Goal: Transaction & Acquisition: Purchase product/service

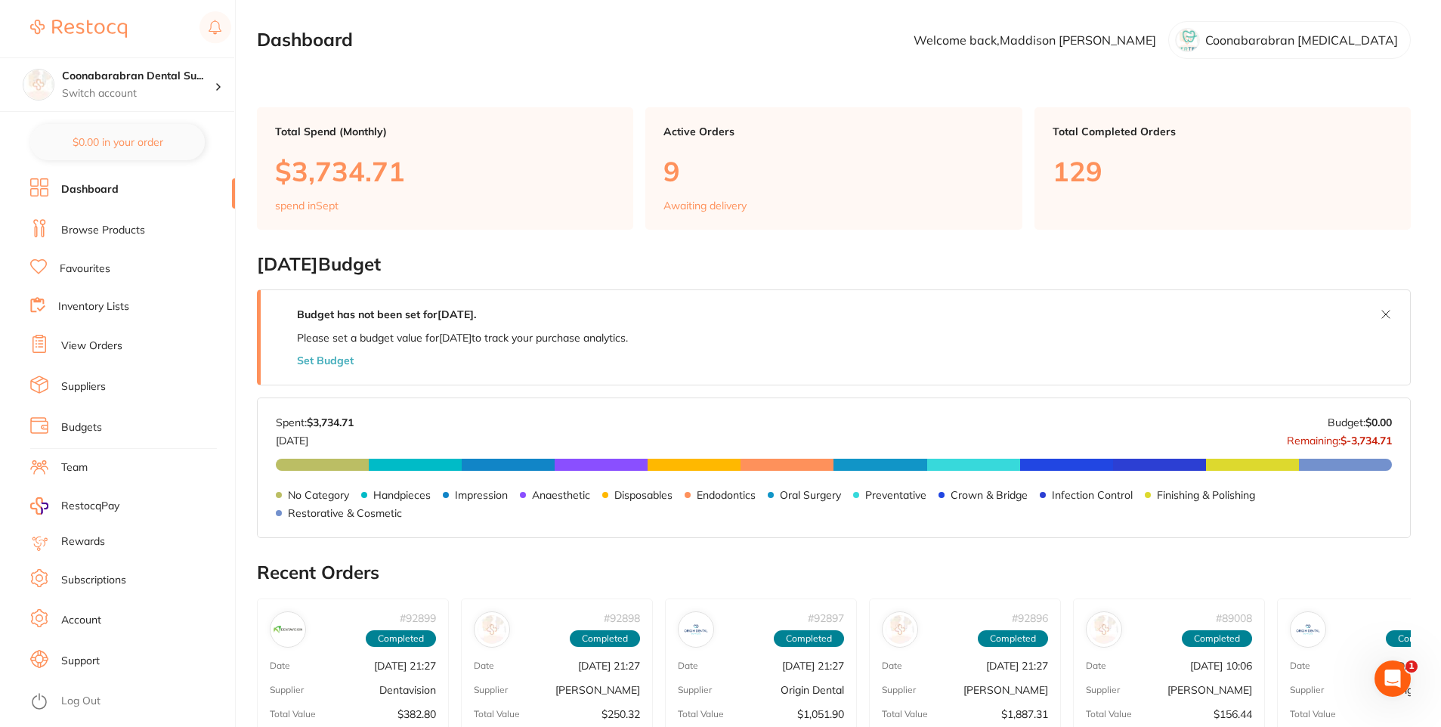
click at [75, 228] on link "Browse Products" at bounding box center [103, 230] width 84 height 15
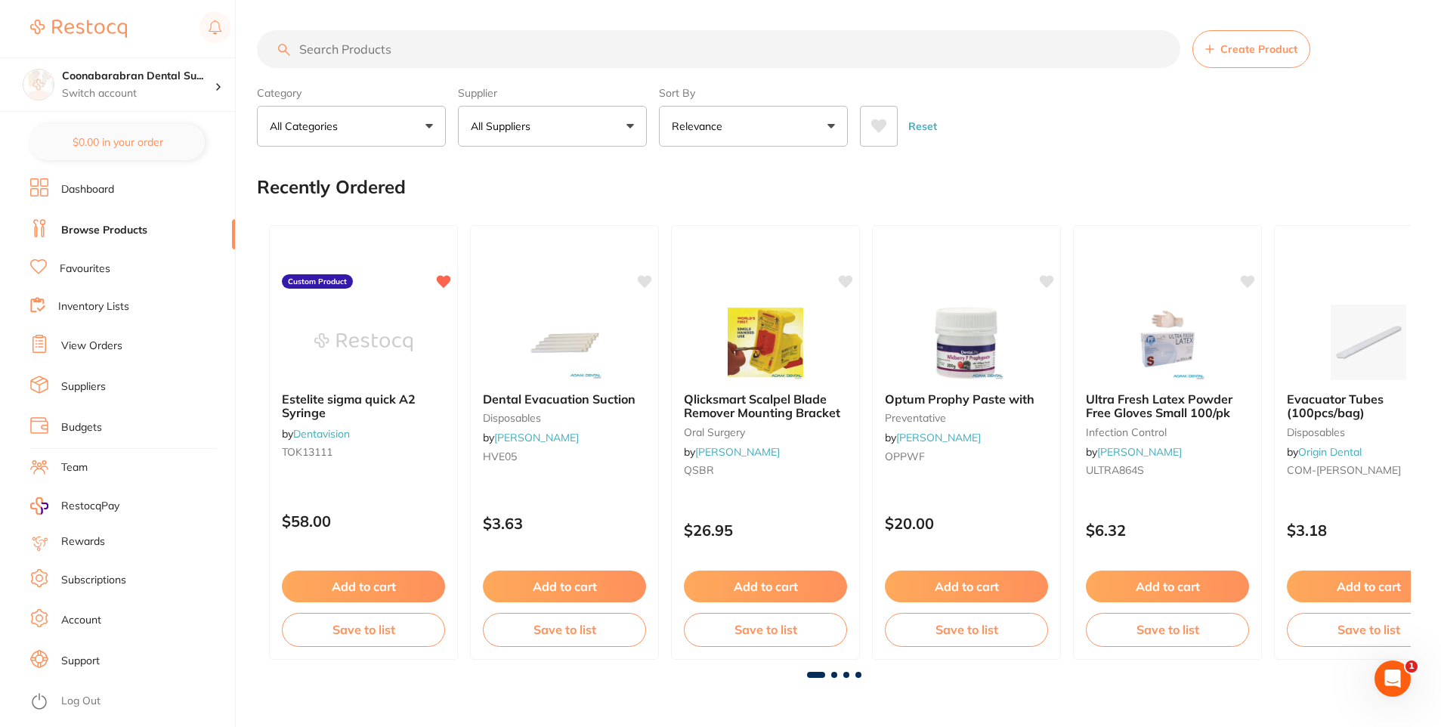
click at [527, 120] on p "All Suppliers" at bounding box center [504, 126] width 66 height 15
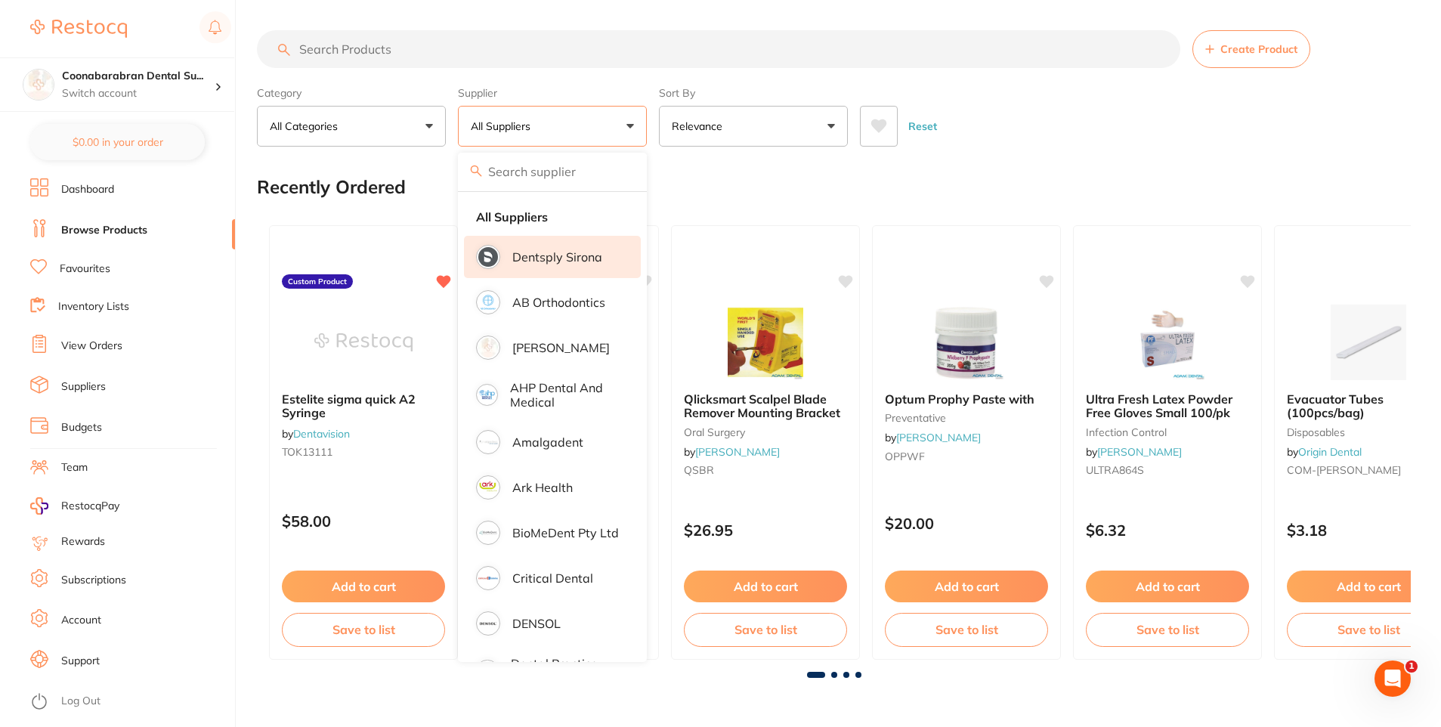
click at [546, 238] on li "Dentsply Sirona" at bounding box center [552, 257] width 177 height 42
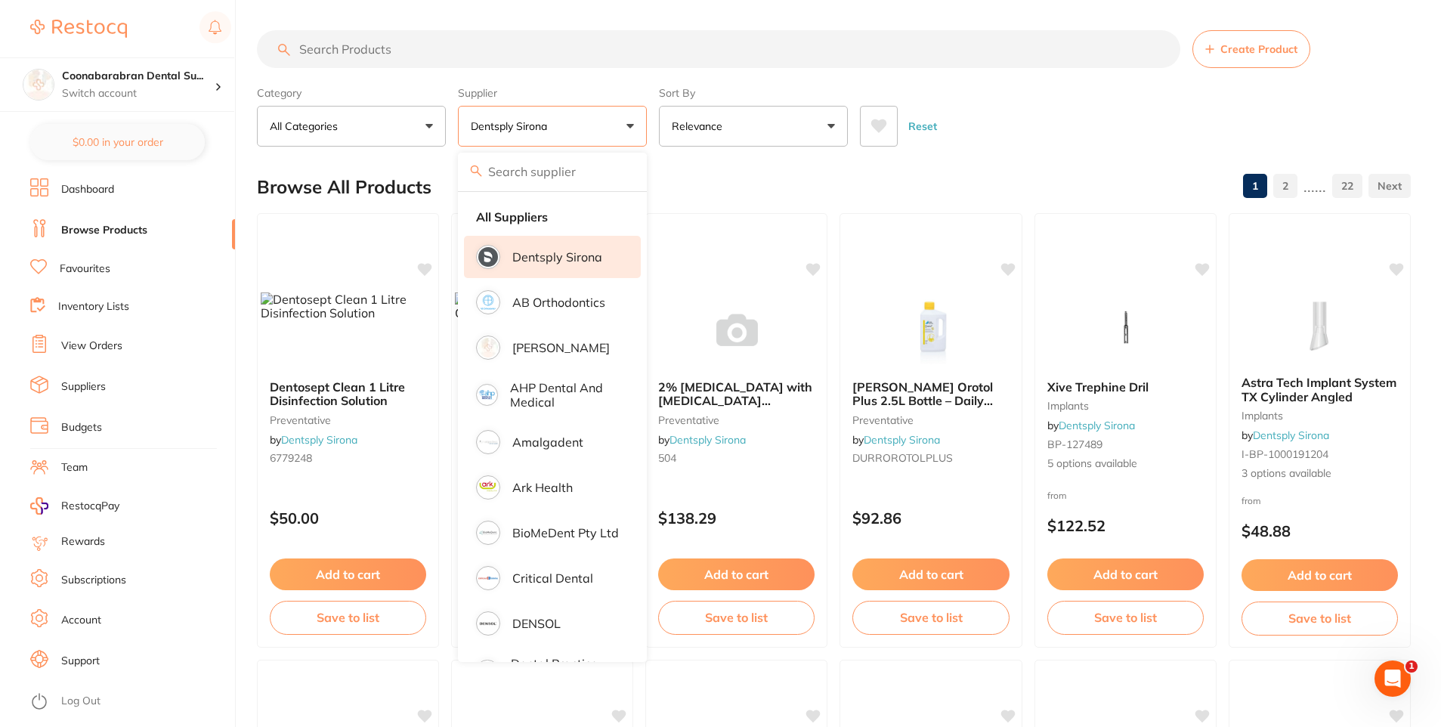
click at [360, 48] on input "search" at bounding box center [719, 49] width 924 height 38
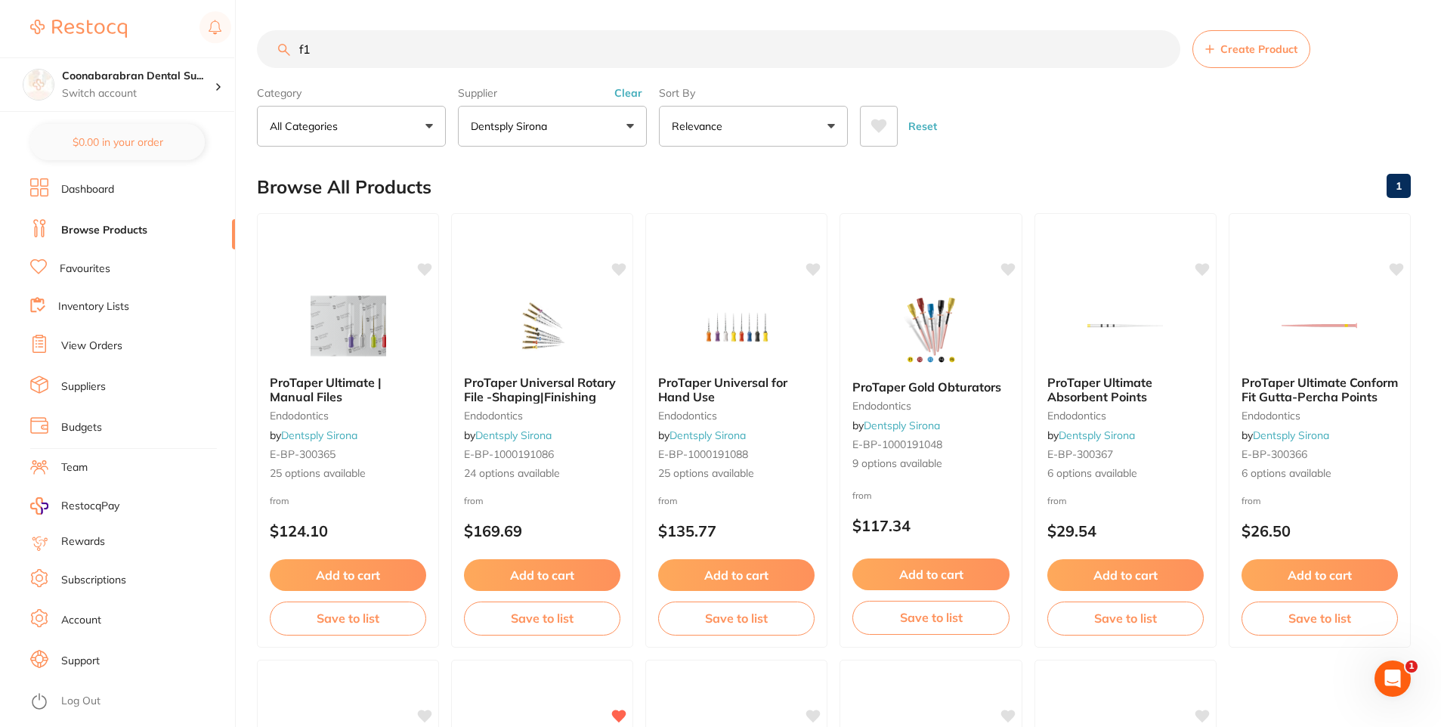
click at [339, 56] on input "f1" at bounding box center [719, 49] width 924 height 38
type input "f"
click at [930, 326] on img at bounding box center [930, 329] width 99 height 76
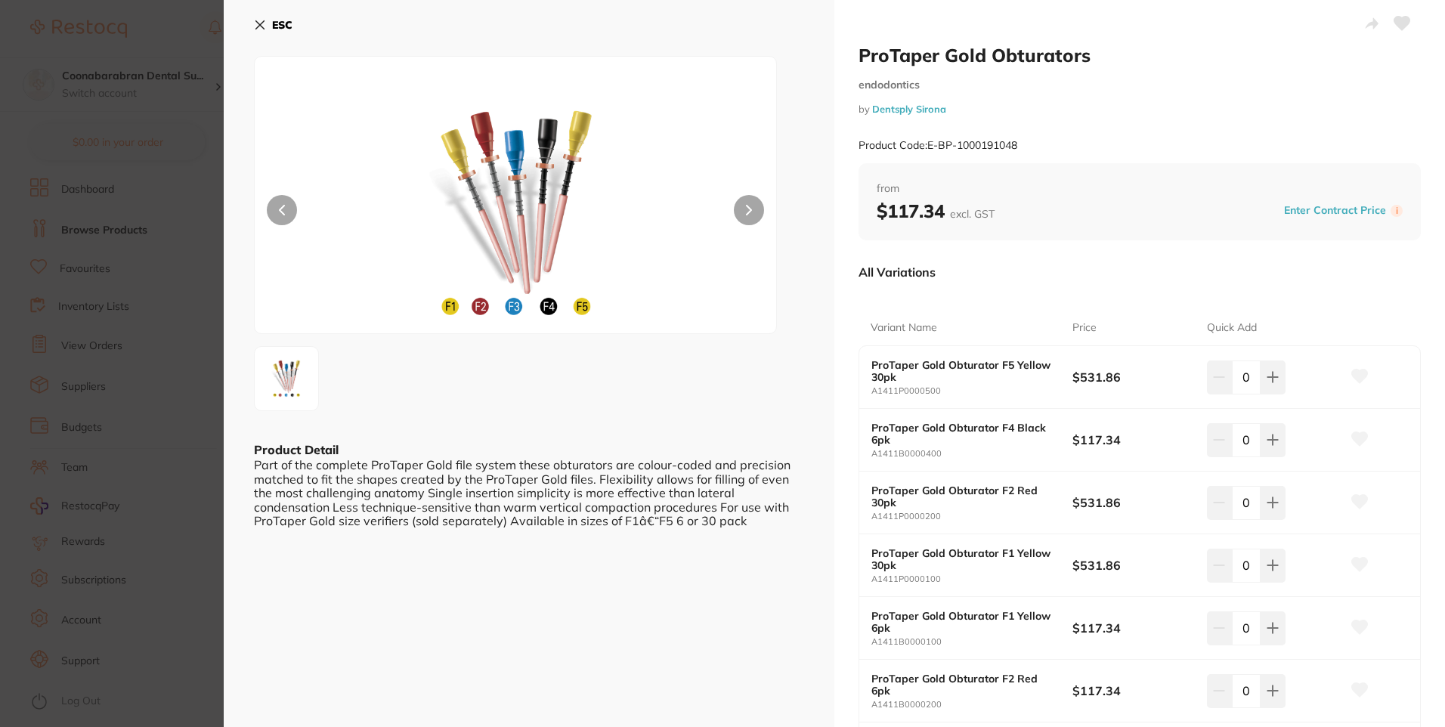
click at [754, 208] on button at bounding box center [749, 210] width 30 height 30
click at [751, 208] on button at bounding box center [749, 210] width 30 height 30
click at [268, 27] on button "ESC" at bounding box center [273, 25] width 39 height 26
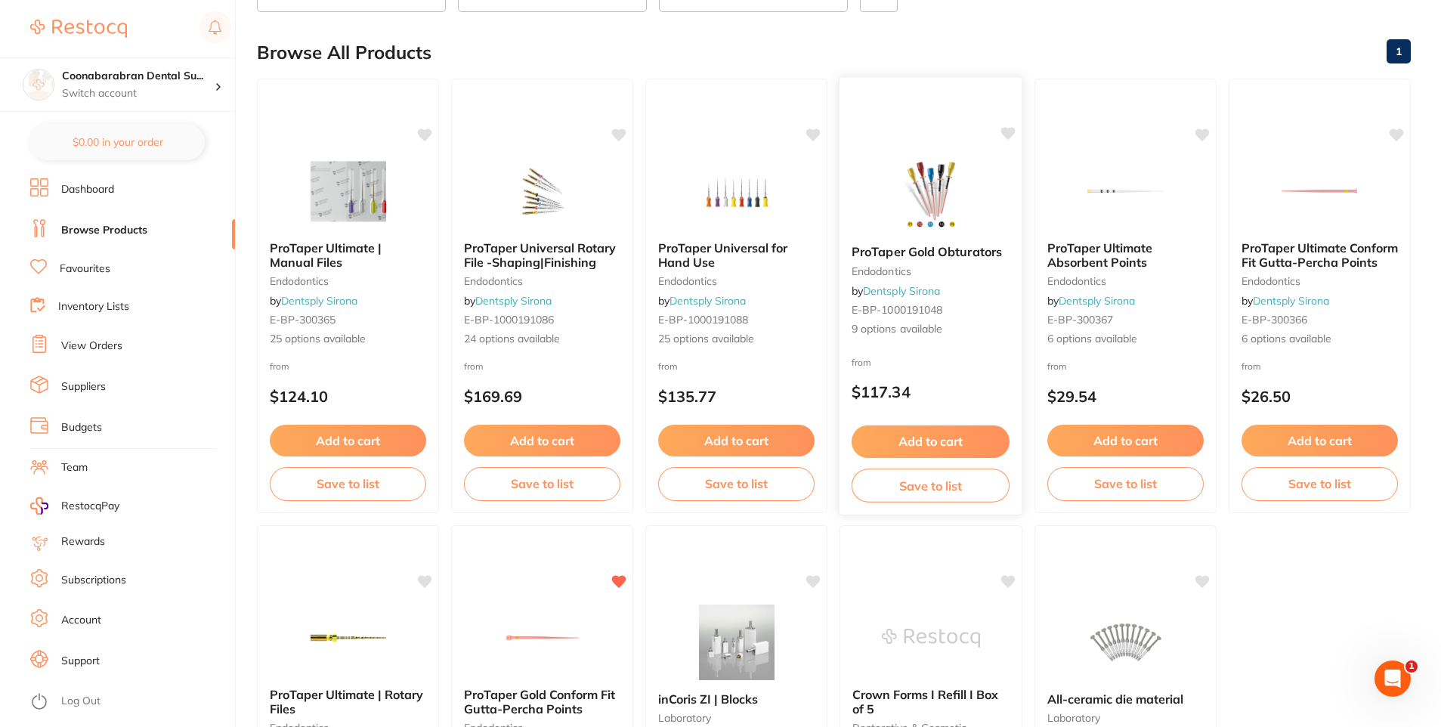
scroll to position [154, 0]
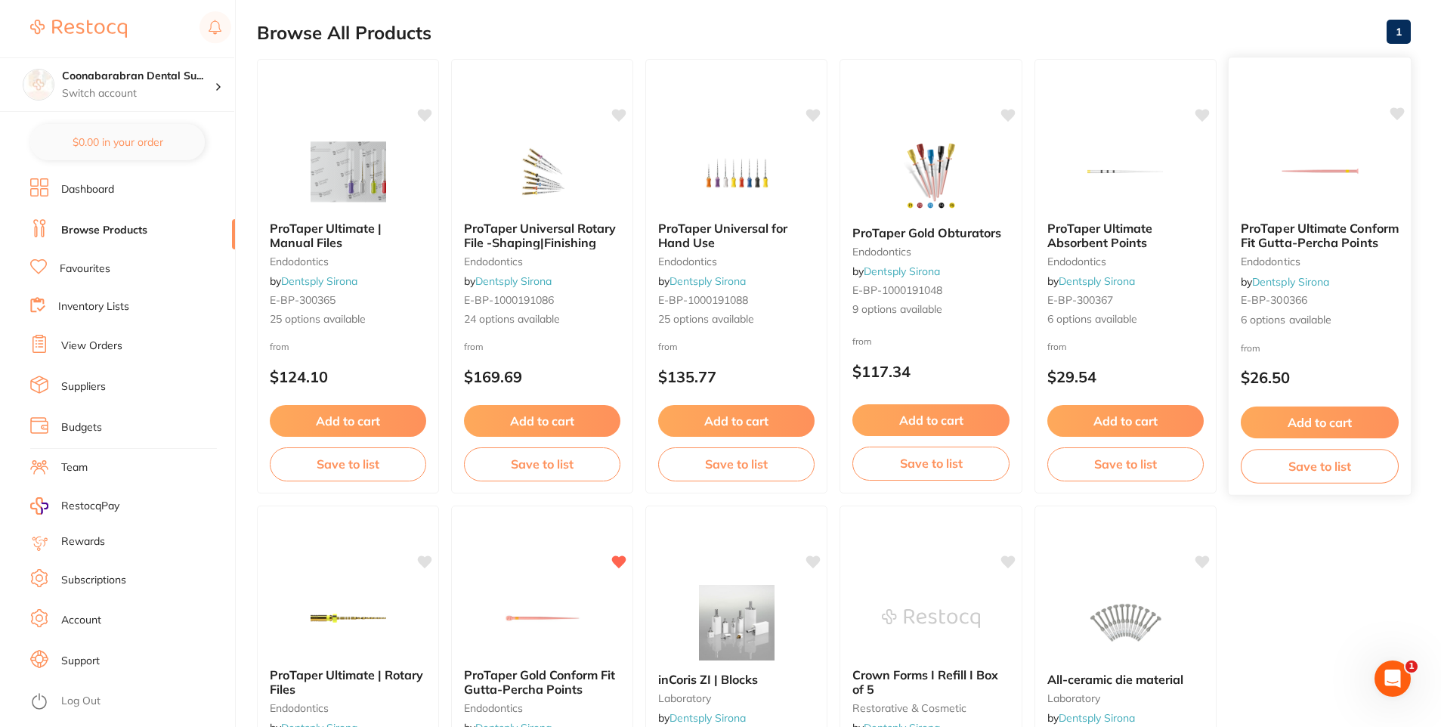
click at [1316, 172] on img at bounding box center [1320, 171] width 99 height 76
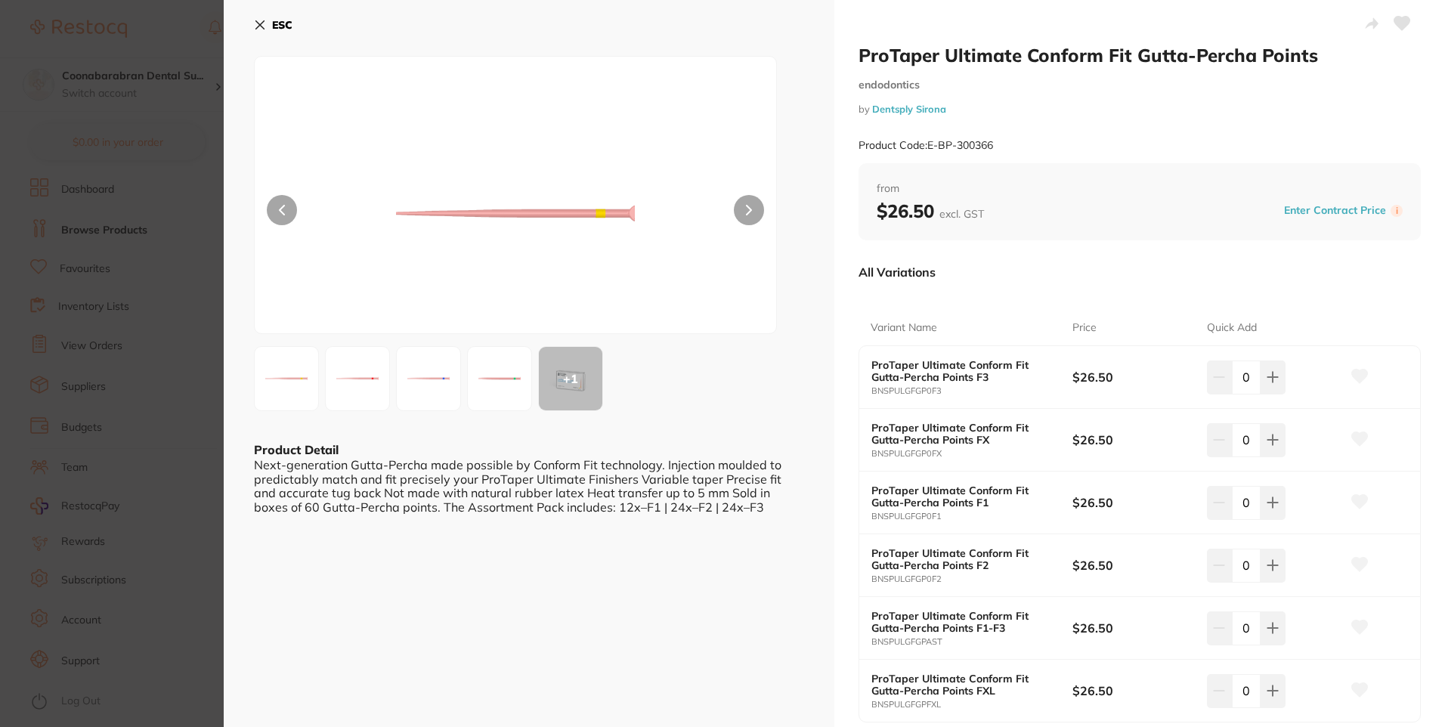
click at [296, 382] on img at bounding box center [286, 378] width 54 height 54
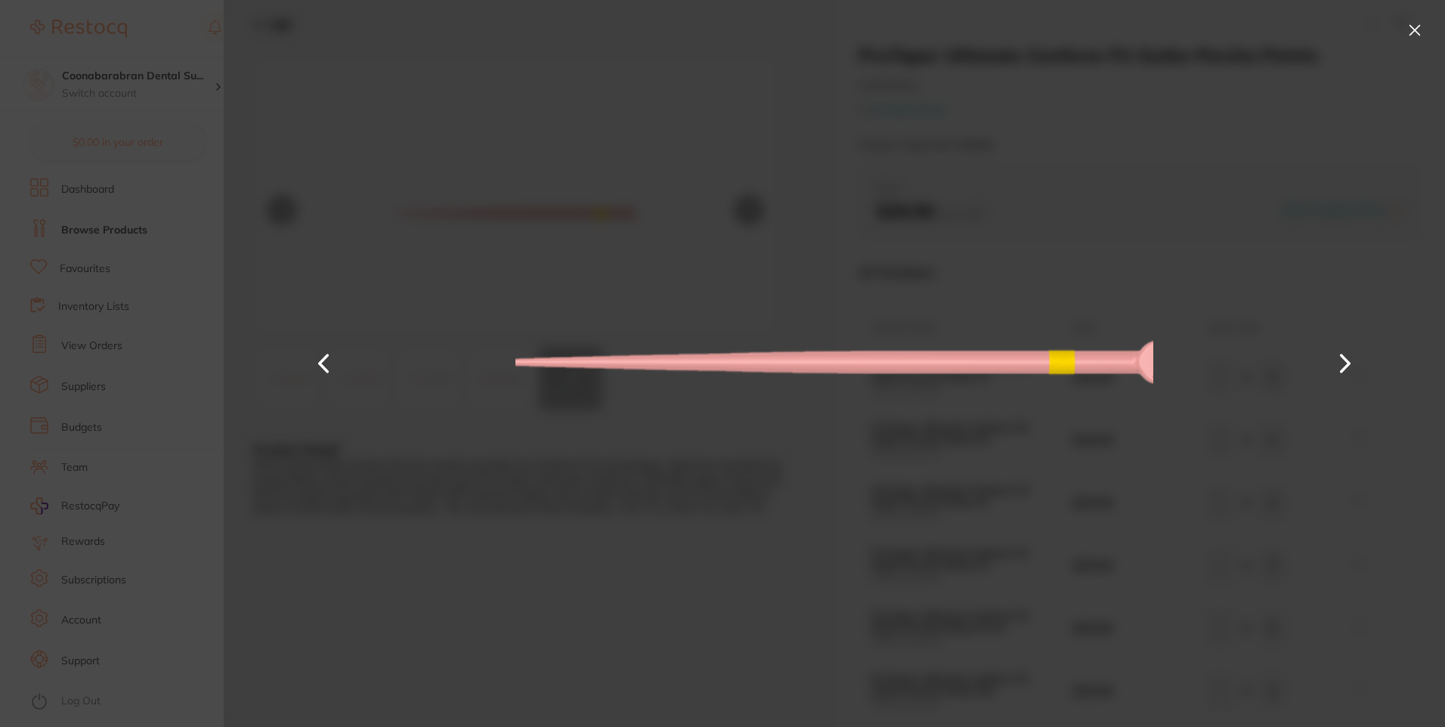
click at [314, 364] on button at bounding box center [323, 364] width 36 height 364
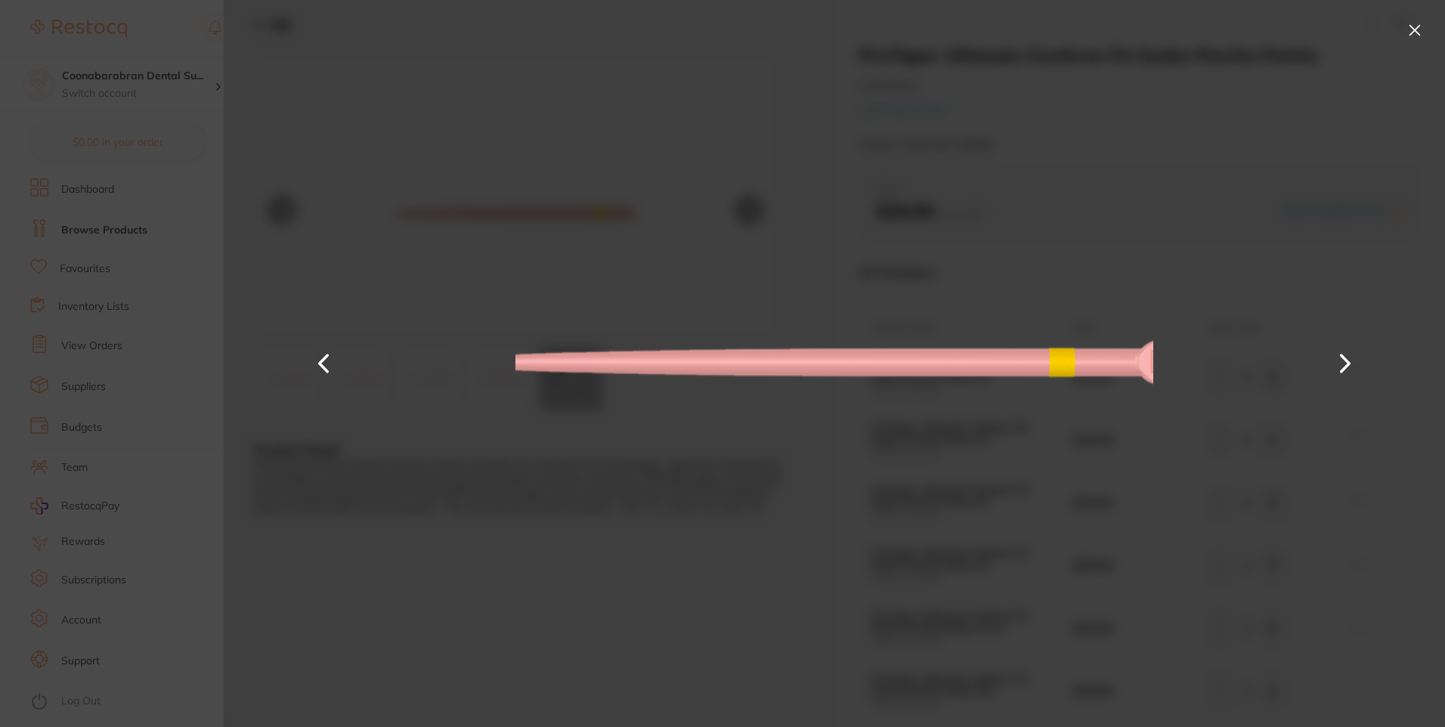
click at [1418, 26] on button at bounding box center [1415, 30] width 24 height 24
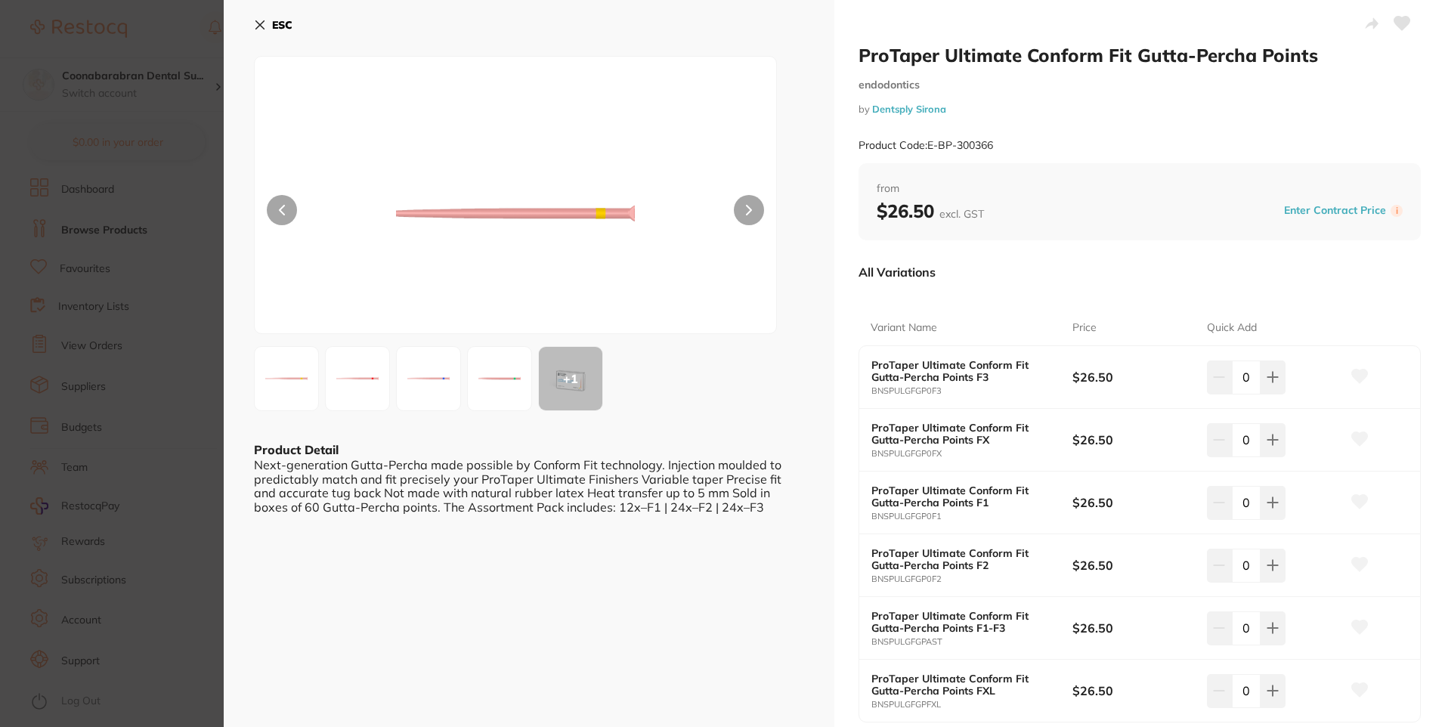
click at [250, 22] on div "ESC + 1 Product Detail Next-generation Gutta-Percha made possible by Conform Fi…" at bounding box center [529, 416] width 611 height 832
click at [259, 22] on icon at bounding box center [260, 25] width 12 height 12
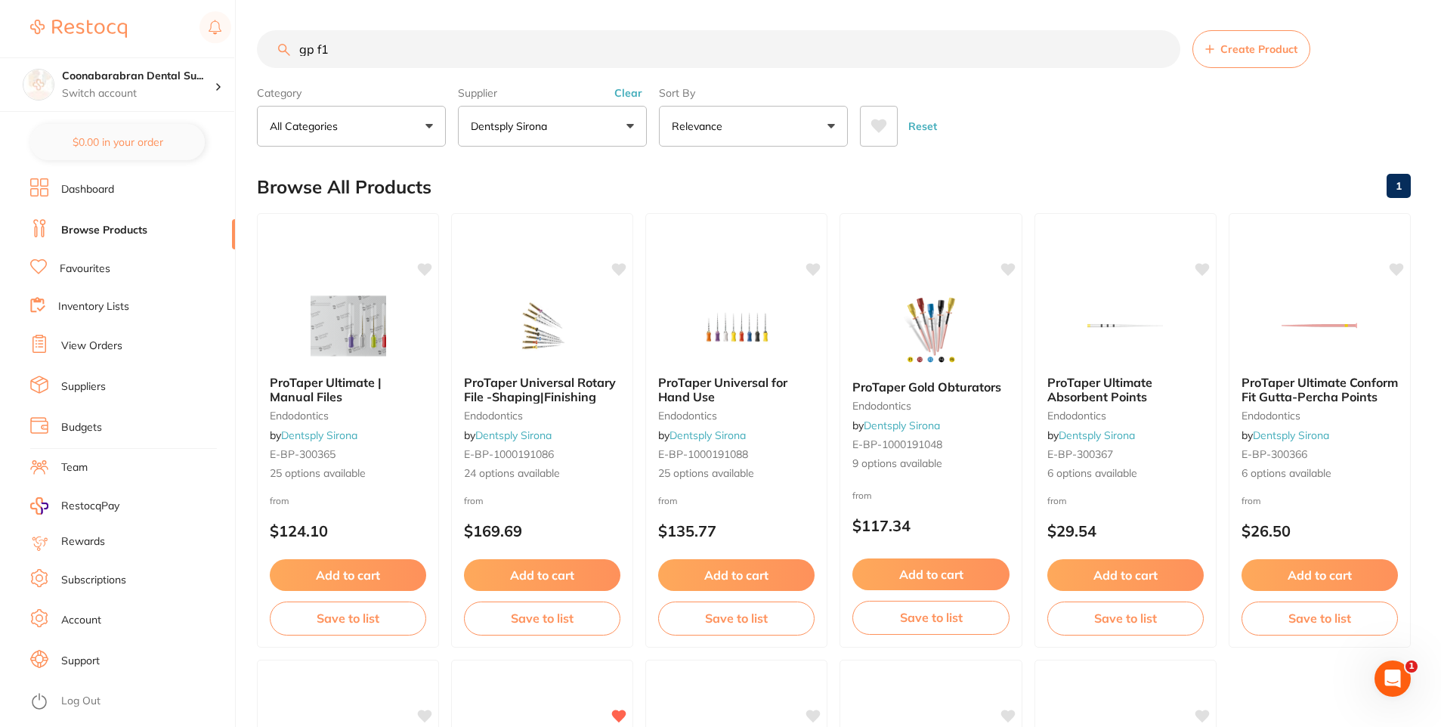
click at [363, 48] on input "gp f1" at bounding box center [719, 49] width 924 height 38
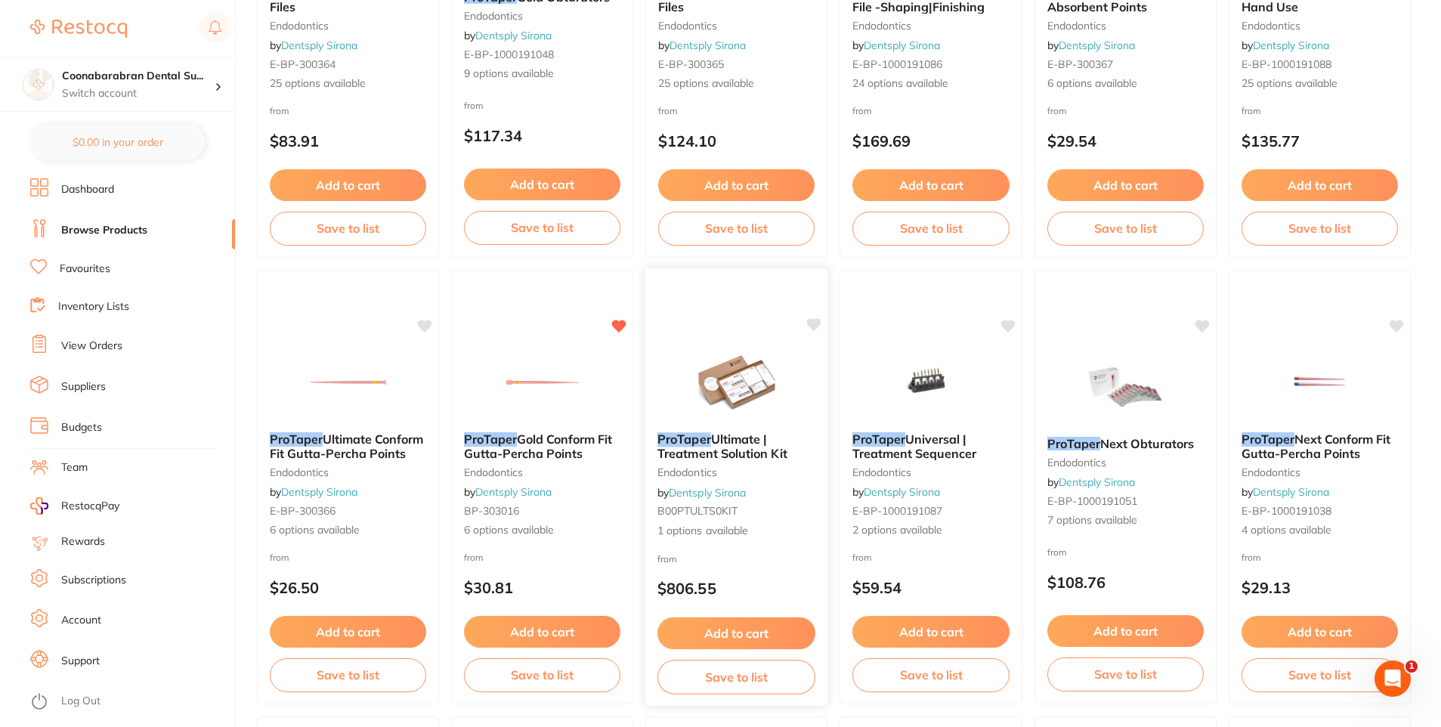
scroll to position [529, 0]
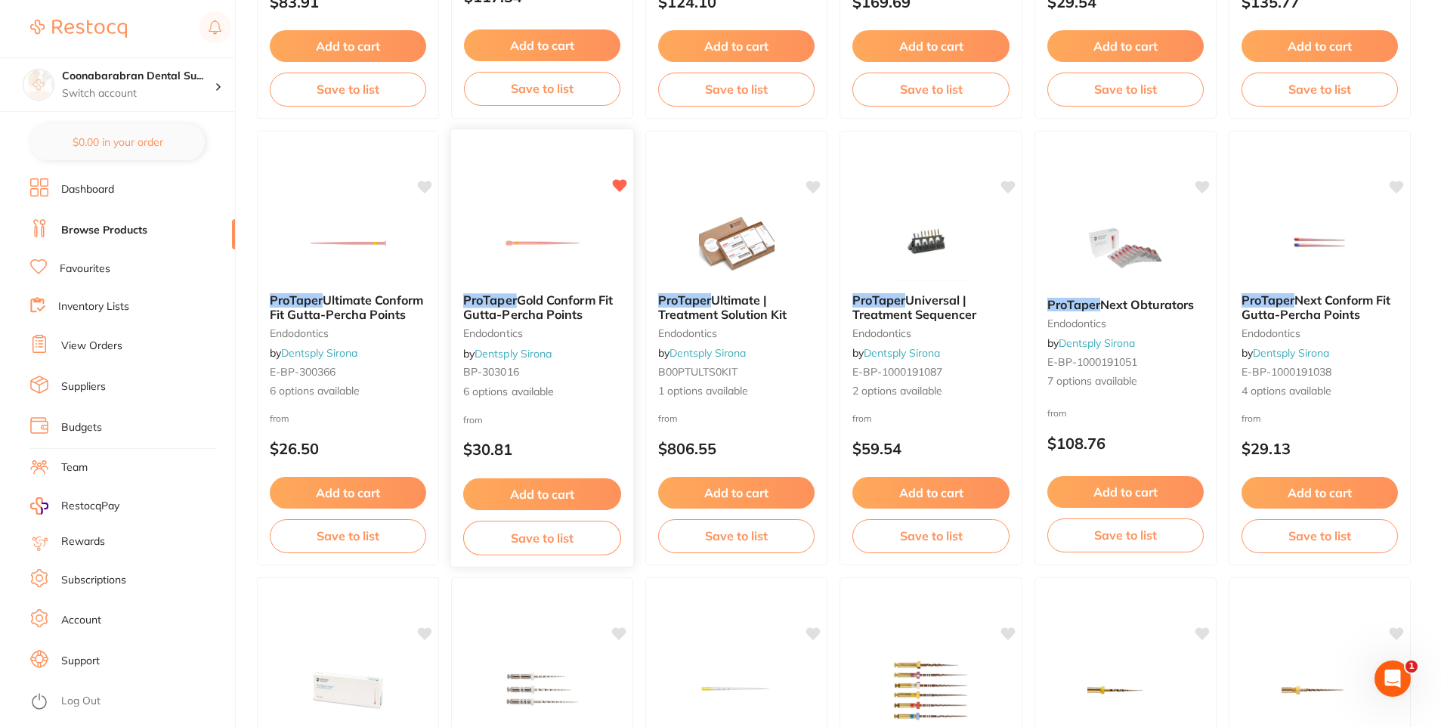
click at [532, 222] on img at bounding box center [542, 243] width 99 height 76
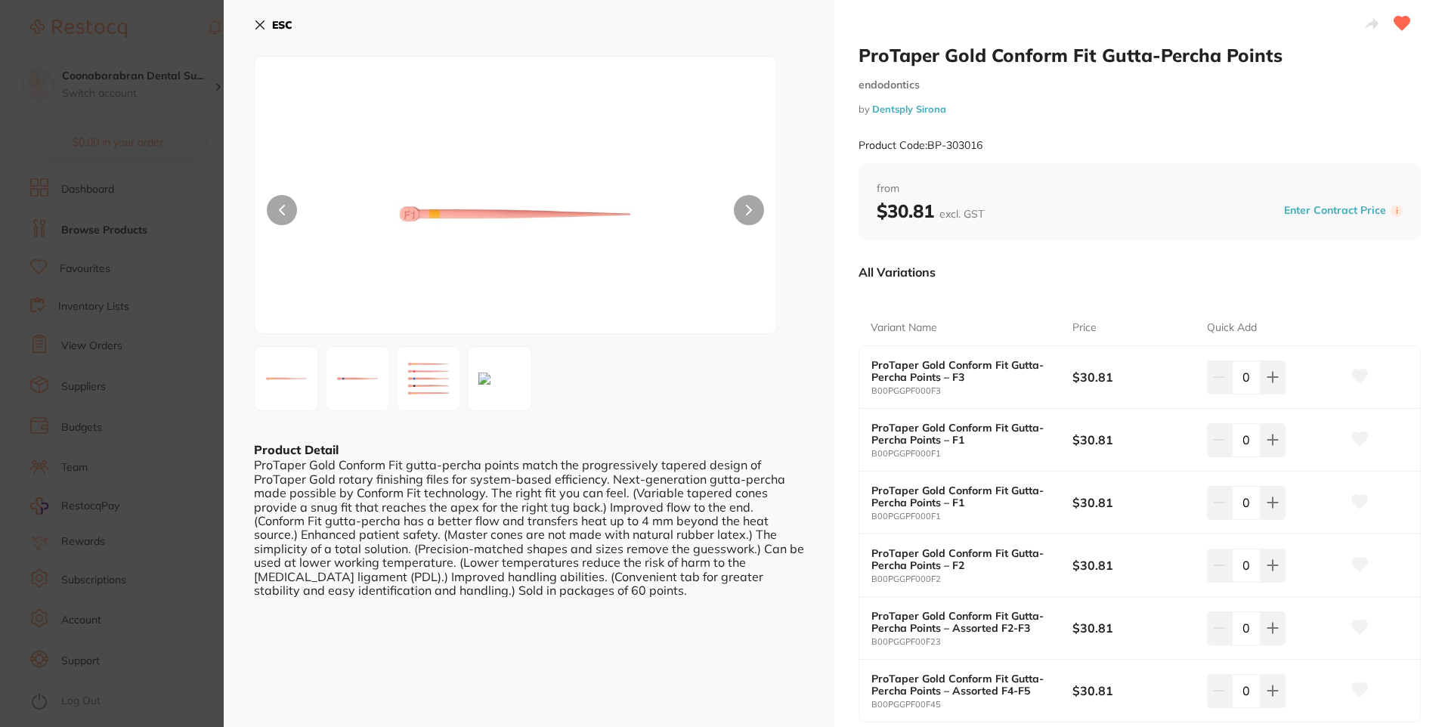
click at [296, 380] on img at bounding box center [286, 378] width 54 height 54
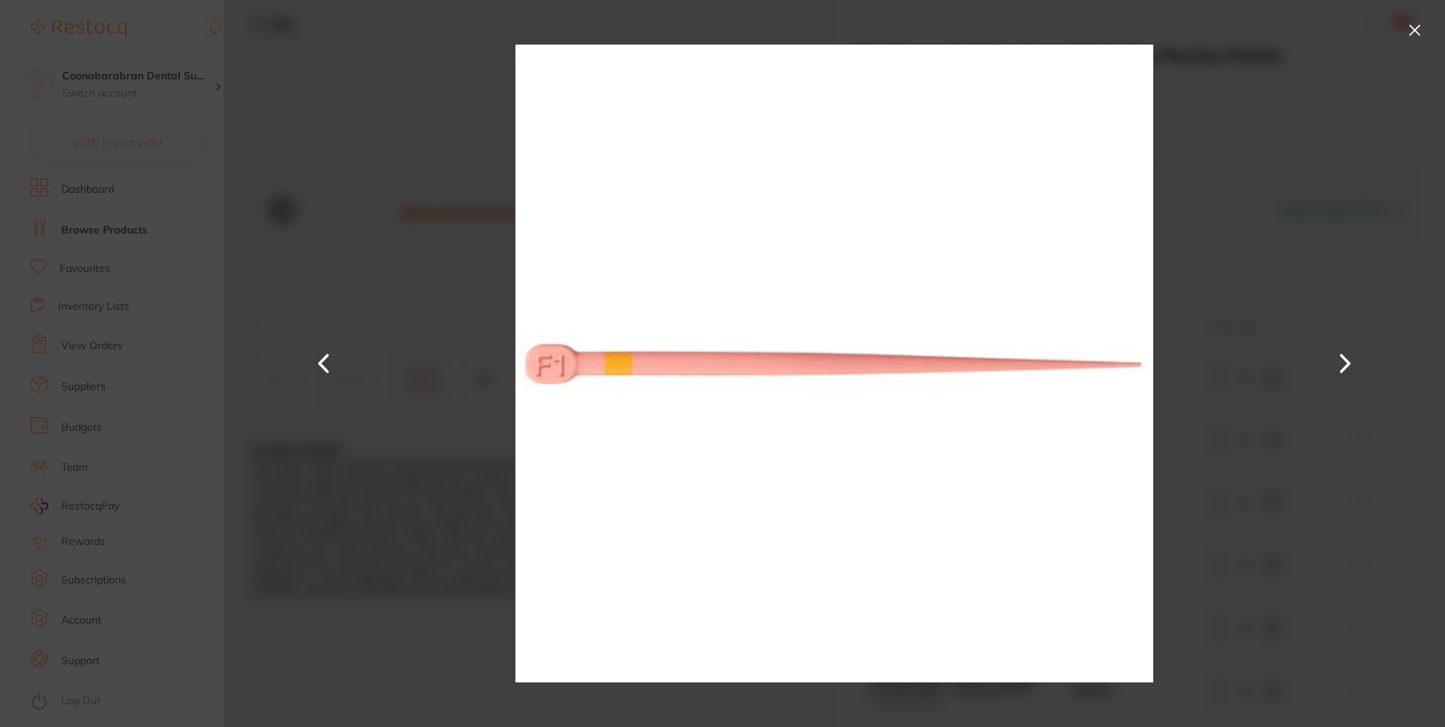
click at [1413, 32] on button at bounding box center [1415, 30] width 24 height 24
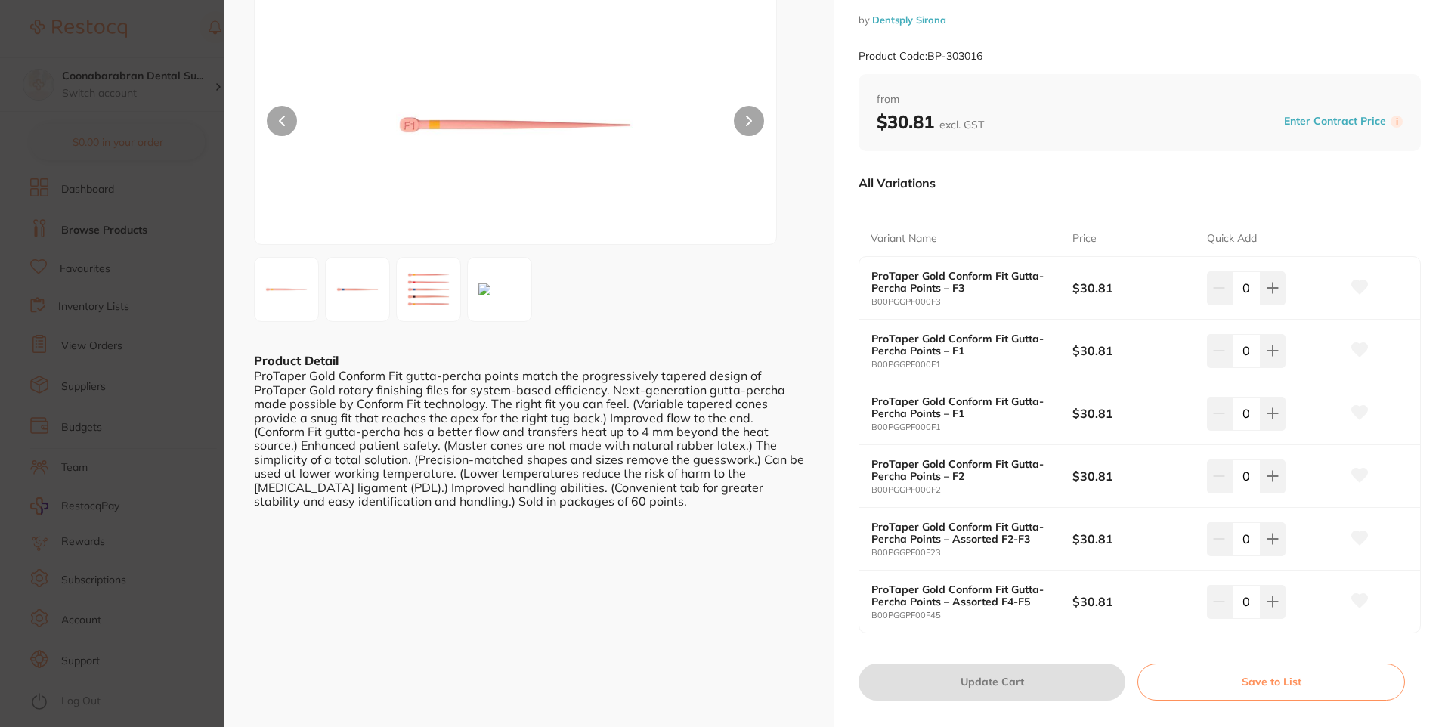
scroll to position [76, 0]
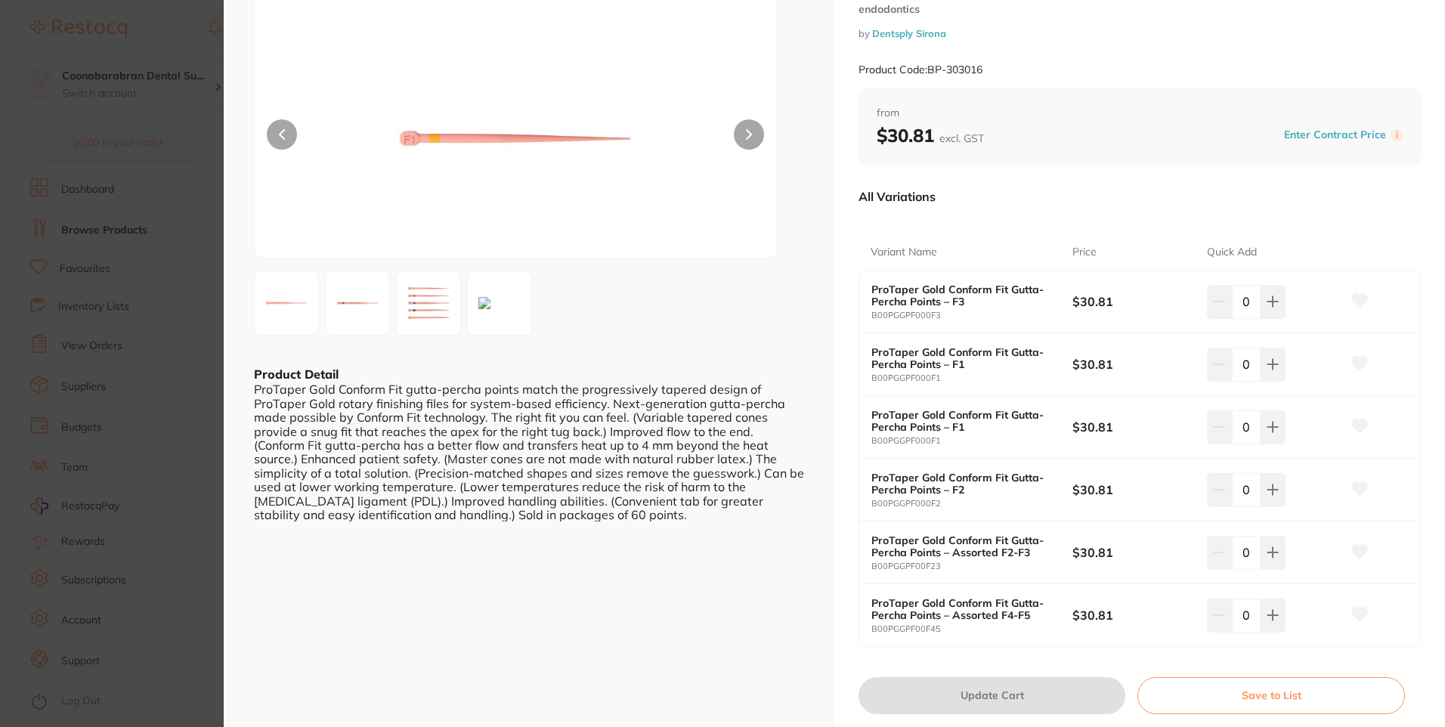
click at [417, 302] on img at bounding box center [428, 303] width 54 height 54
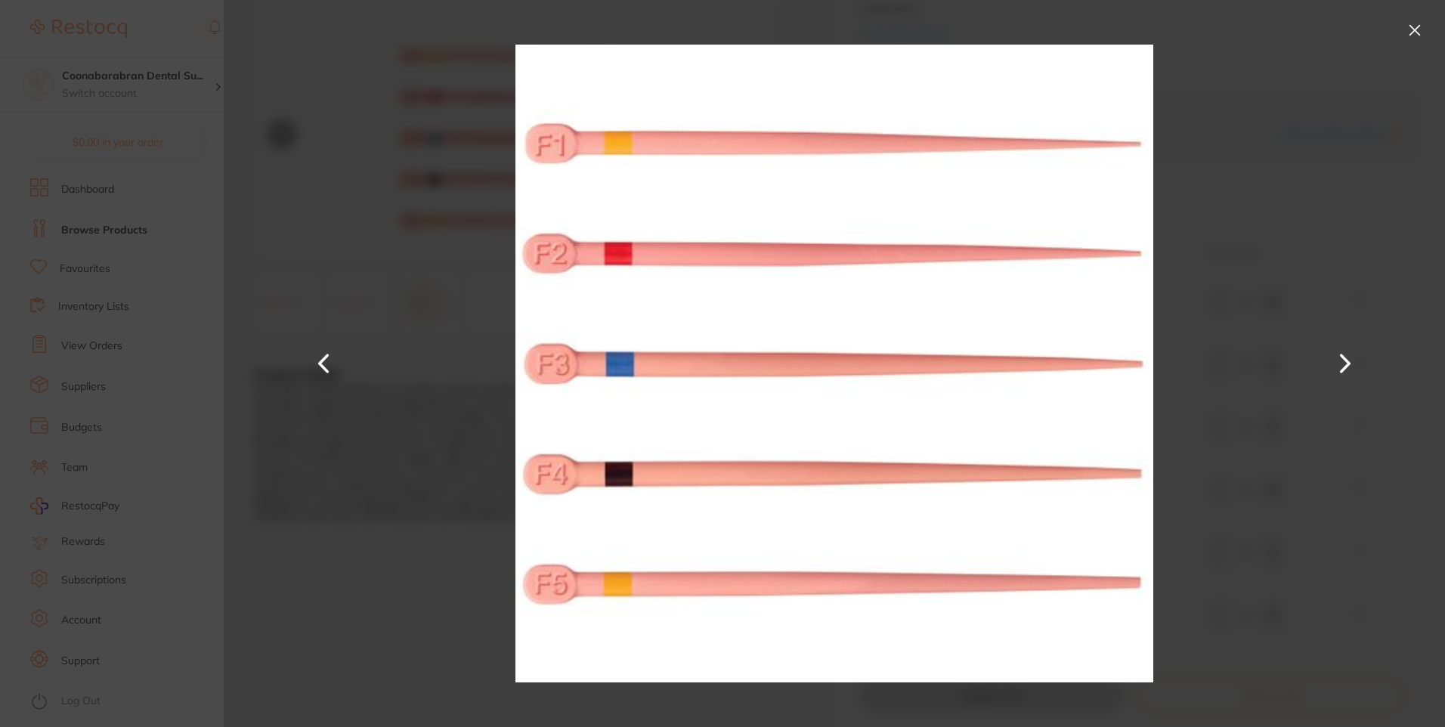
scroll to position [0, 0]
click at [1409, 29] on button at bounding box center [1415, 30] width 24 height 24
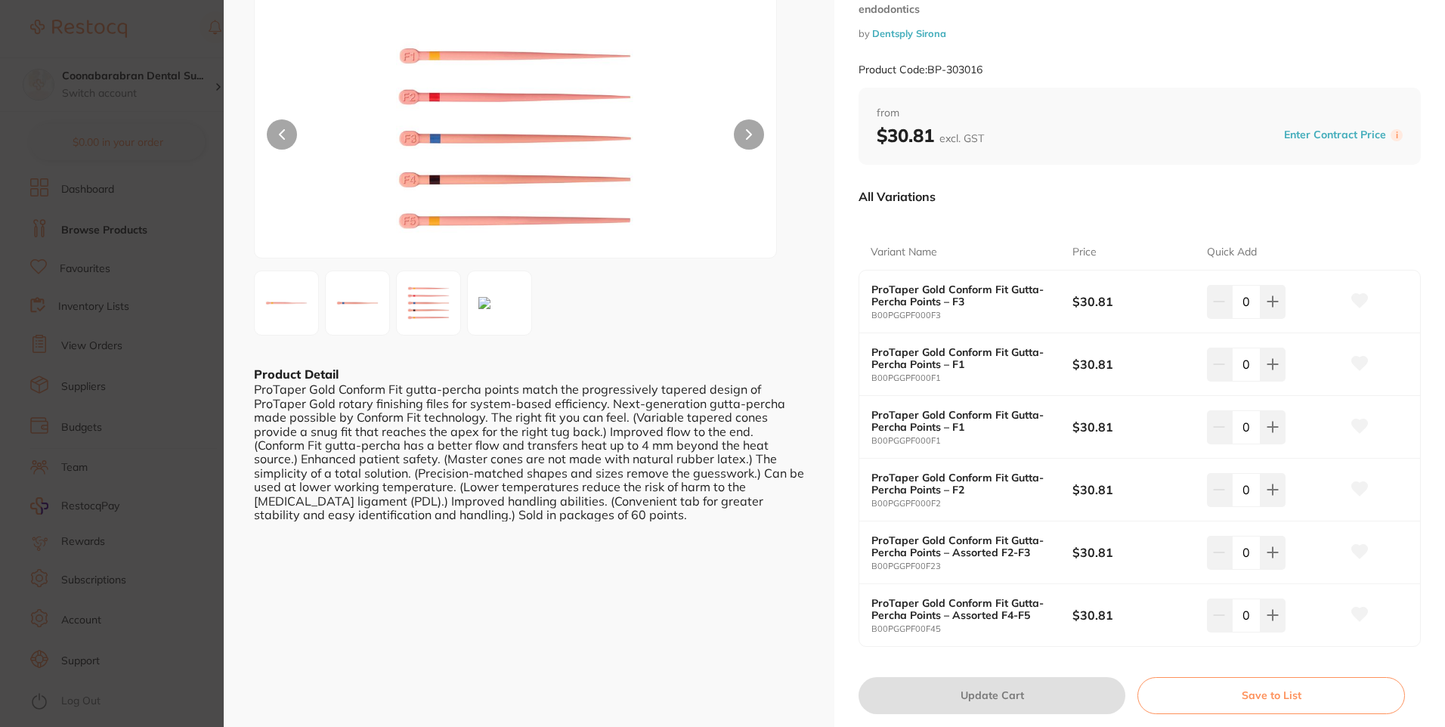
click at [167, 20] on section "ProTaper Gold Conform Fit Gutta-Percha Points endodontics by Dentsply Sirona Pr…" at bounding box center [722, 363] width 1445 height 727
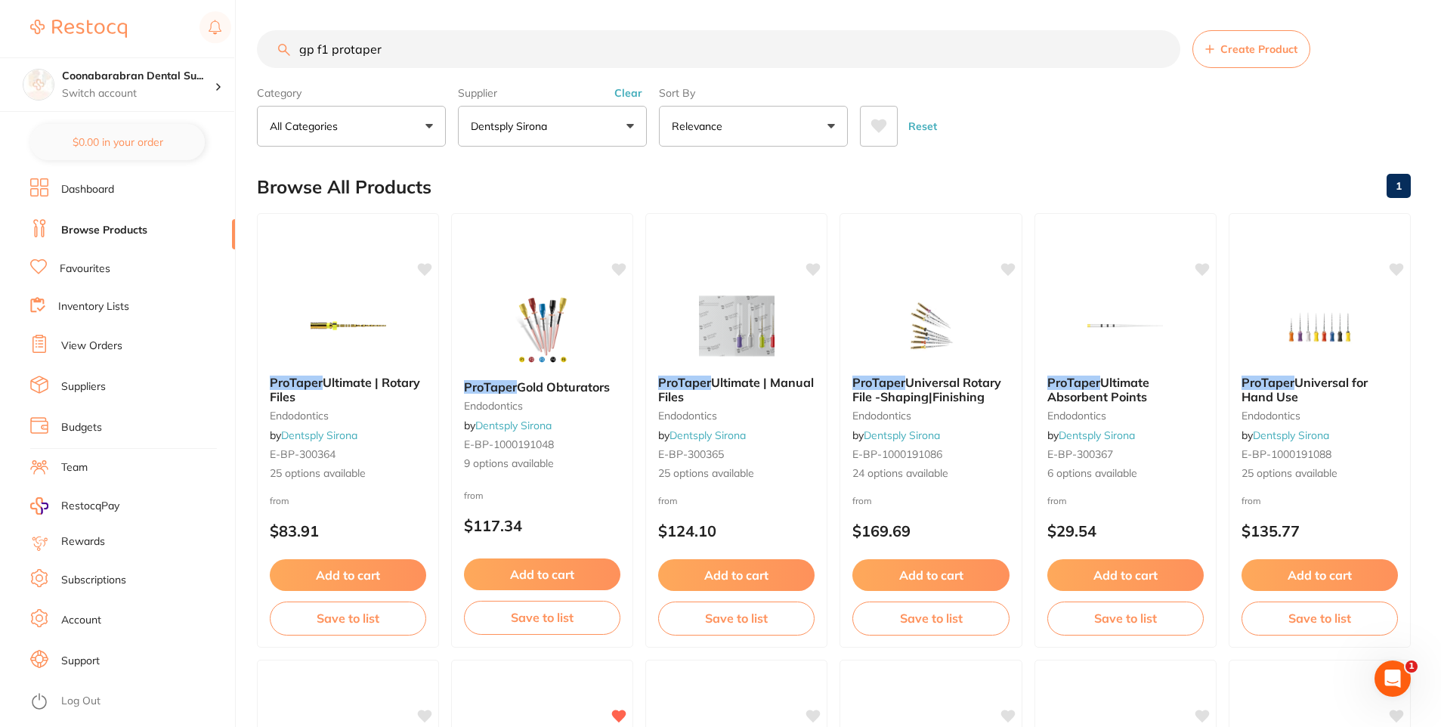
drag, startPoint x: 429, startPoint y: 58, endPoint x: 293, endPoint y: 49, distance: 135.6
click at [293, 49] on input "gp f1 protaper" at bounding box center [719, 49] width 924 height 38
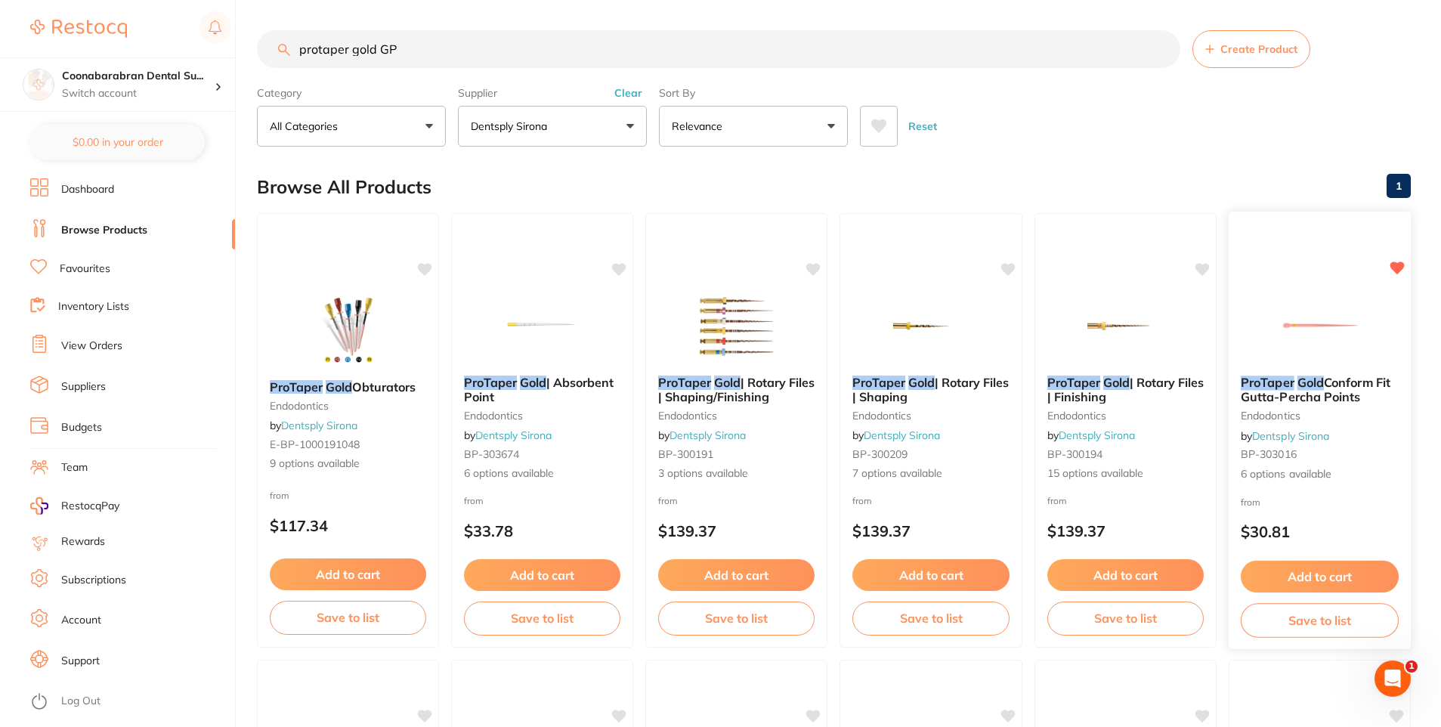
click at [1315, 366] on div "ProTaper Gold Conform Fit Gutta-Percha Points endodontics by Dentsply Sirona BP…" at bounding box center [1320, 429] width 183 height 131
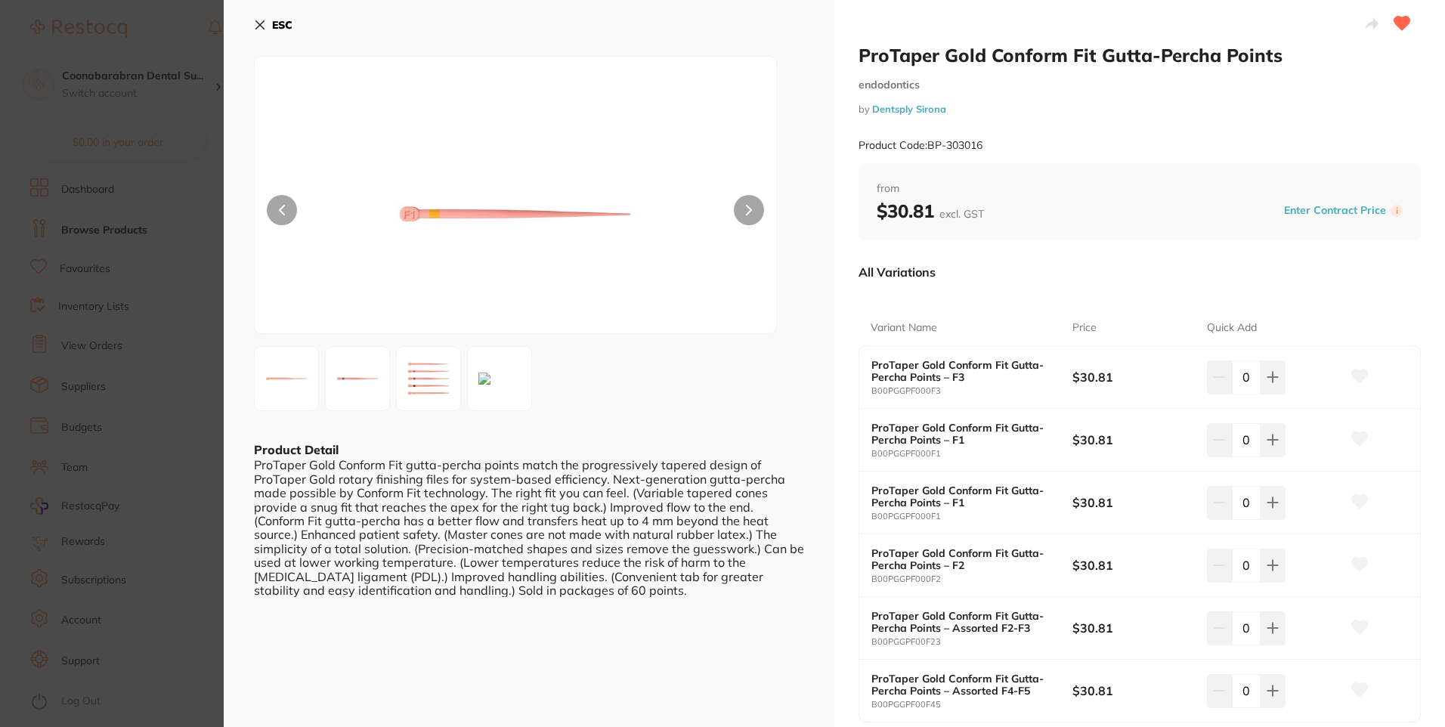
click at [258, 24] on icon at bounding box center [260, 25] width 12 height 12
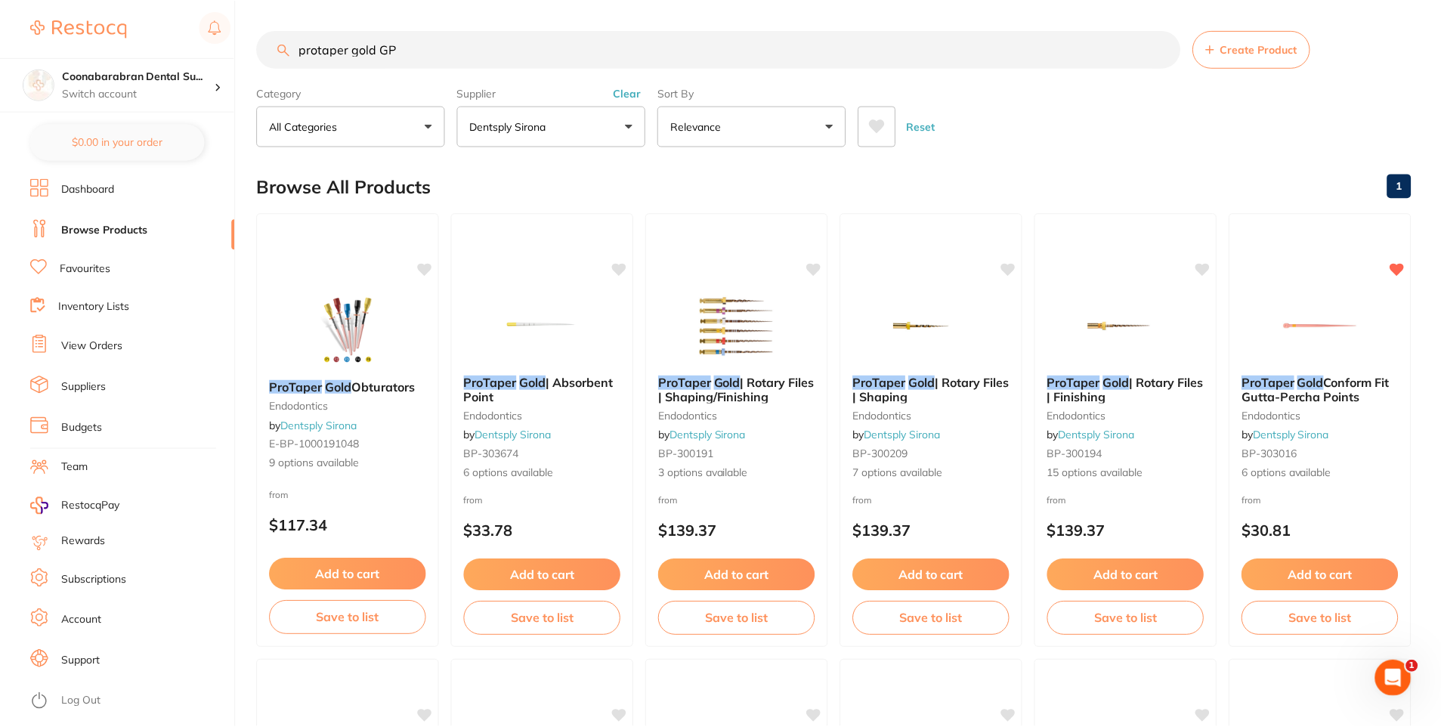
scroll to position [1, 0]
click at [1298, 339] on img at bounding box center [1320, 324] width 99 height 76
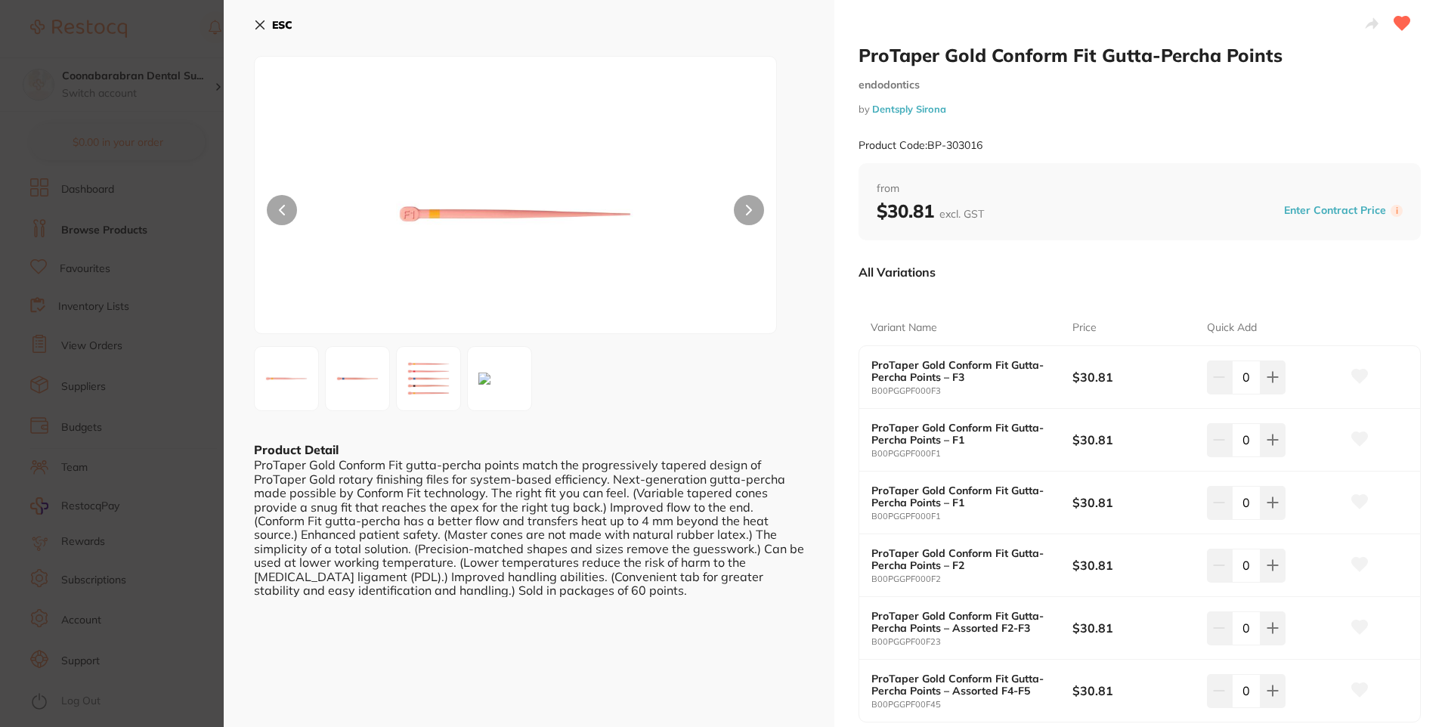
click at [296, 383] on img at bounding box center [286, 378] width 54 height 54
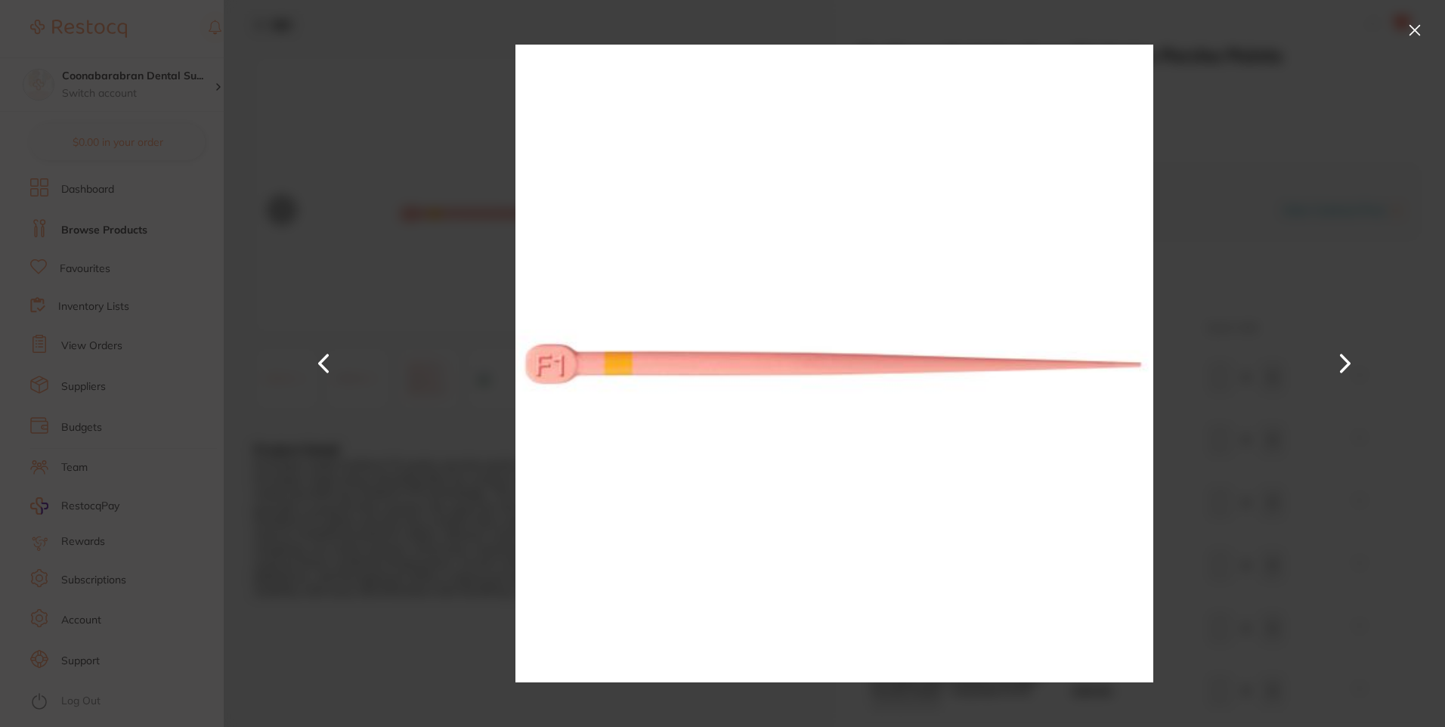
click at [1414, 24] on button at bounding box center [1415, 30] width 24 height 24
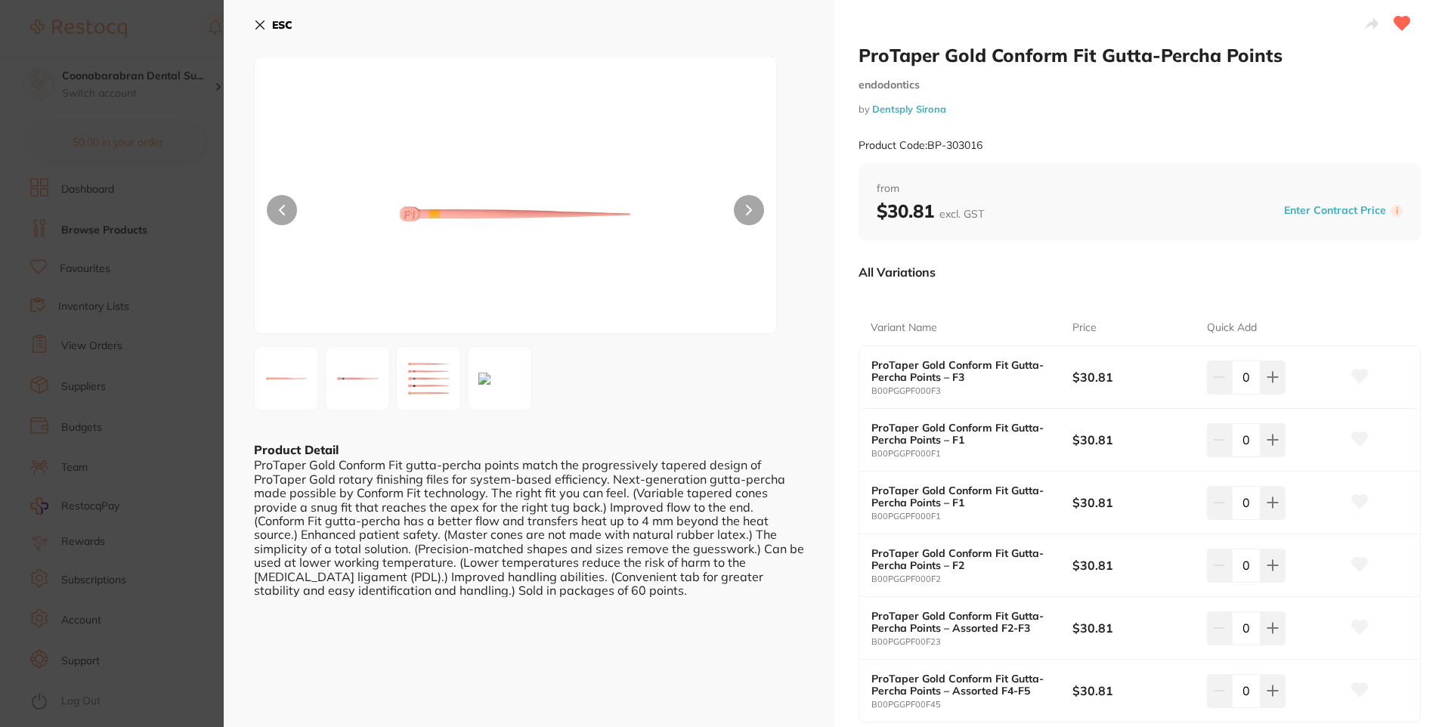
click at [256, 24] on icon at bounding box center [260, 25] width 12 height 12
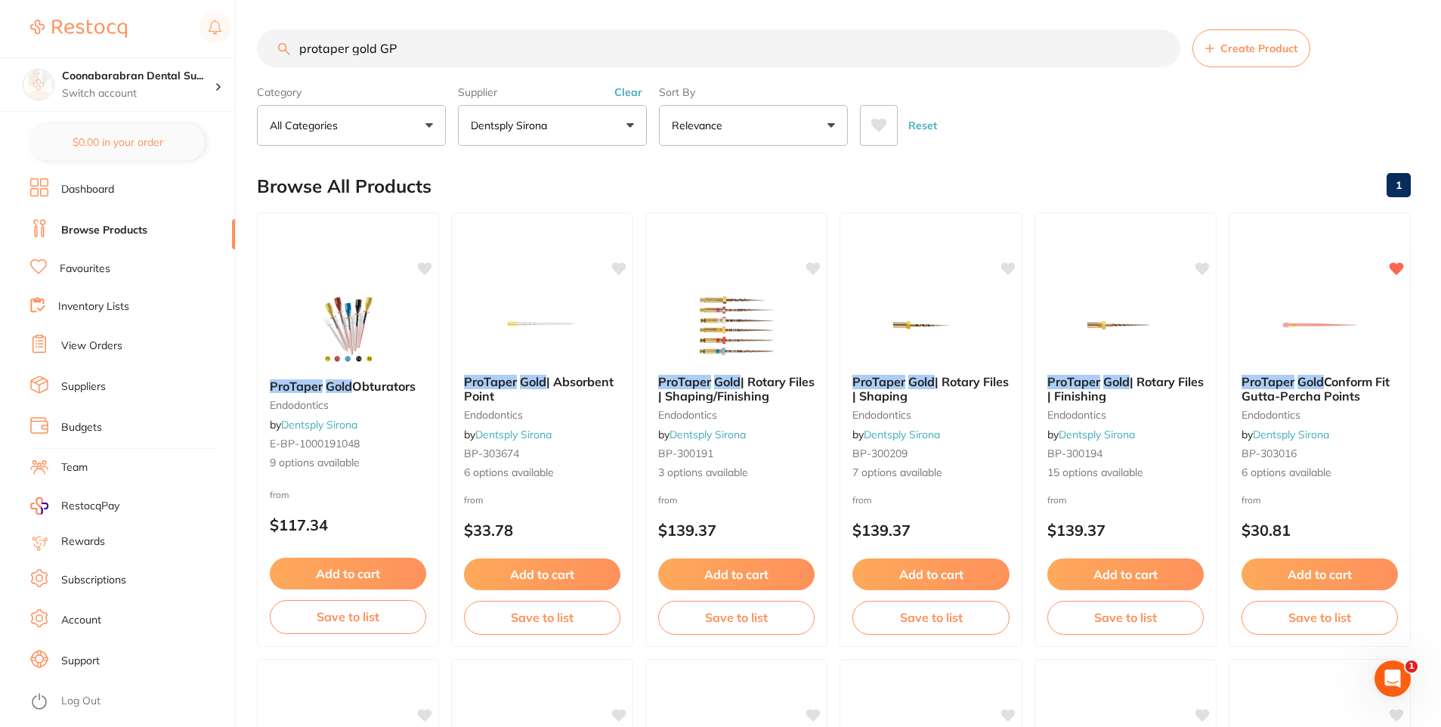
click at [629, 92] on button "Clear" at bounding box center [628, 92] width 37 height 14
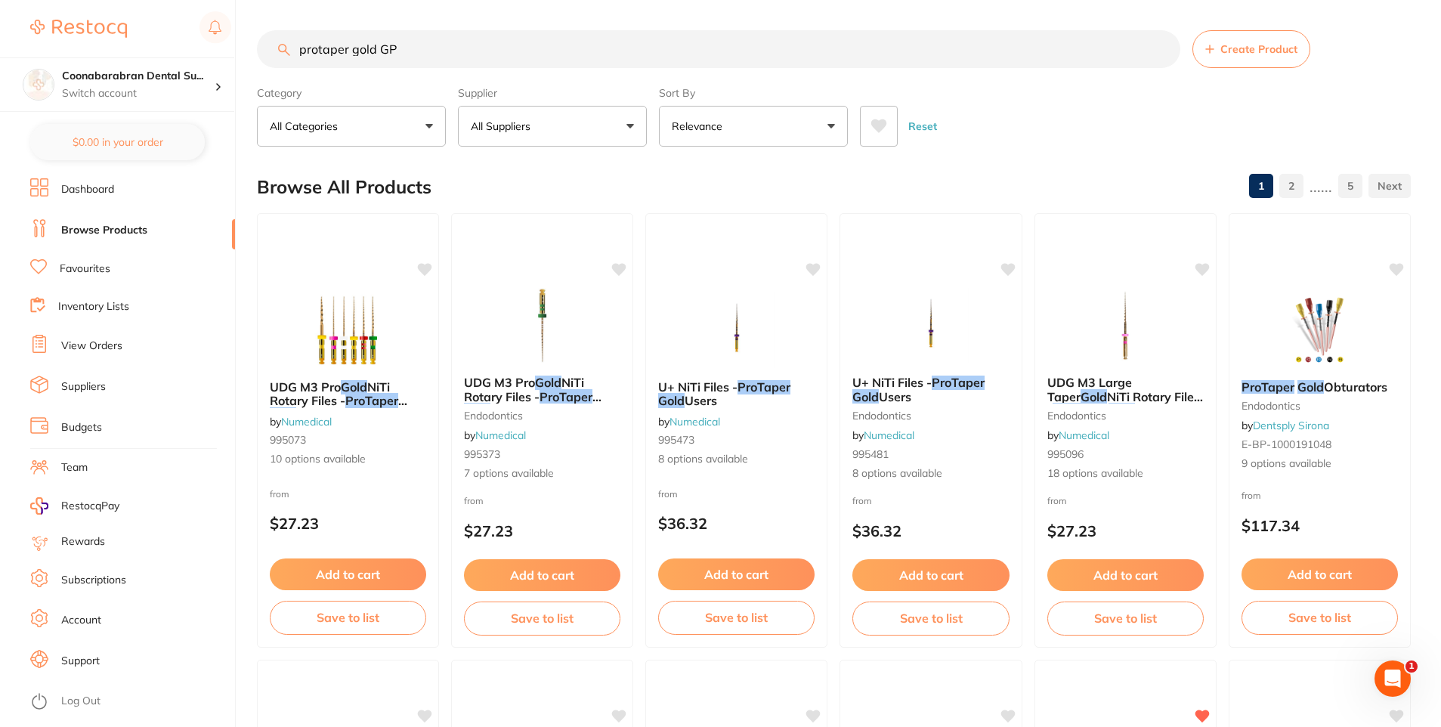
drag, startPoint x: 432, startPoint y: 57, endPoint x: 382, endPoint y: 57, distance: 49.9
click at [382, 57] on input "protaper gold GP" at bounding box center [719, 49] width 924 height 38
type input "Gutta Percha protaper gold"
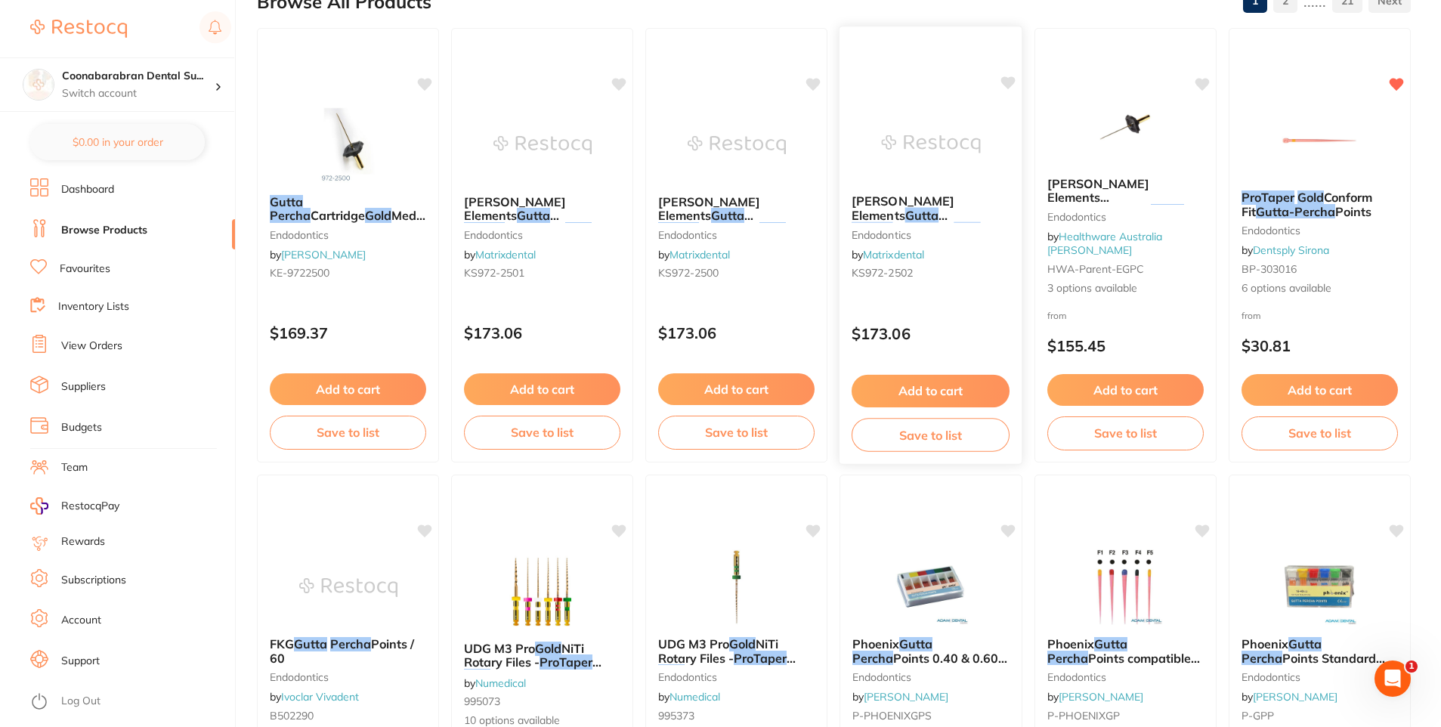
scroll to position [302, 0]
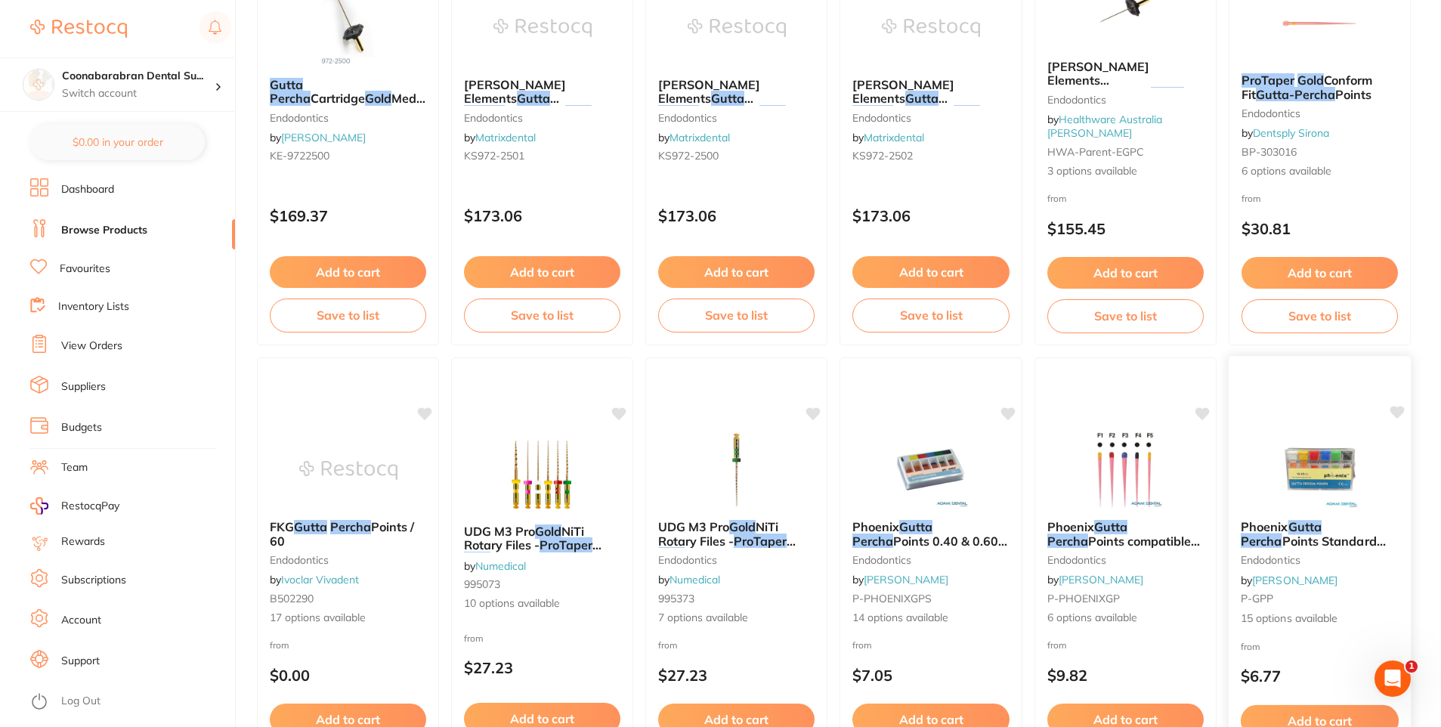
click at [1311, 466] on img at bounding box center [1320, 470] width 99 height 76
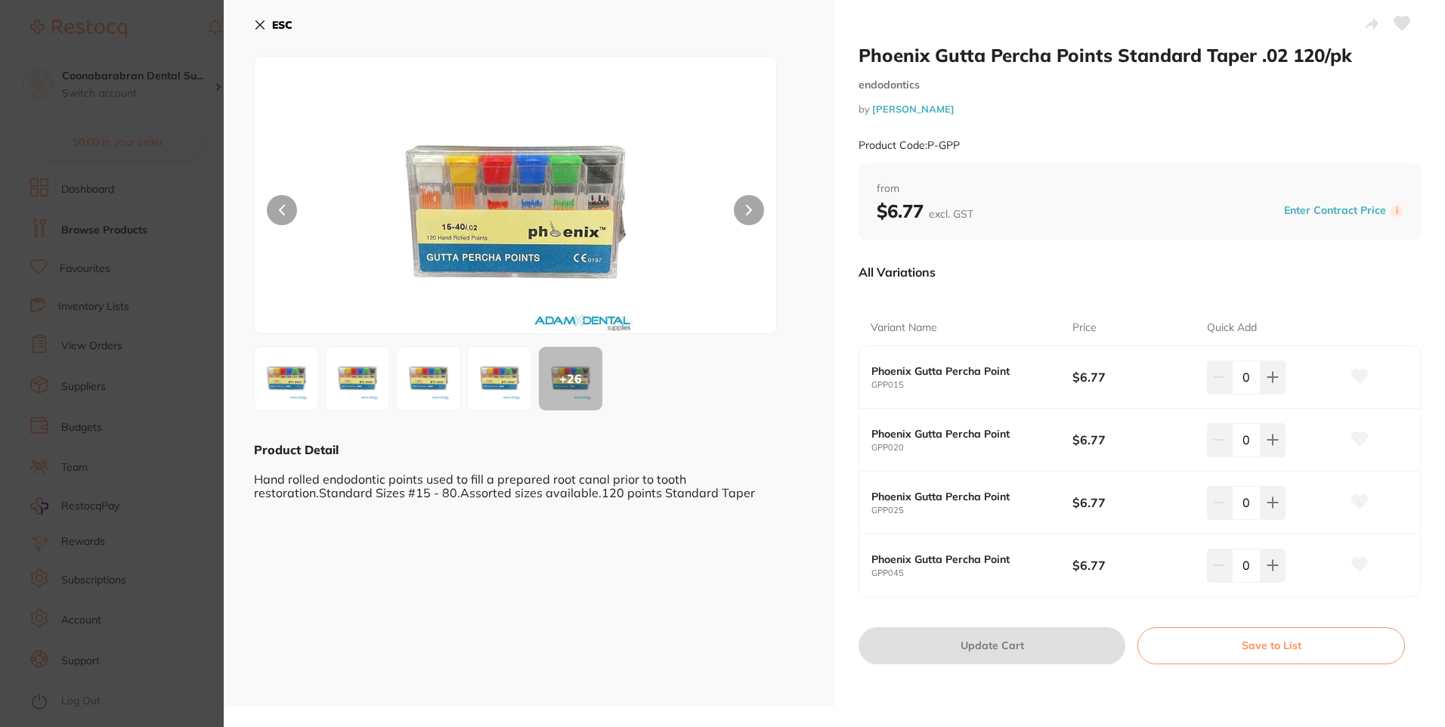
click at [514, 194] on img at bounding box center [515, 213] width 313 height 239
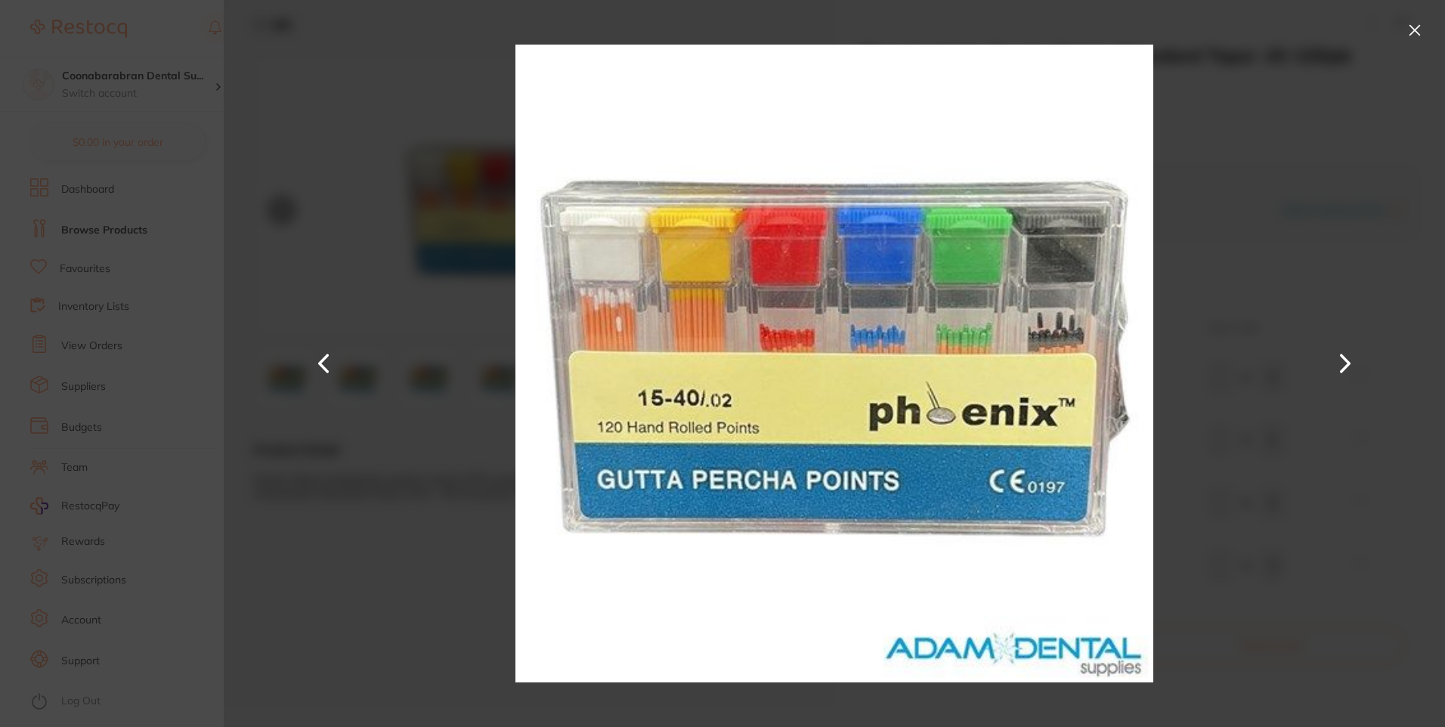
click at [1412, 33] on button at bounding box center [1415, 30] width 24 height 24
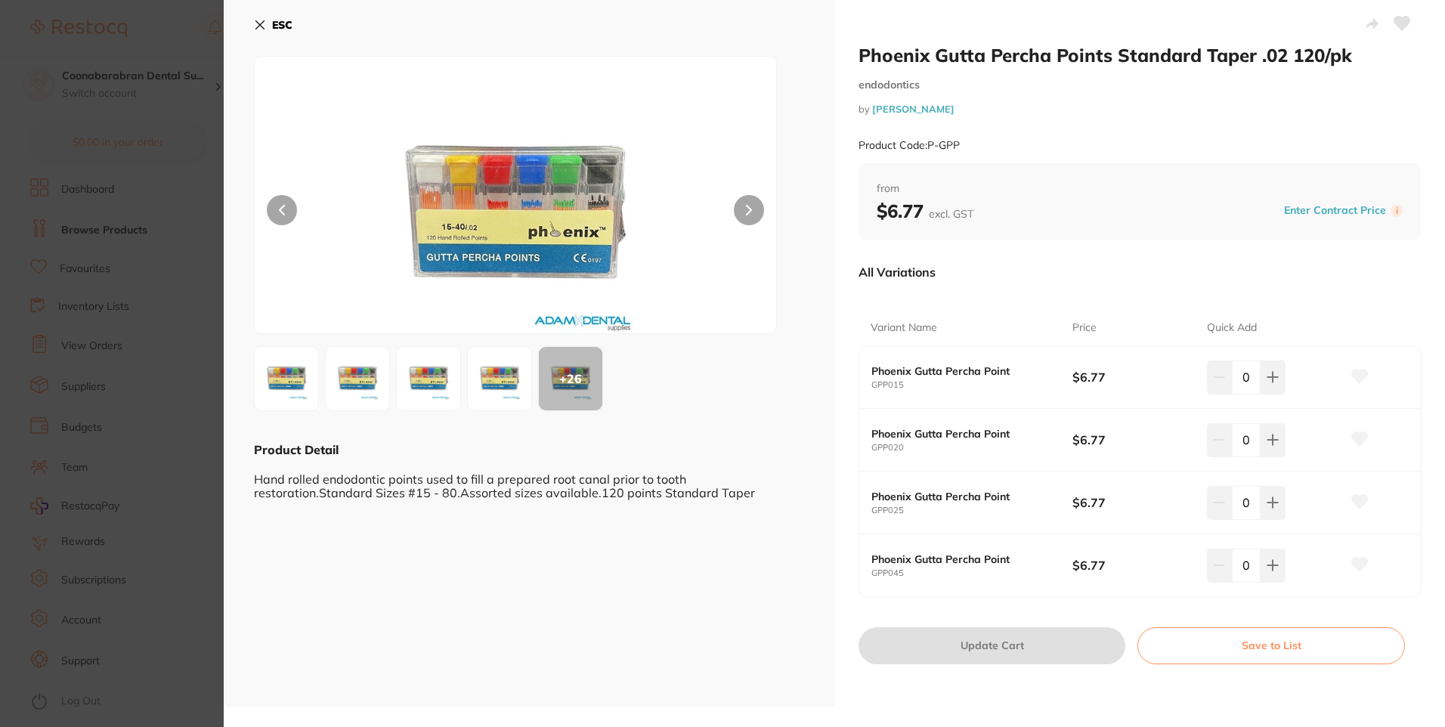
click at [289, 376] on img at bounding box center [286, 378] width 54 height 54
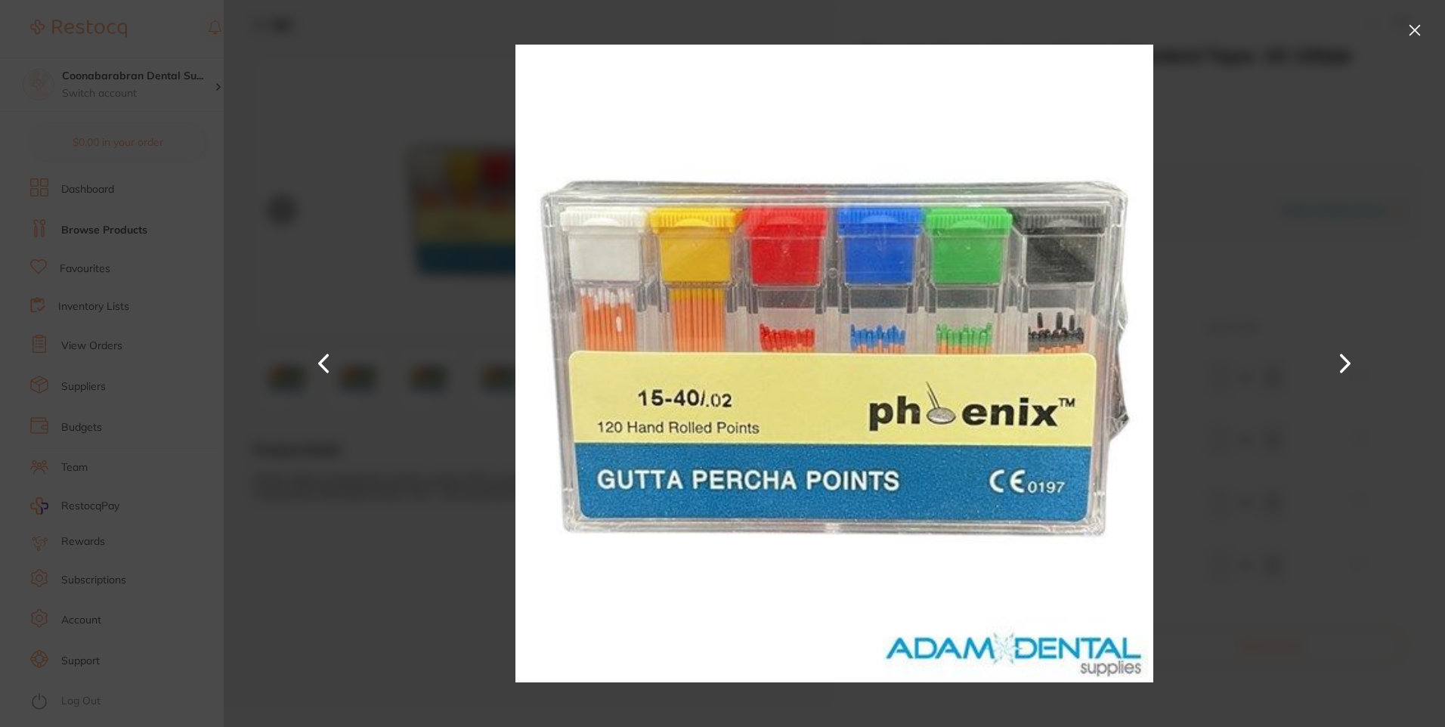
click at [1345, 358] on button at bounding box center [1345, 364] width 36 height 364
click at [1415, 31] on button at bounding box center [1415, 30] width 24 height 24
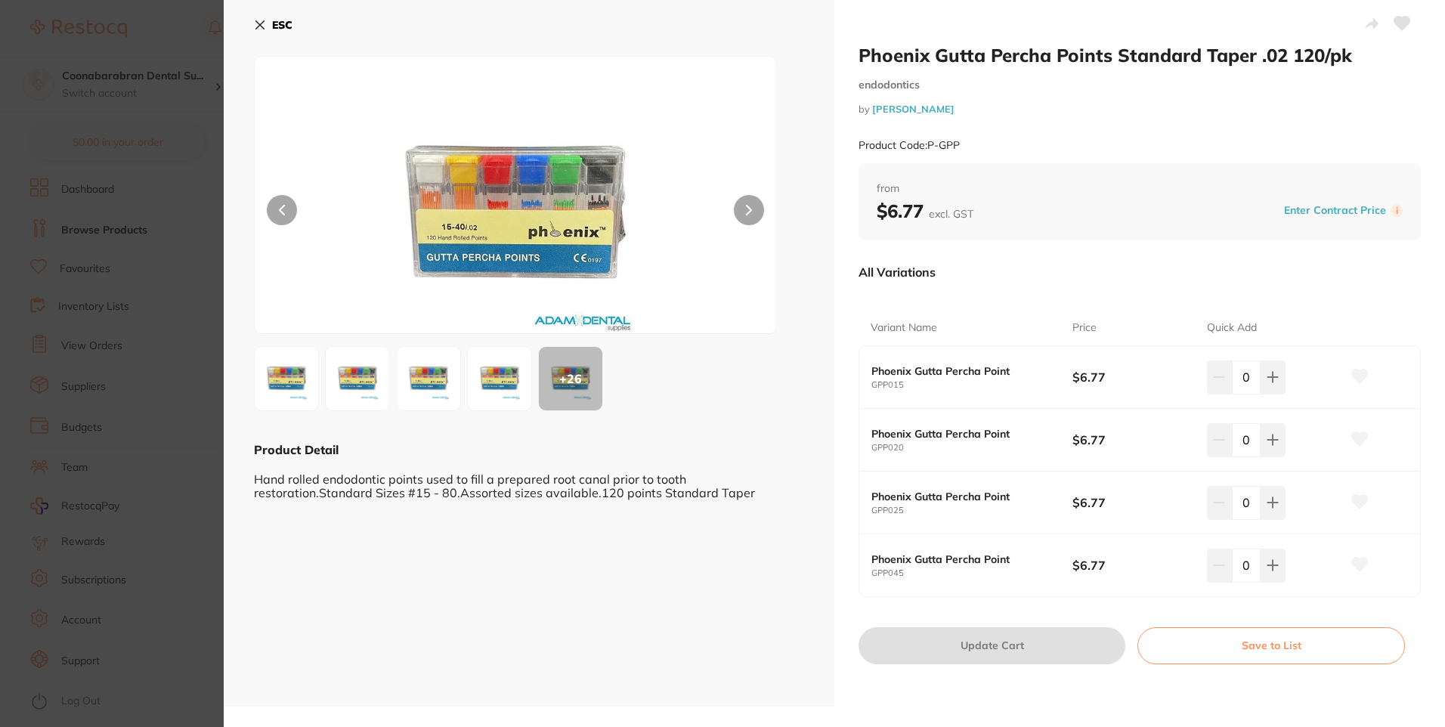
click at [470, 240] on img at bounding box center [515, 213] width 313 height 239
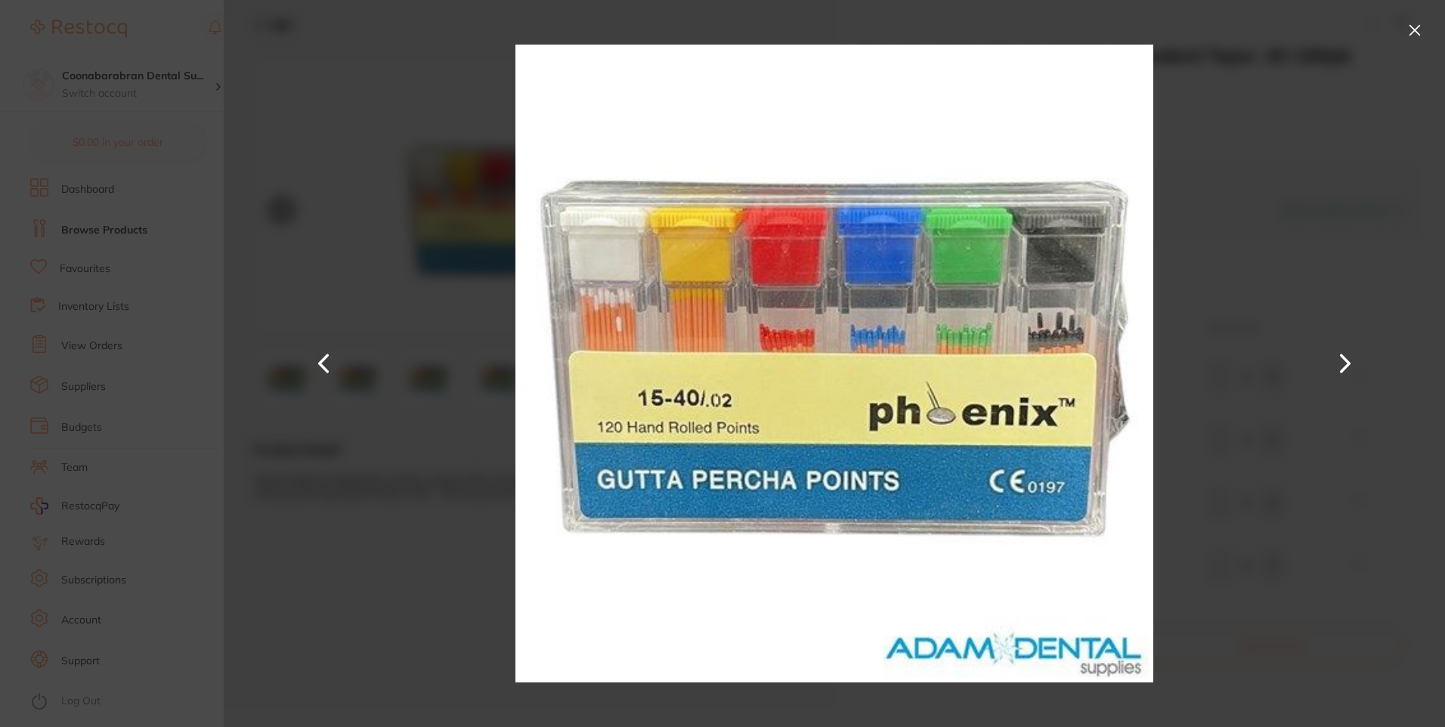
click at [1419, 28] on button at bounding box center [1415, 30] width 24 height 24
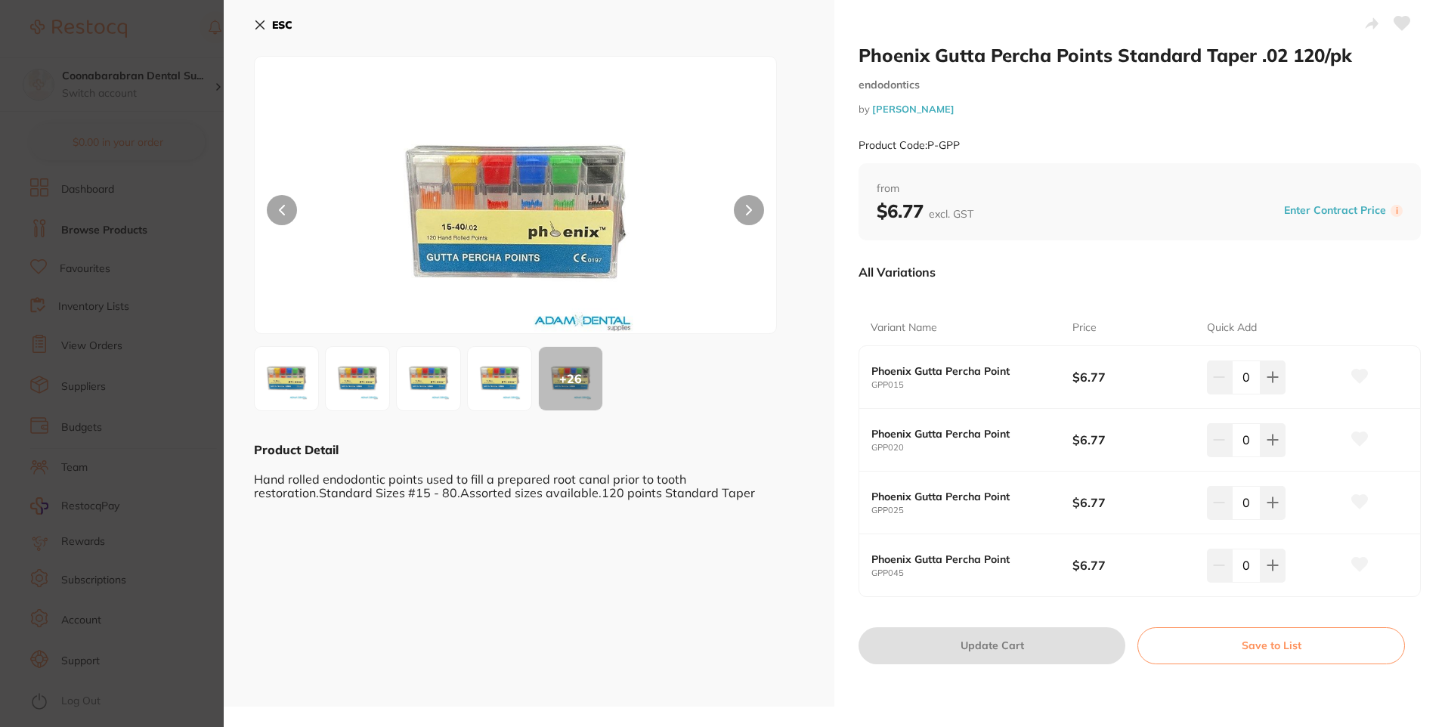
click at [262, 23] on icon at bounding box center [260, 25] width 8 height 8
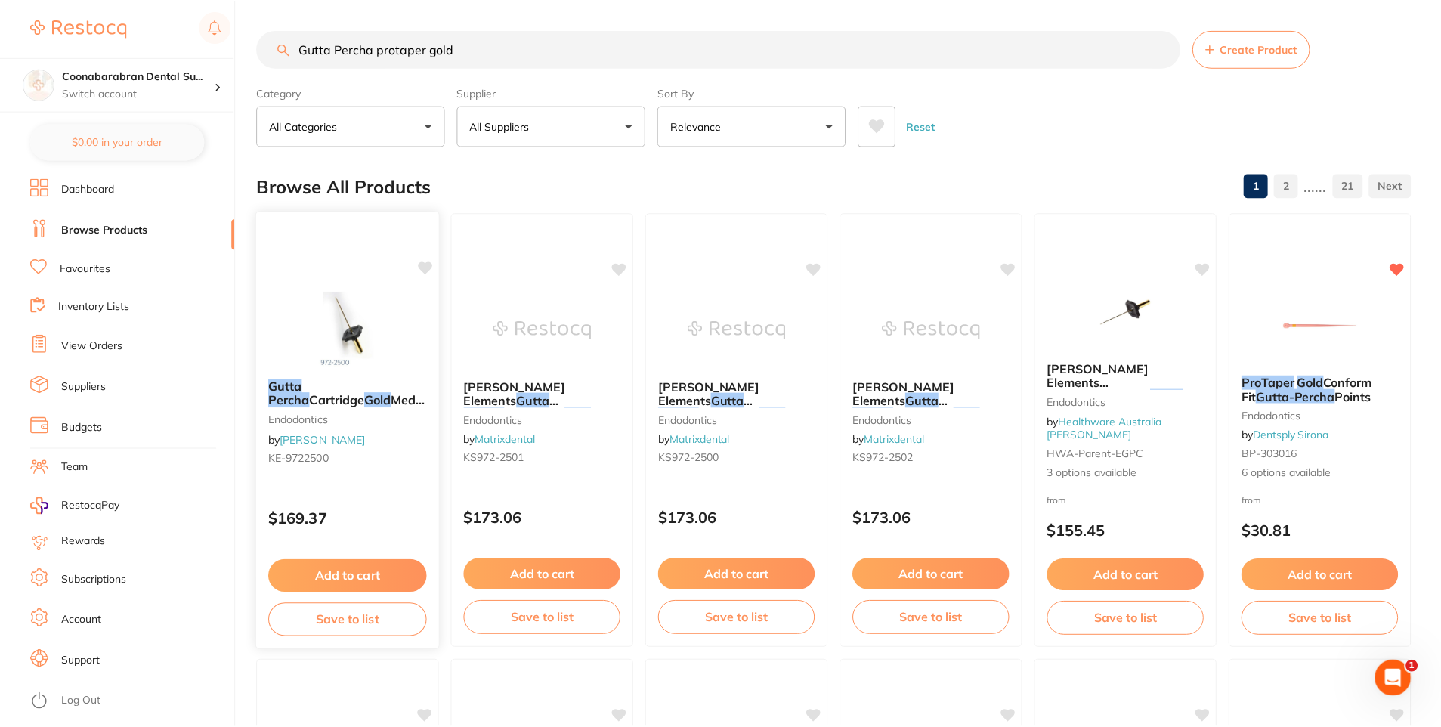
scroll to position [302, 0]
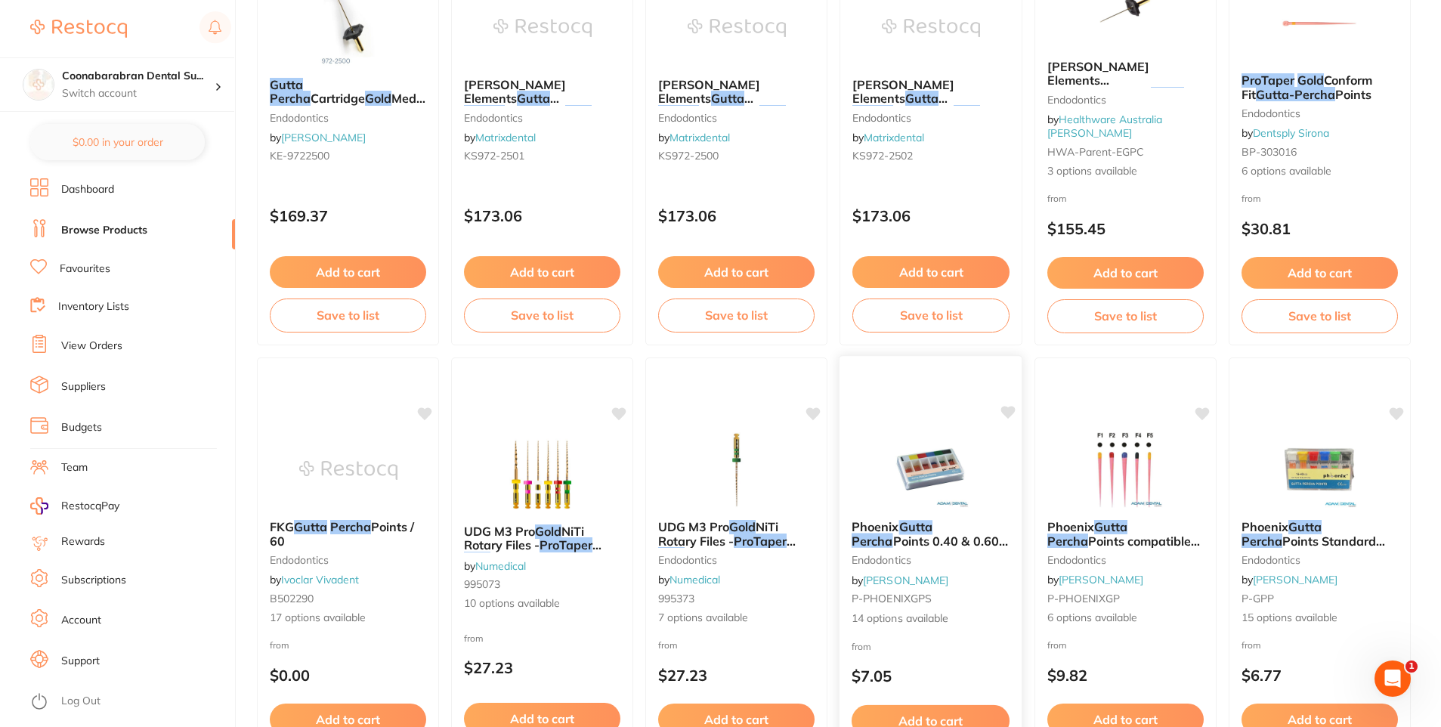
click at [942, 462] on img at bounding box center [930, 470] width 99 height 76
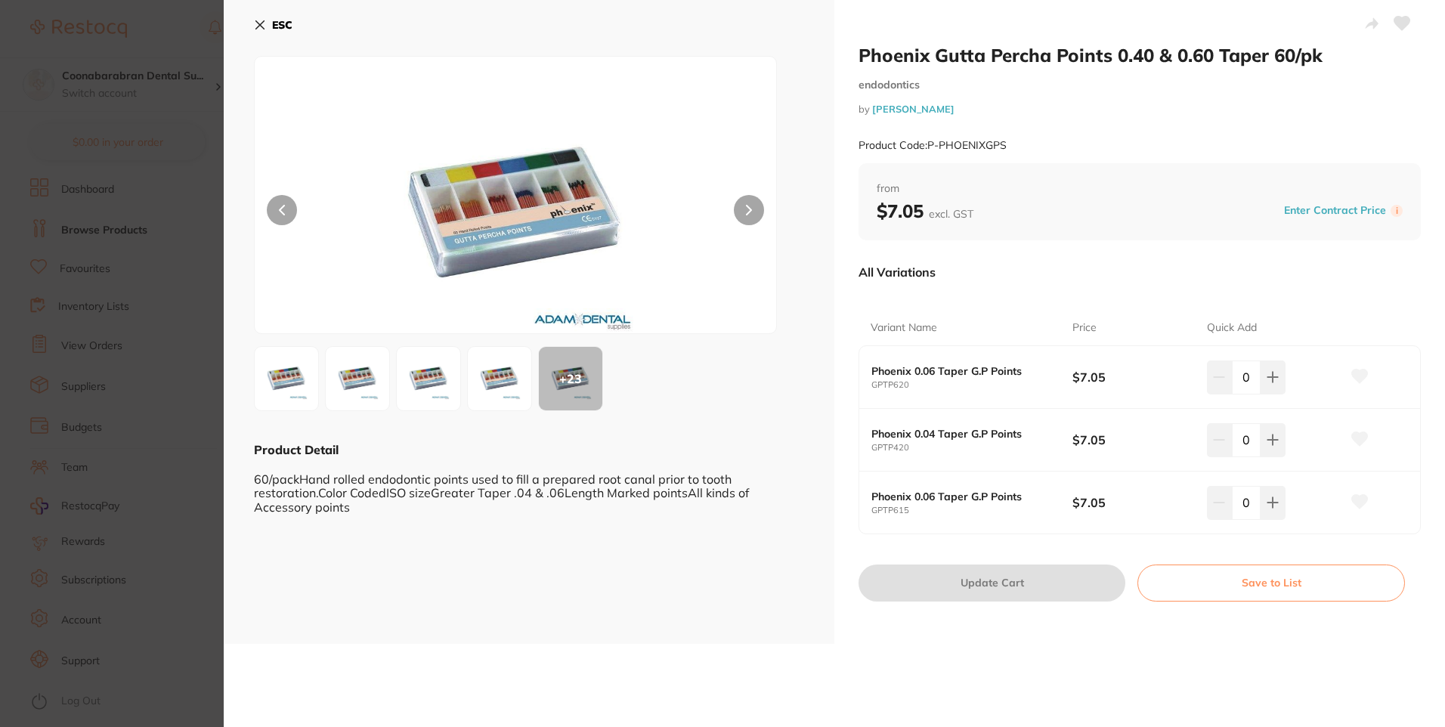
click at [280, 379] on img at bounding box center [286, 378] width 54 height 54
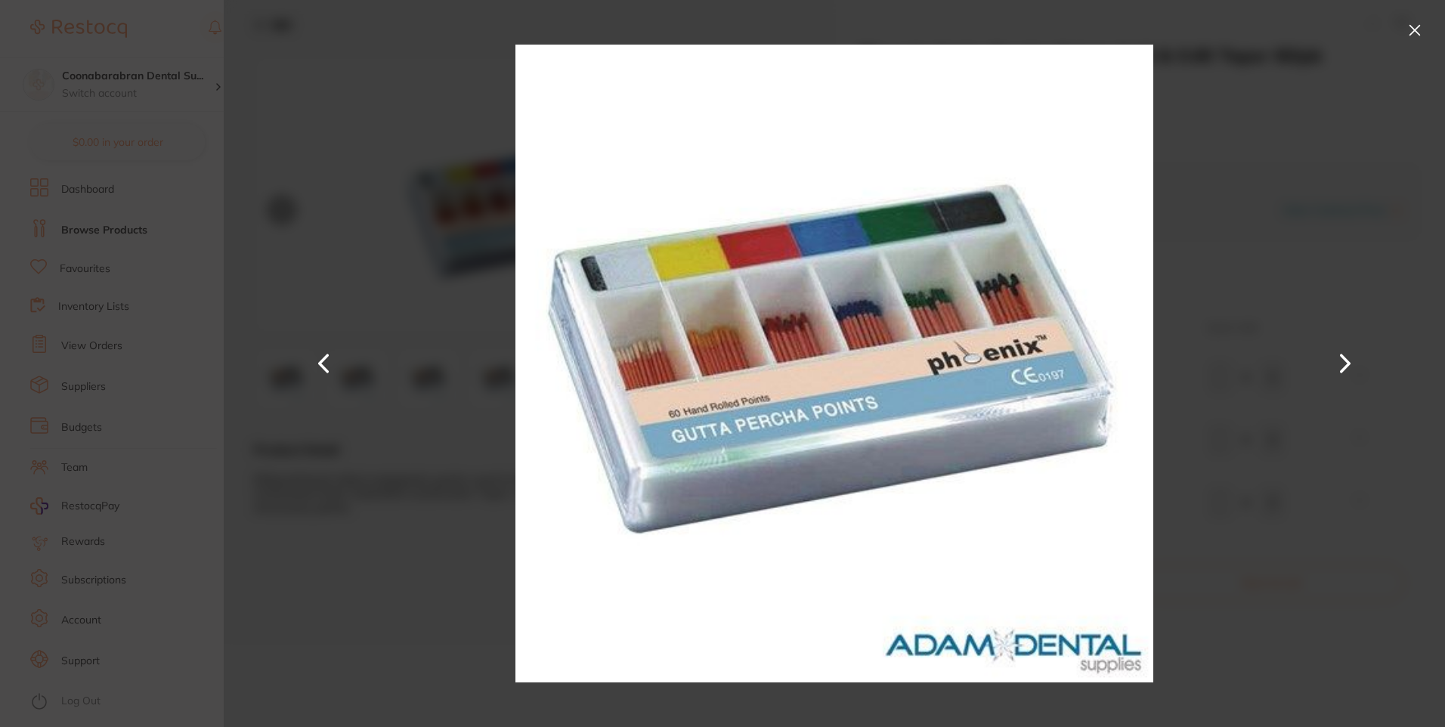
click at [1351, 355] on button at bounding box center [1345, 364] width 36 height 364
click at [1416, 27] on button at bounding box center [1415, 30] width 24 height 24
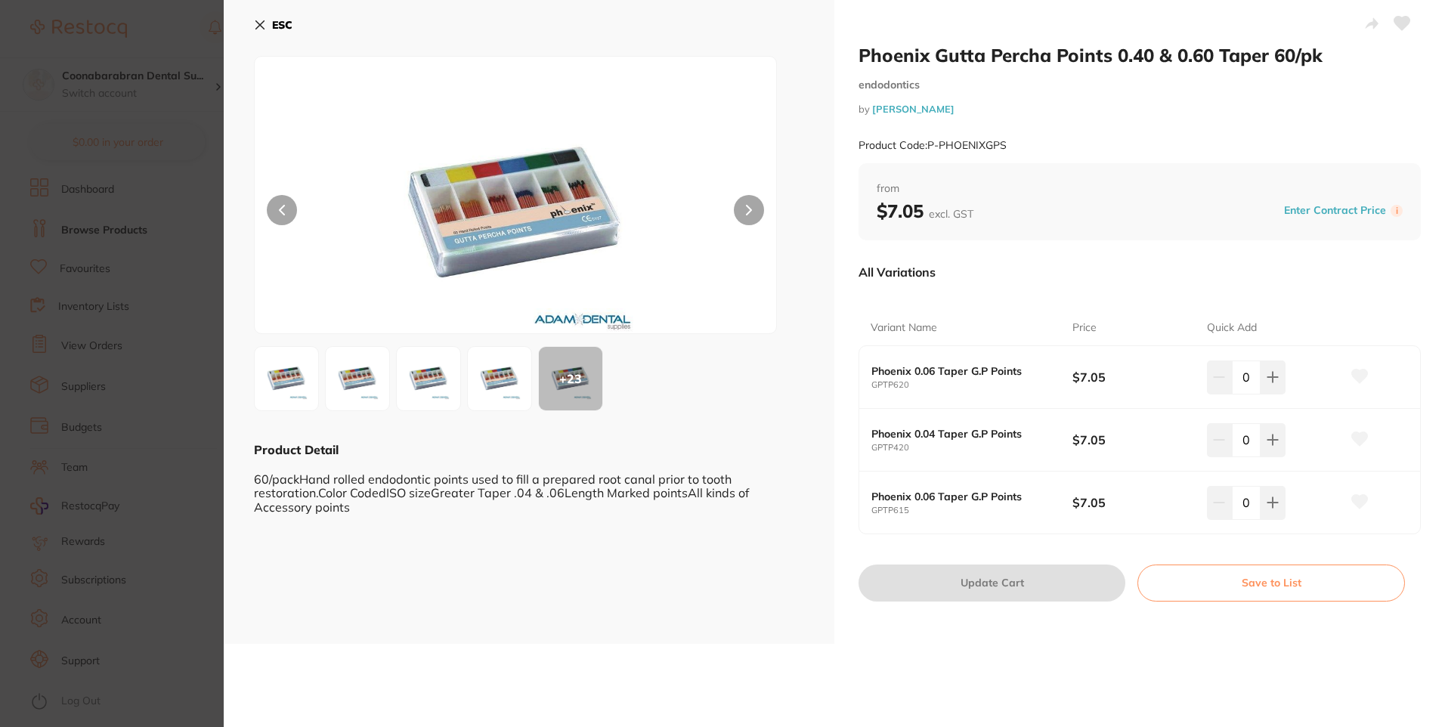
click at [573, 374] on div "+ 23" at bounding box center [570, 378] width 63 height 63
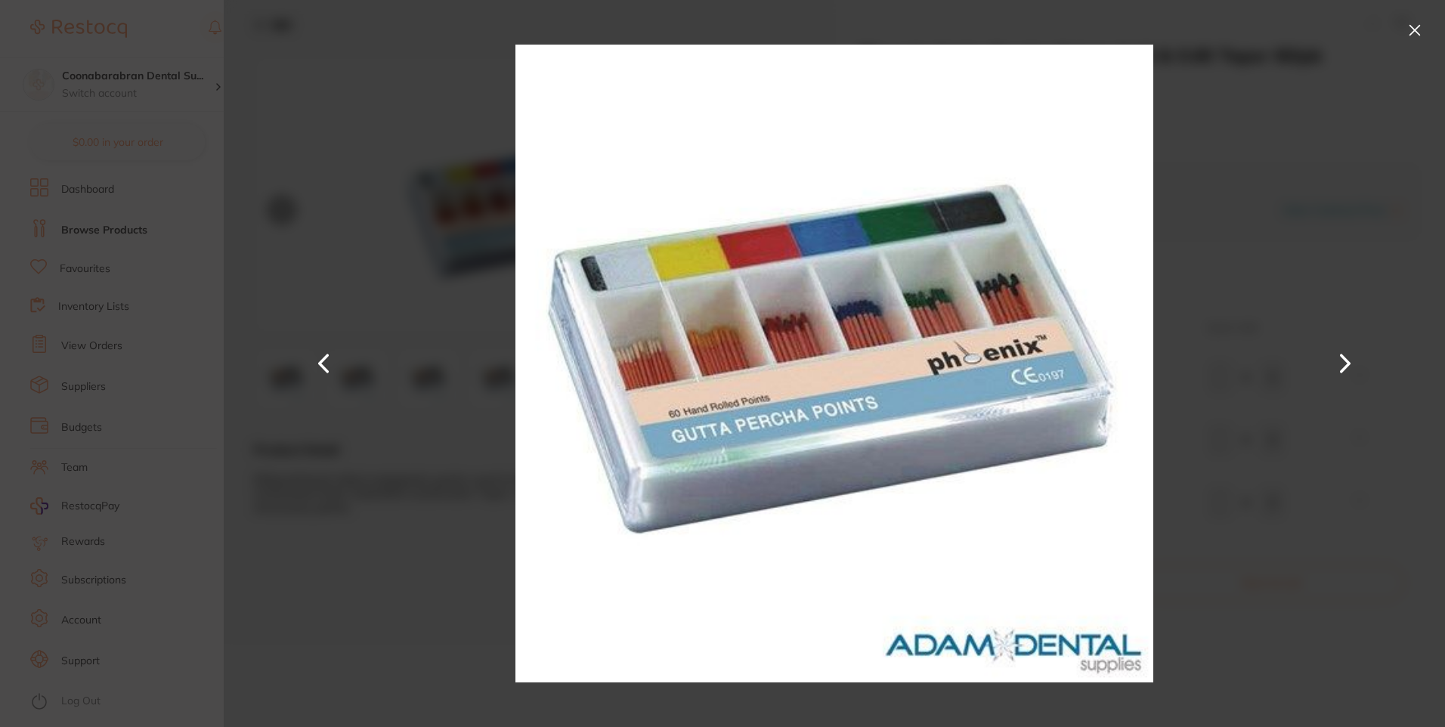
click at [1415, 23] on button at bounding box center [1415, 30] width 24 height 24
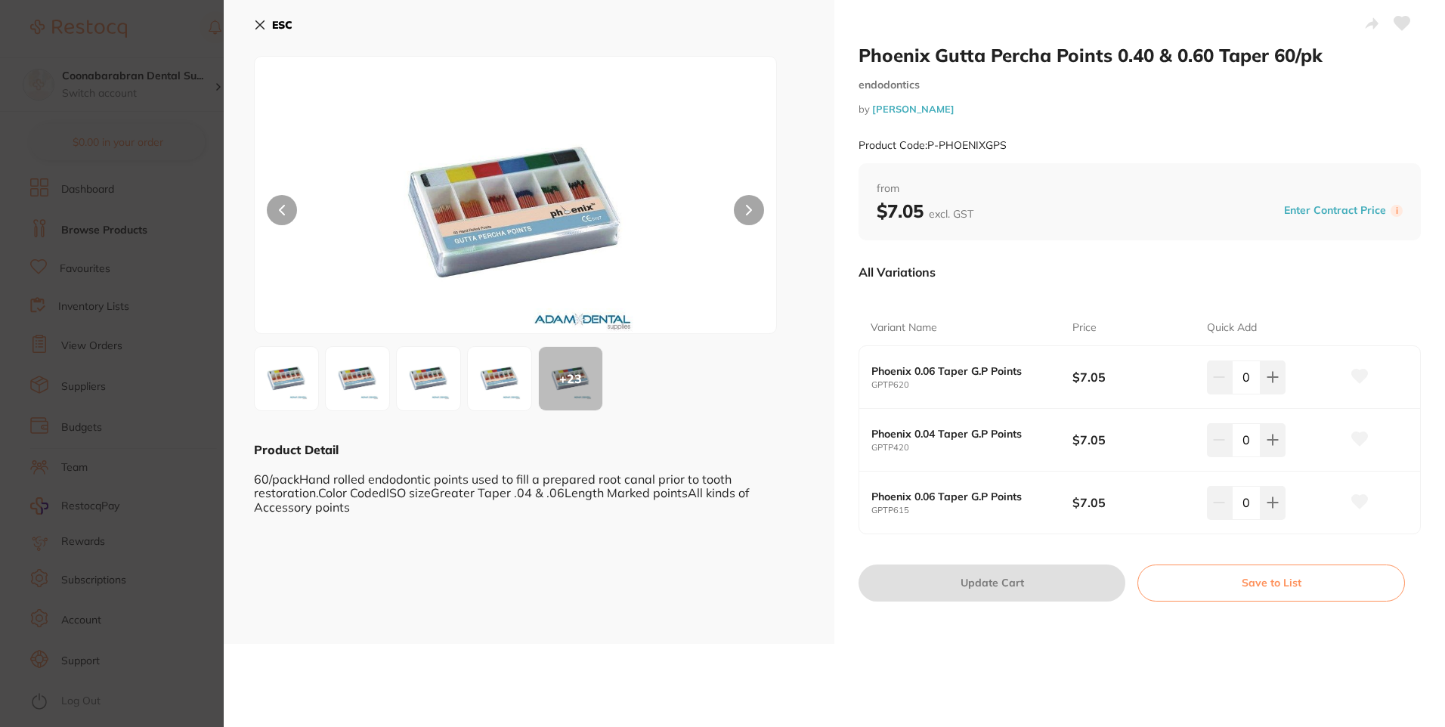
click at [471, 212] on img at bounding box center [515, 213] width 313 height 239
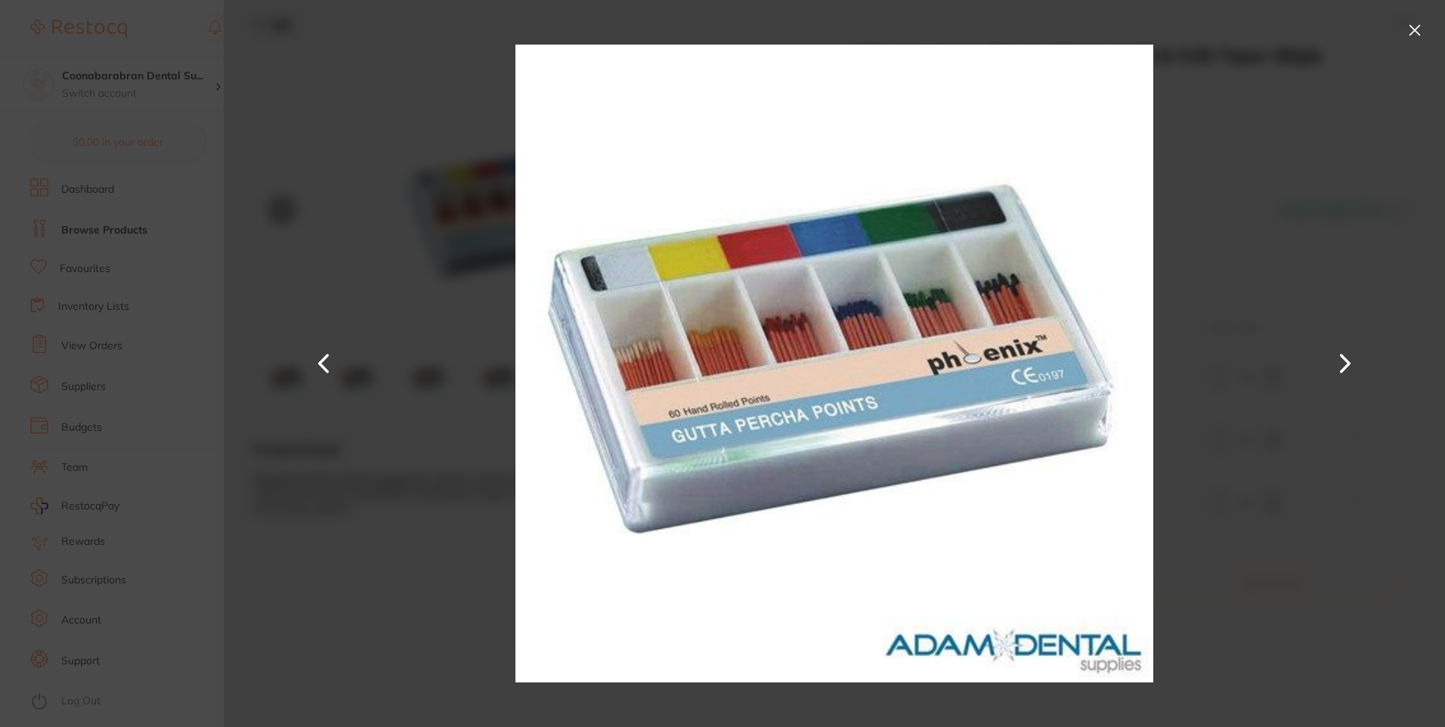
click at [1412, 29] on button at bounding box center [1415, 30] width 24 height 24
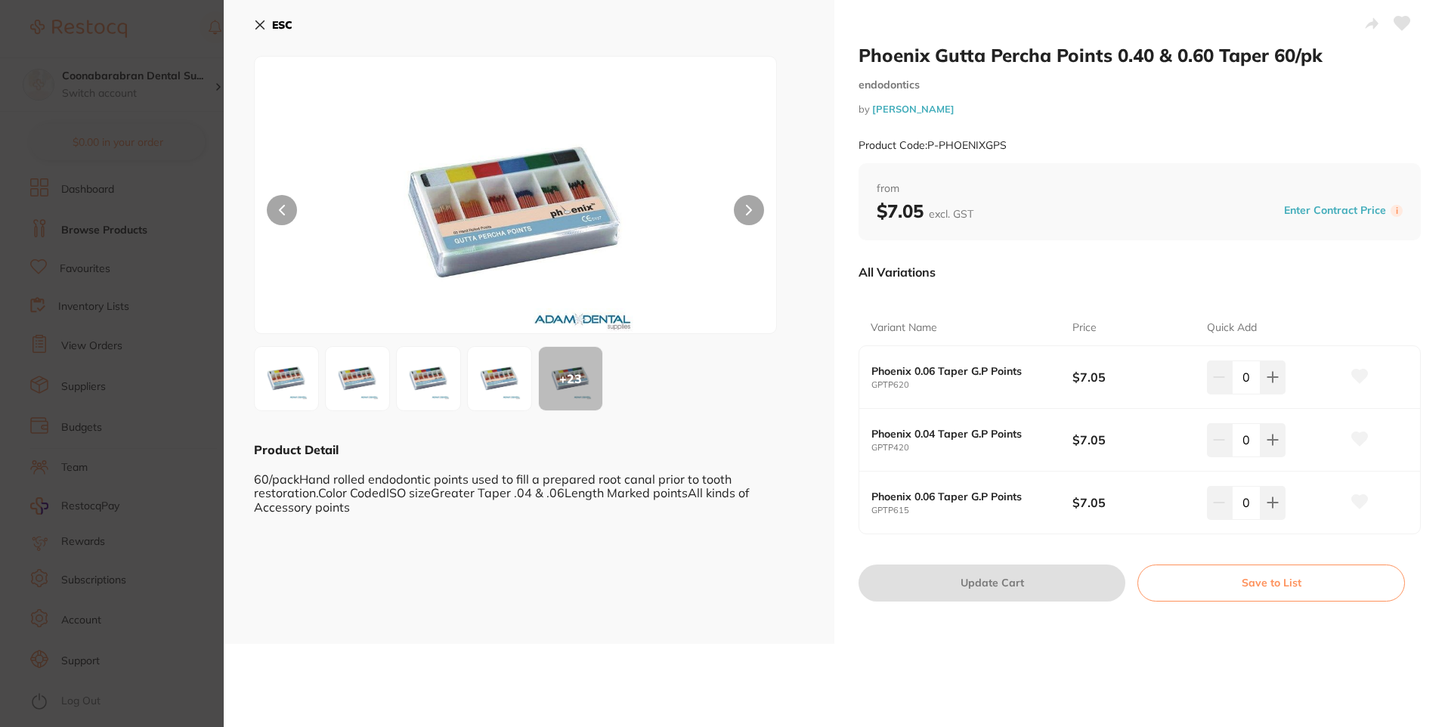
click at [261, 23] on icon at bounding box center [260, 25] width 12 height 12
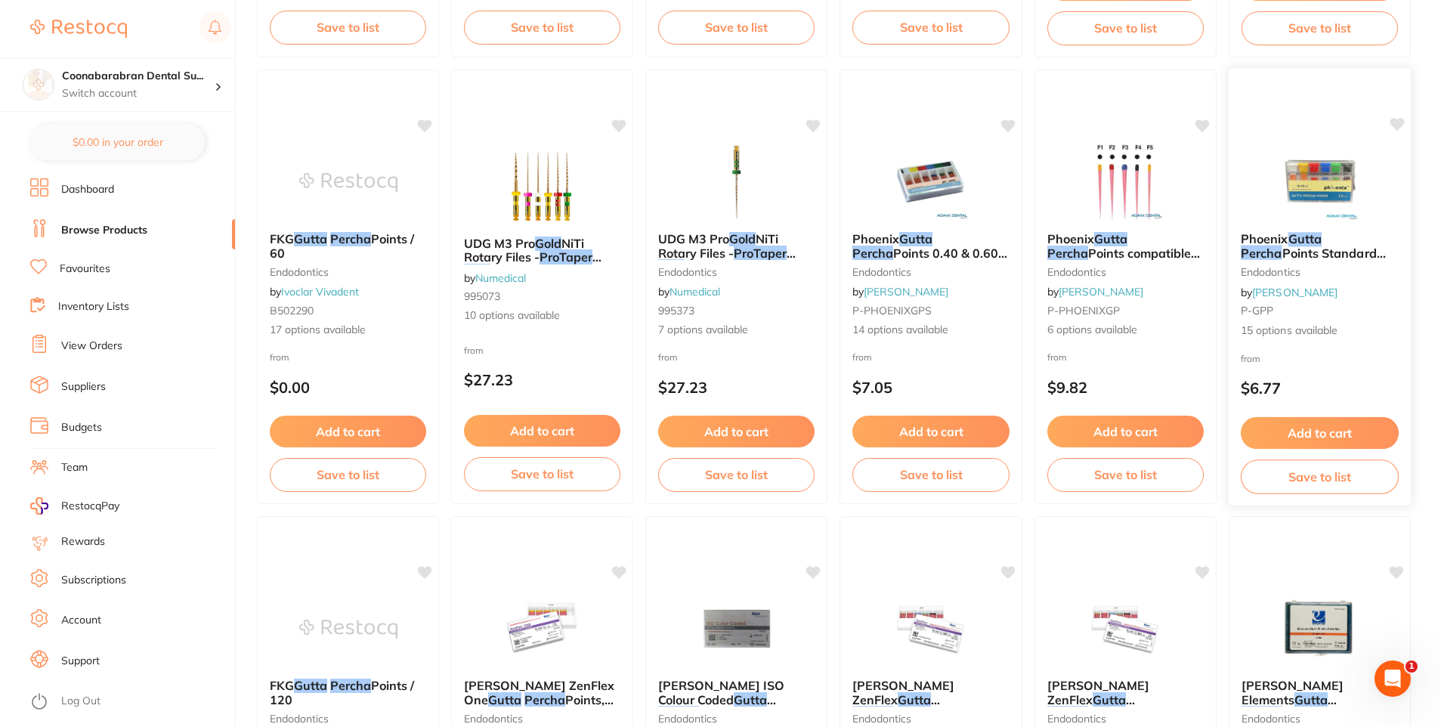
scroll to position [605, 0]
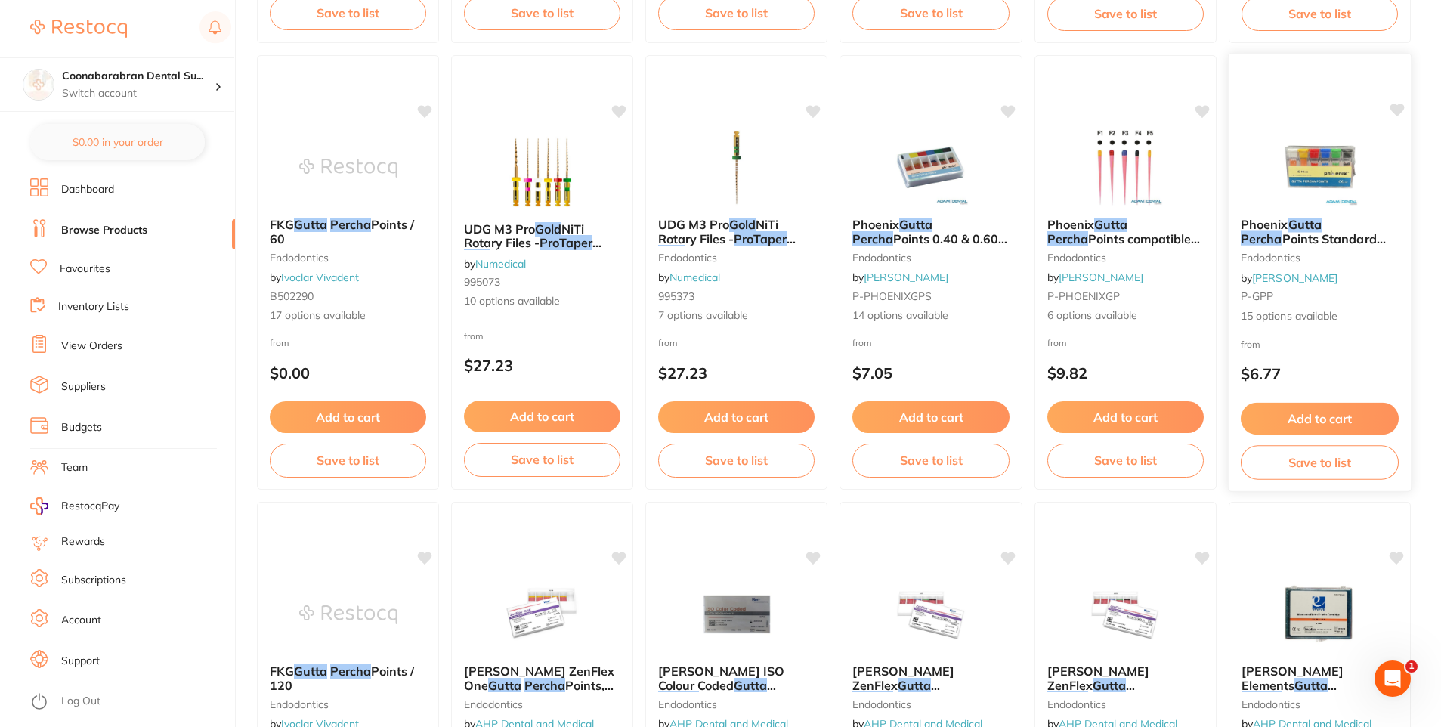
click at [1285, 207] on div "Phoenix Gutta Percha Points Standard Taper .02 120/pk endodontics by [PERSON_NA…" at bounding box center [1320, 271] width 183 height 131
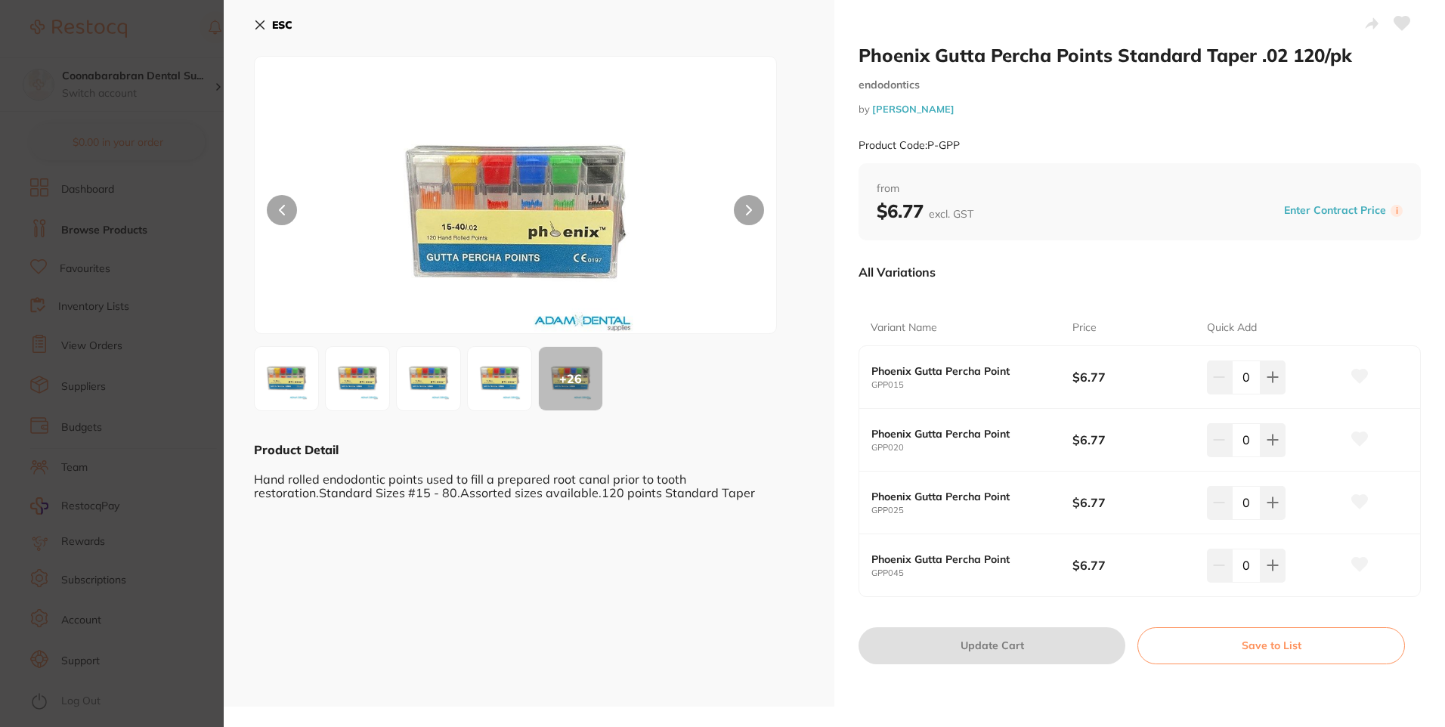
click at [572, 381] on div "+ 26" at bounding box center [570, 378] width 63 height 63
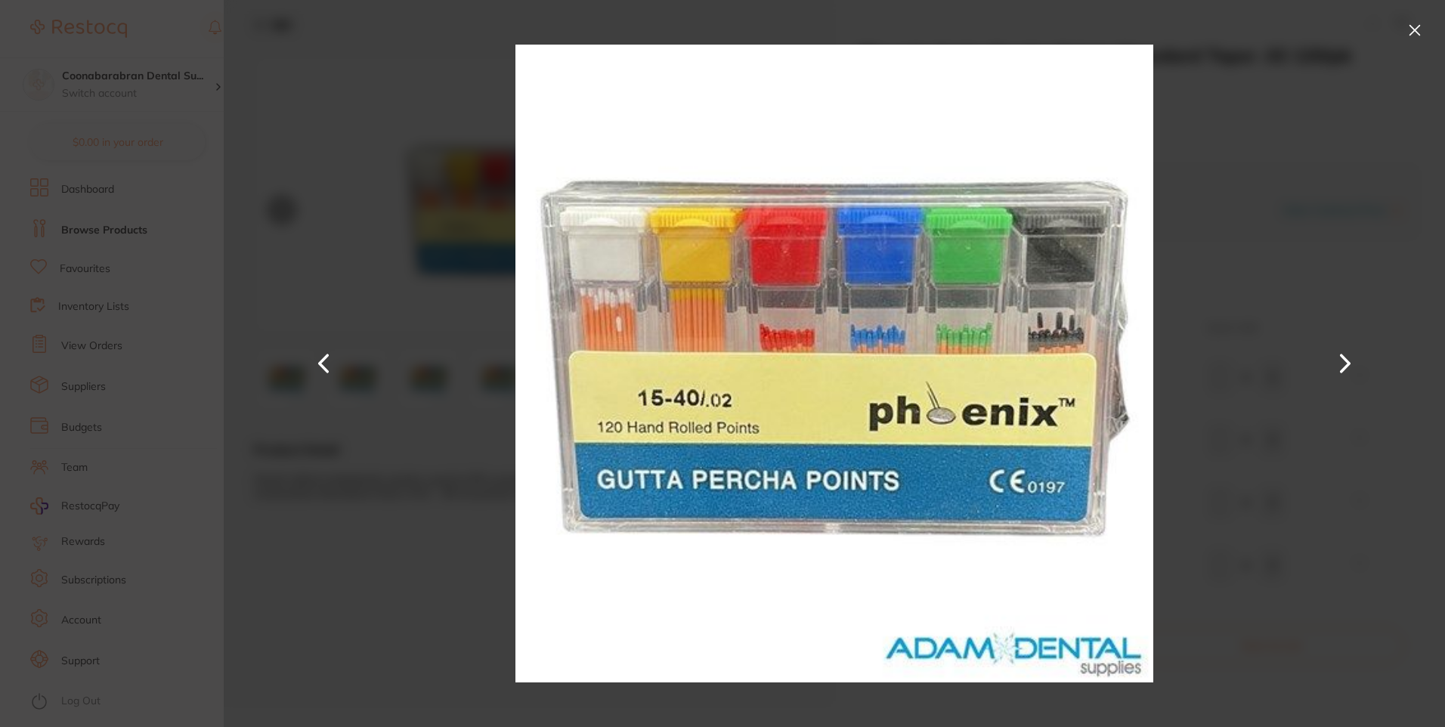
click at [1353, 364] on button at bounding box center [1345, 364] width 36 height 364
click at [1359, 364] on button at bounding box center [1345, 364] width 36 height 364
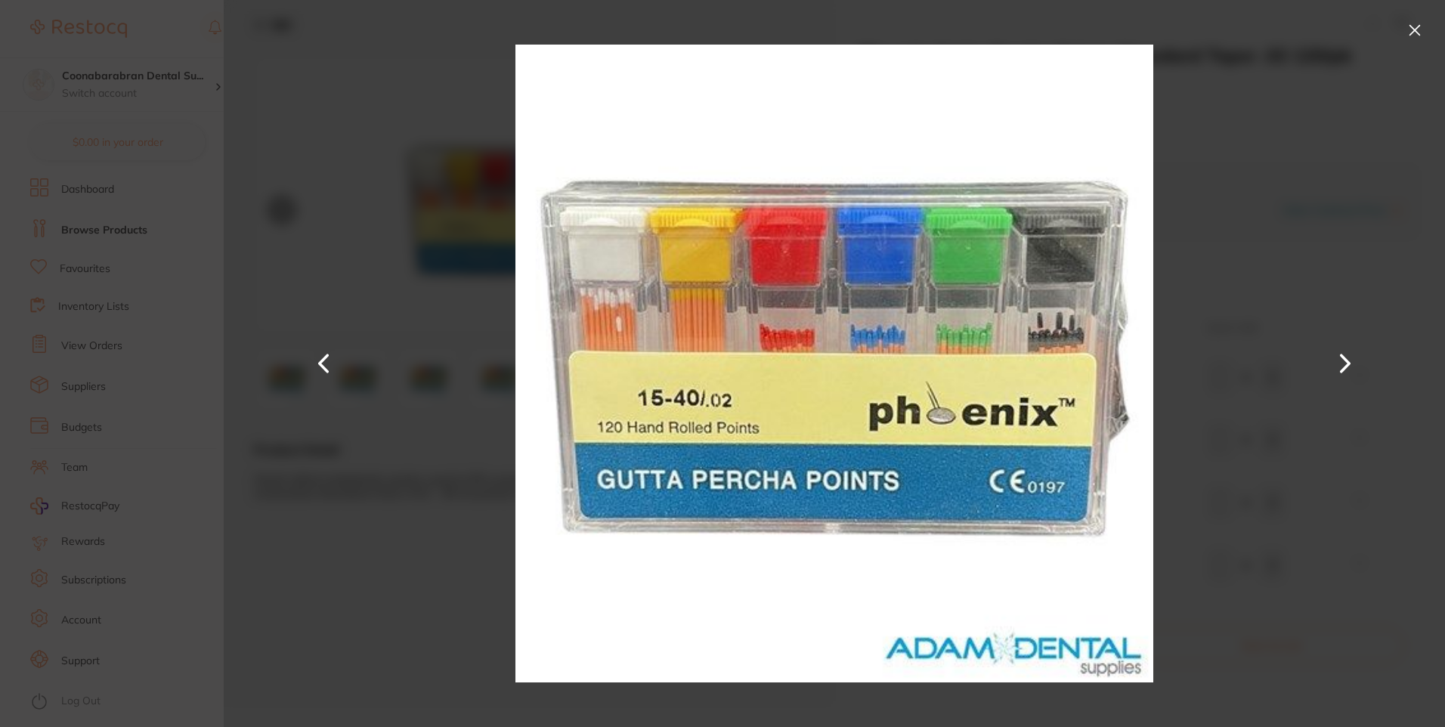
click at [1359, 364] on button at bounding box center [1345, 364] width 36 height 364
click at [1414, 32] on button at bounding box center [1415, 30] width 24 height 24
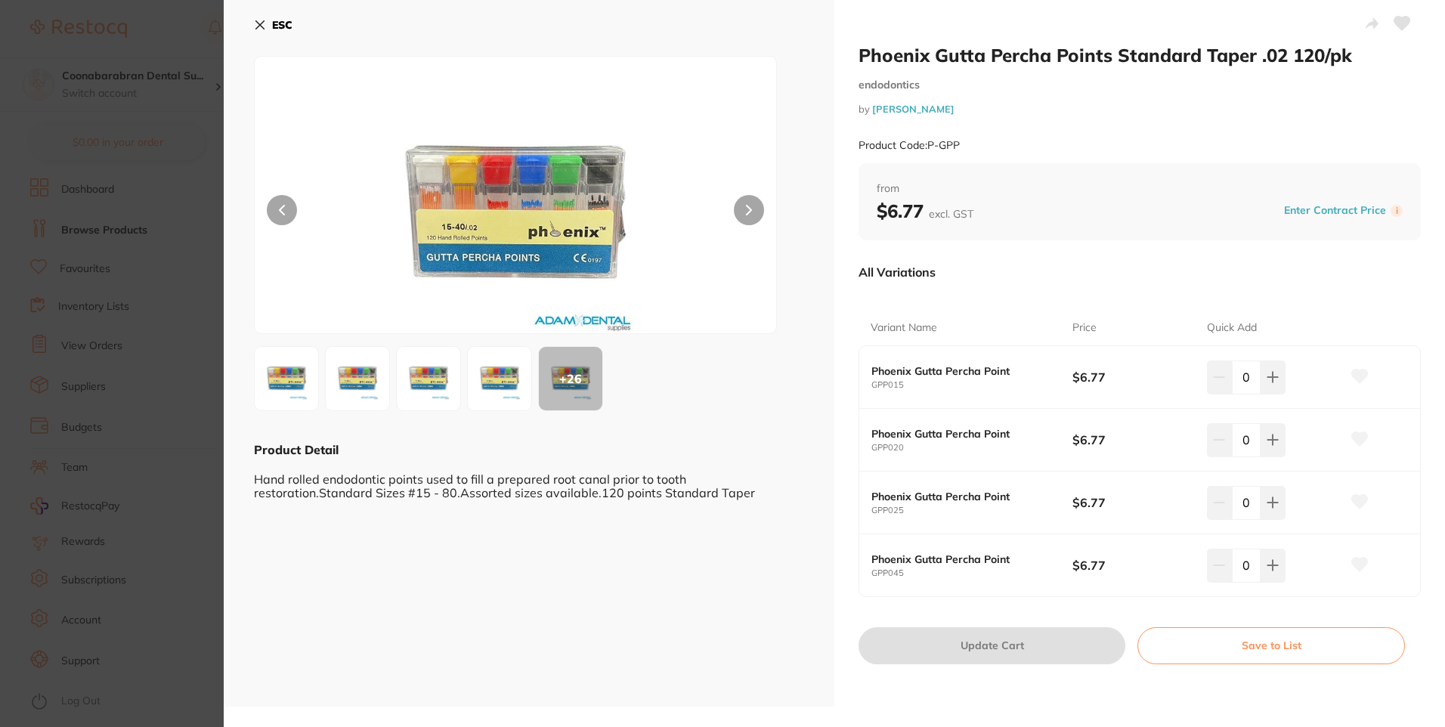
click at [259, 25] on icon at bounding box center [260, 25] width 12 height 12
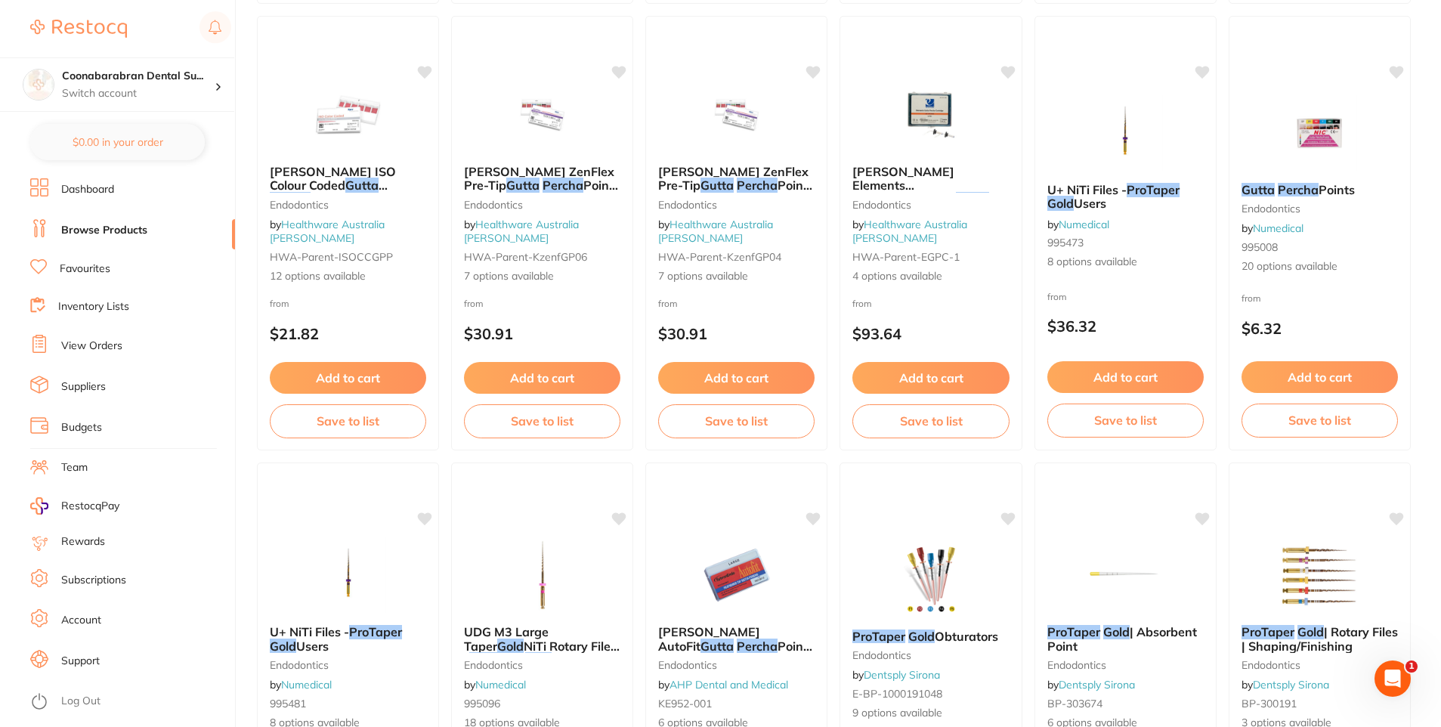
scroll to position [1965, 0]
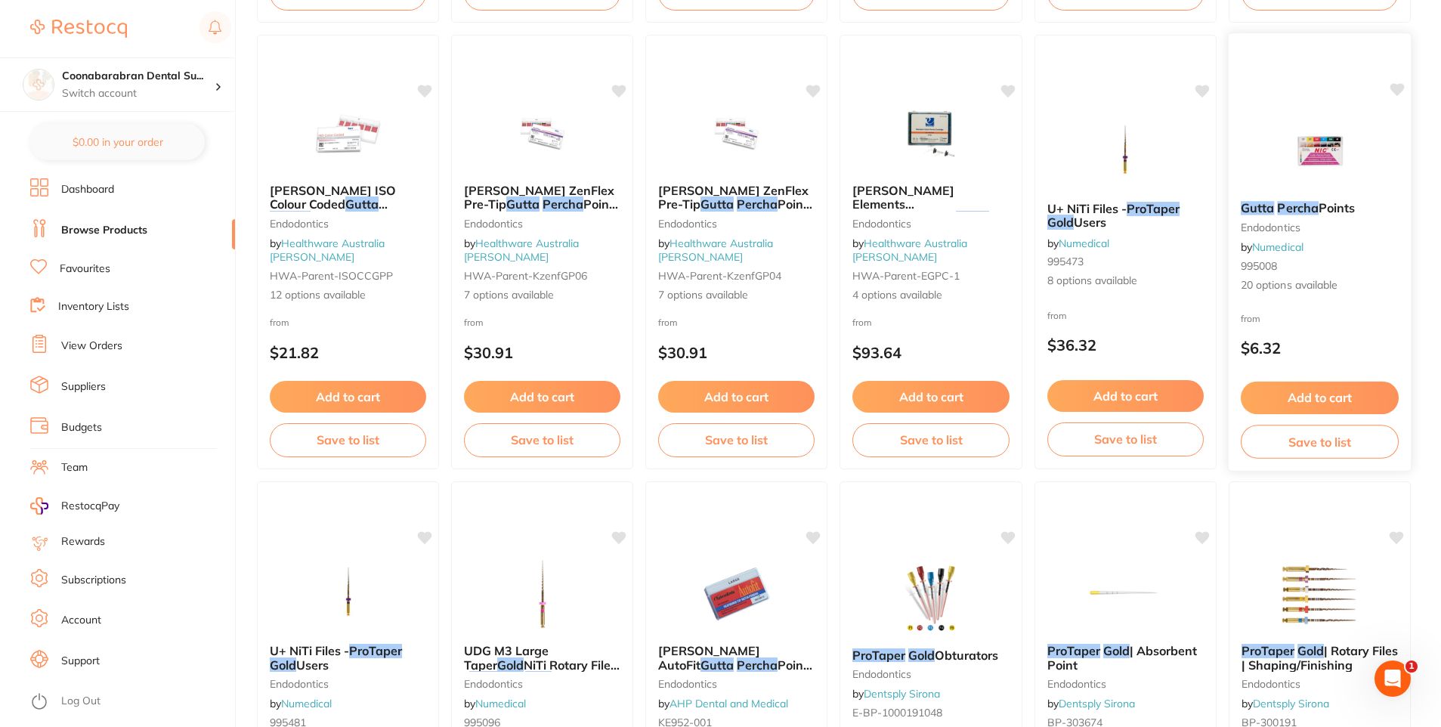
click at [1314, 165] on img at bounding box center [1320, 151] width 99 height 76
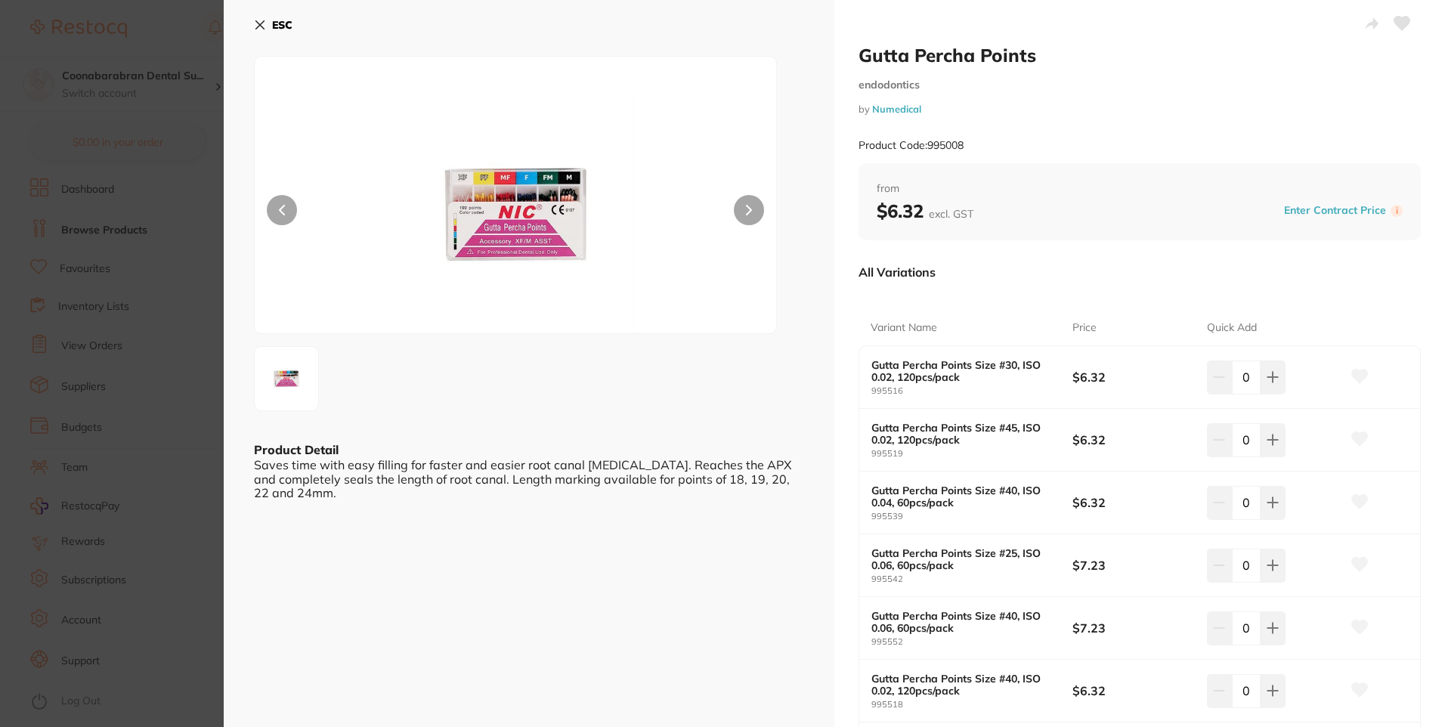
click at [482, 174] on img at bounding box center [515, 213] width 313 height 239
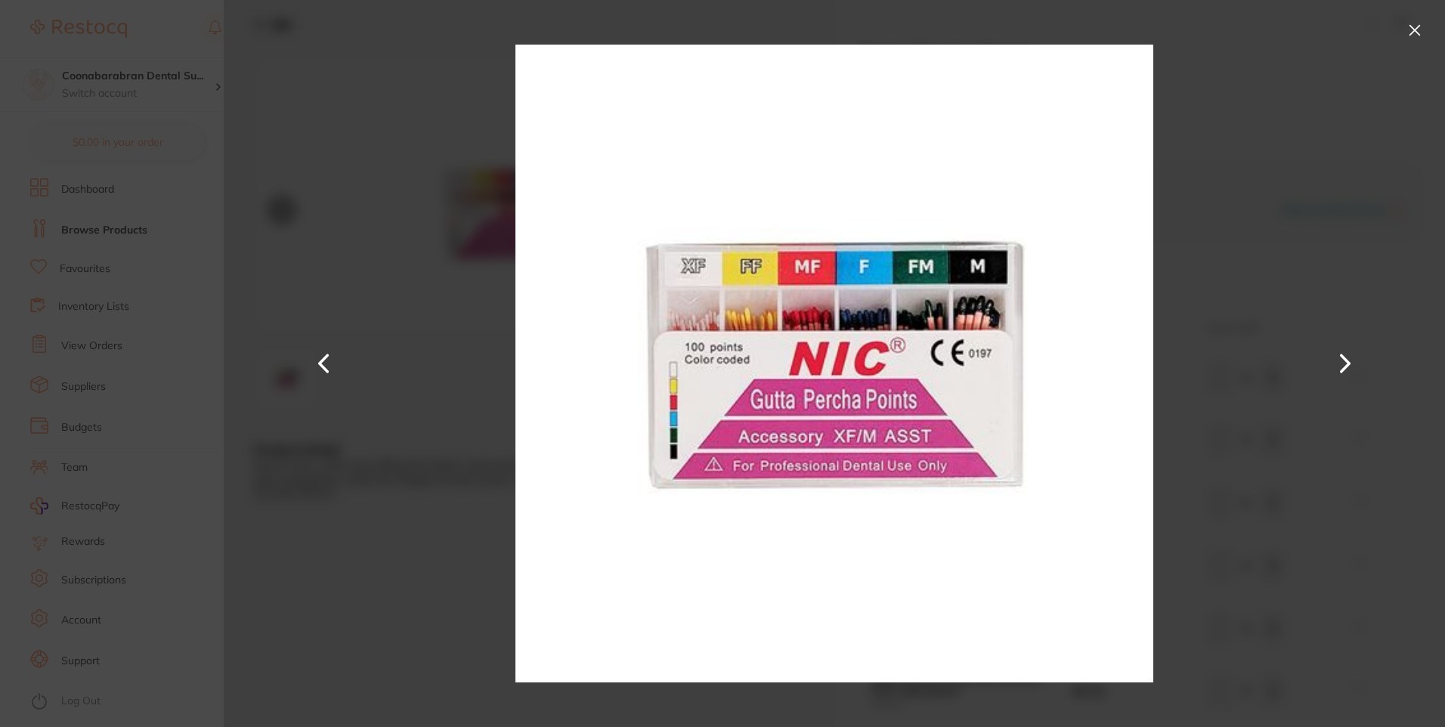
click at [1418, 30] on button at bounding box center [1415, 30] width 24 height 24
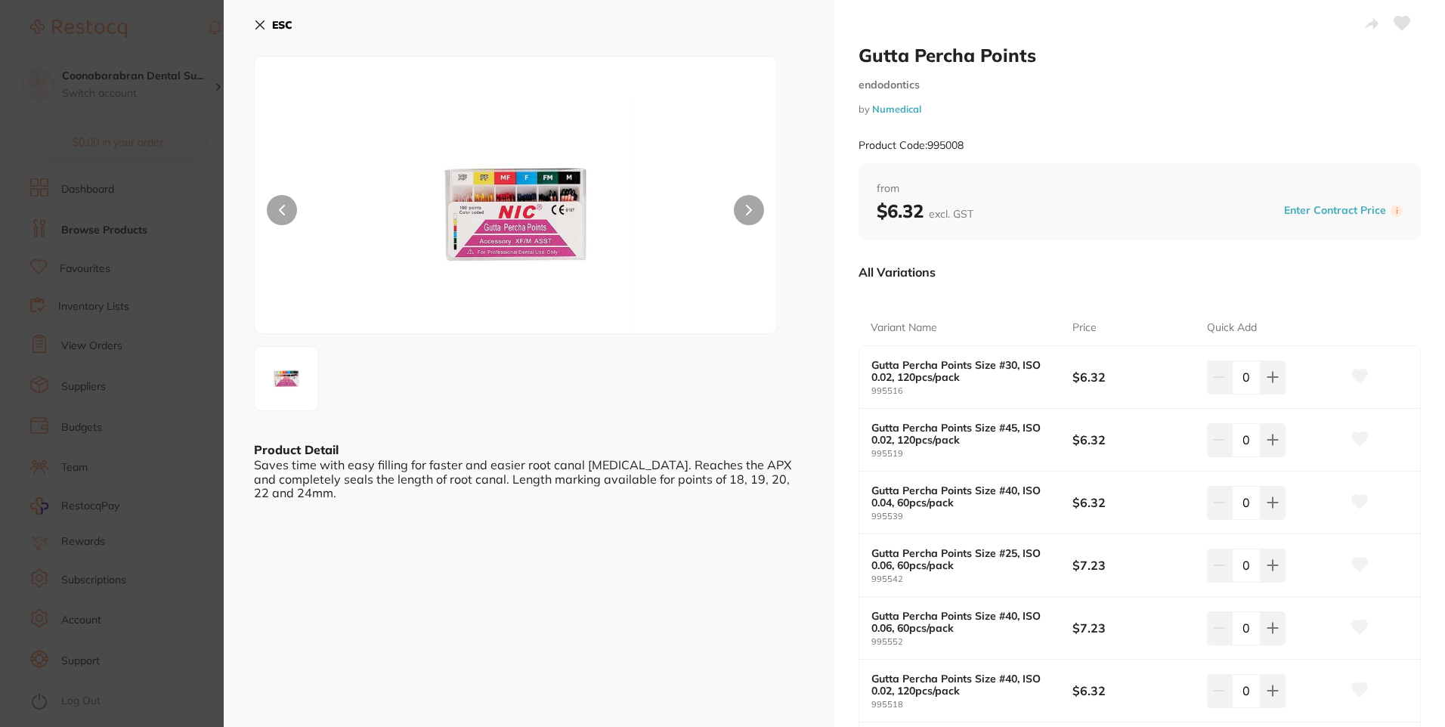
click at [268, 26] on button "ESC" at bounding box center [273, 25] width 39 height 26
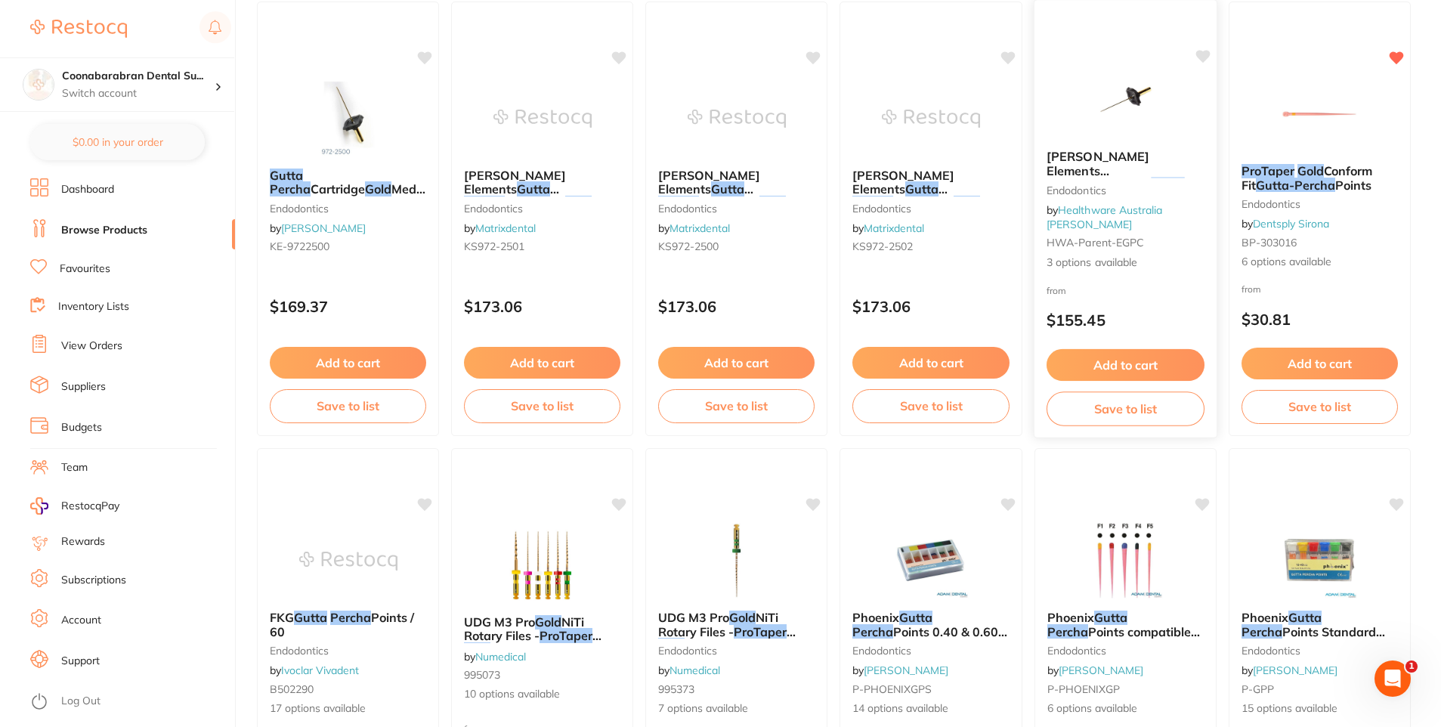
scroll to position [227, 0]
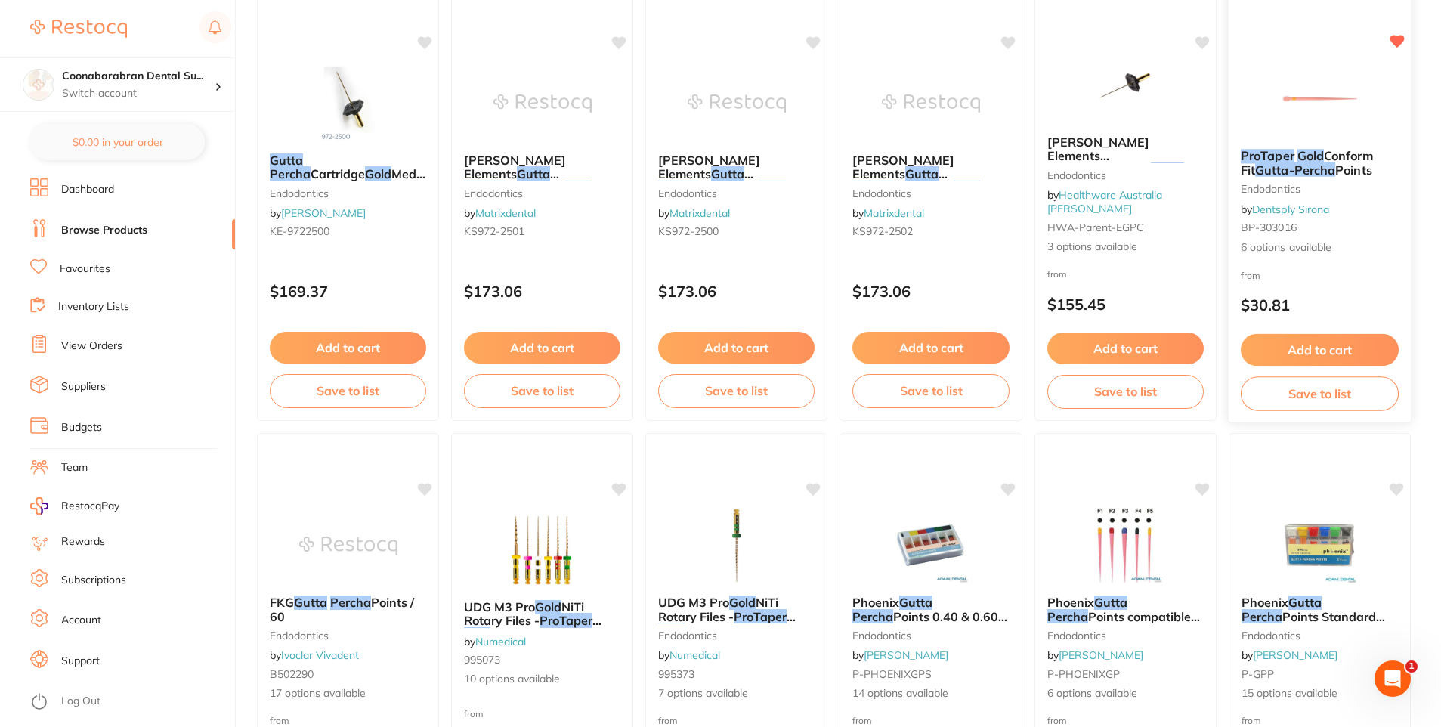
click at [1307, 102] on img at bounding box center [1320, 98] width 99 height 76
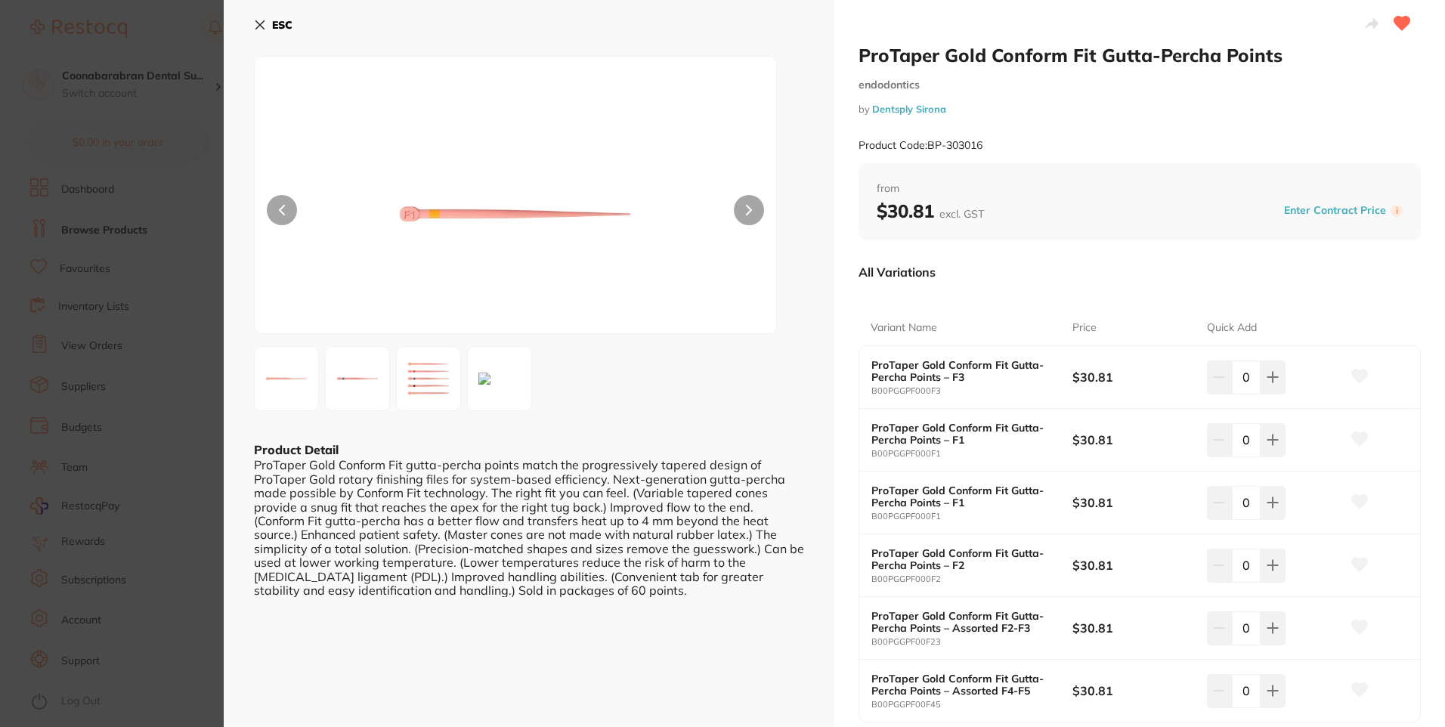
click at [265, 25] on icon at bounding box center [260, 25] width 12 height 12
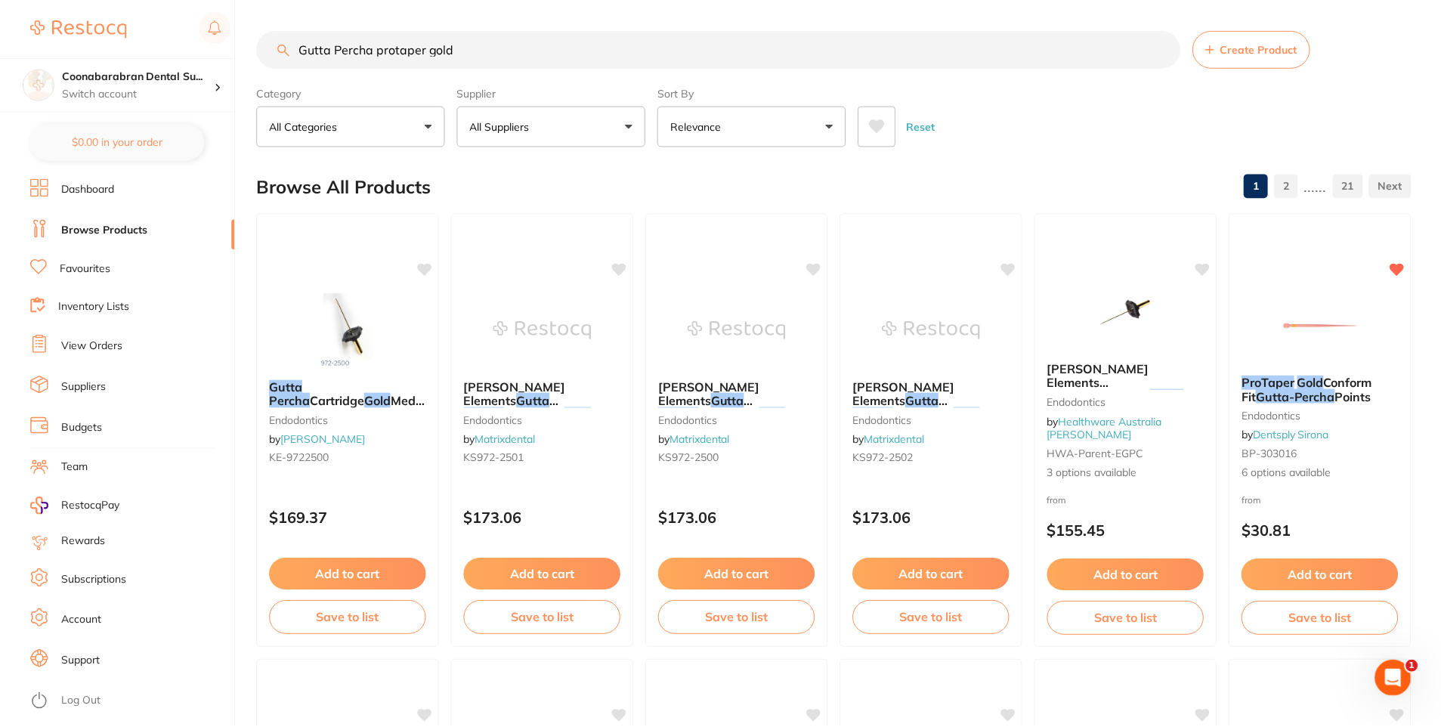
scroll to position [227, 0]
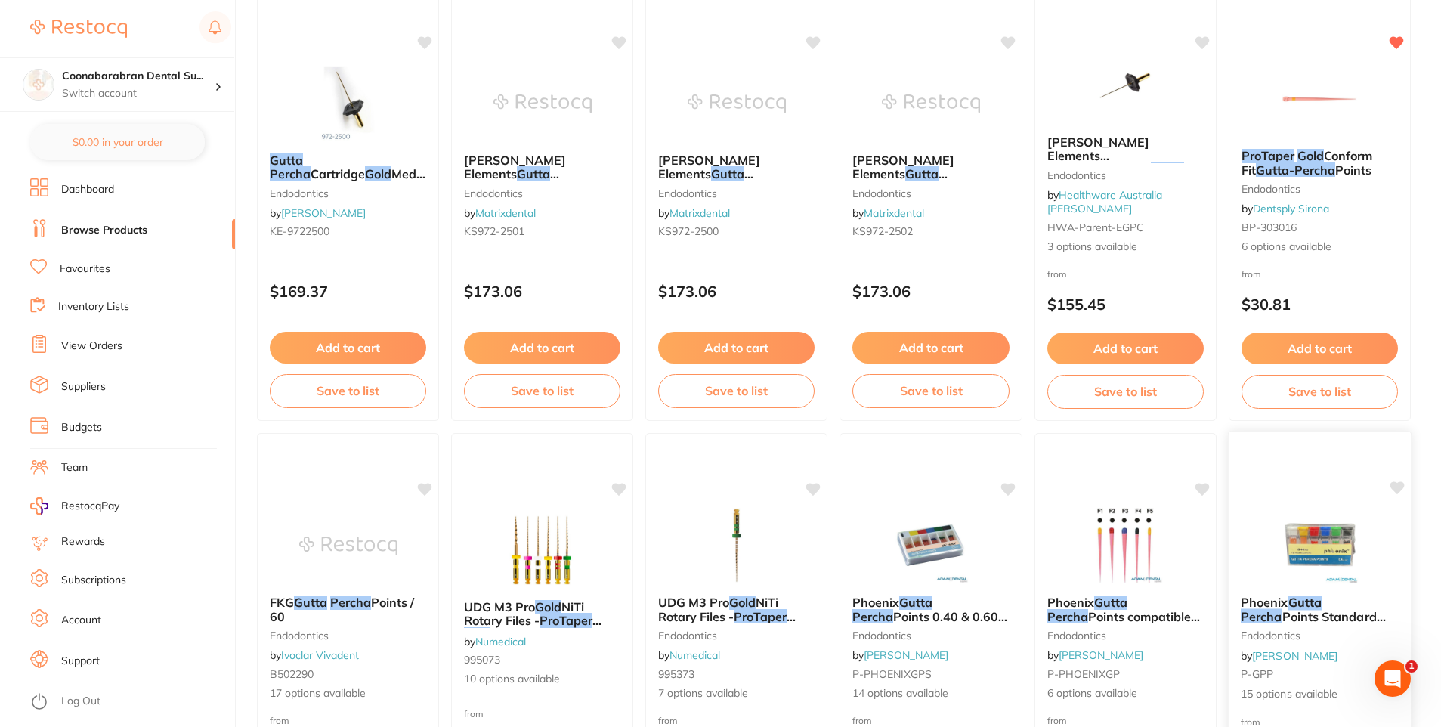
click at [1318, 532] on img at bounding box center [1320, 545] width 99 height 76
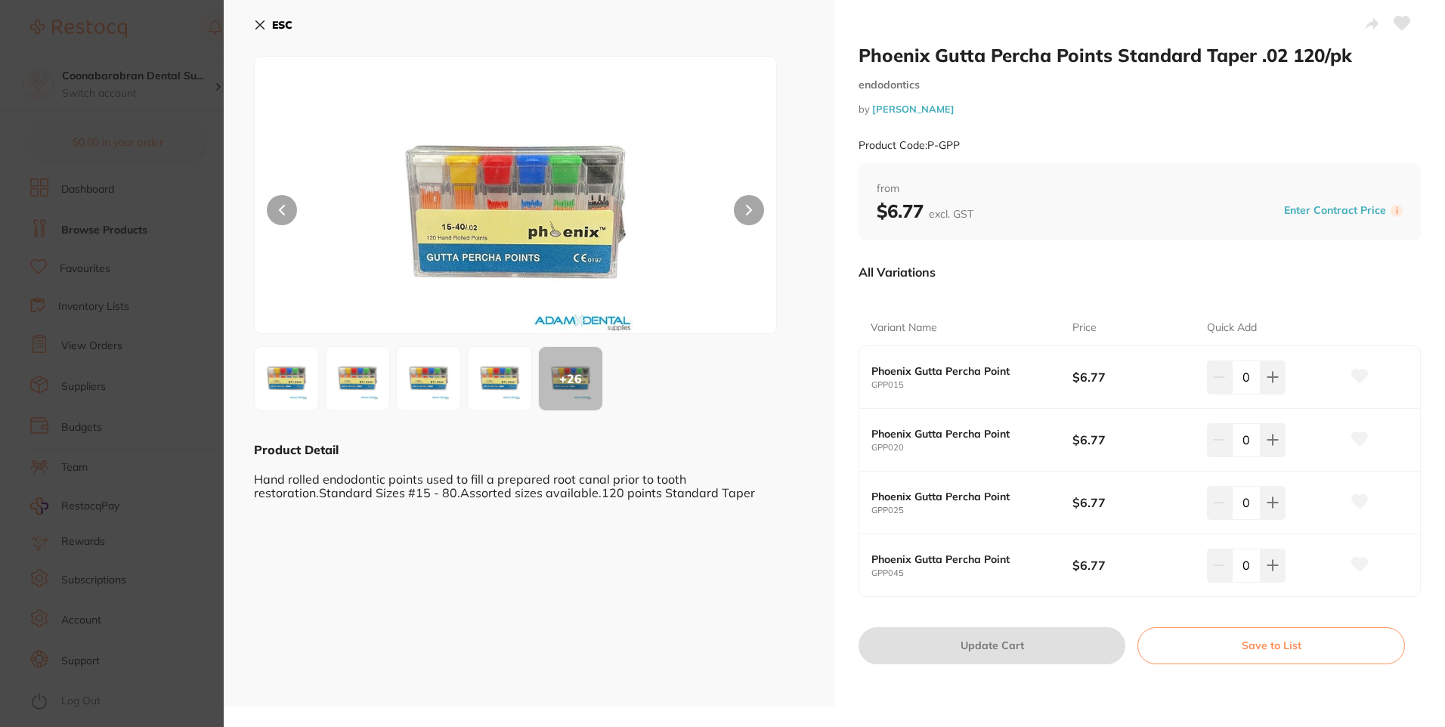
click at [467, 205] on img at bounding box center [515, 213] width 313 height 239
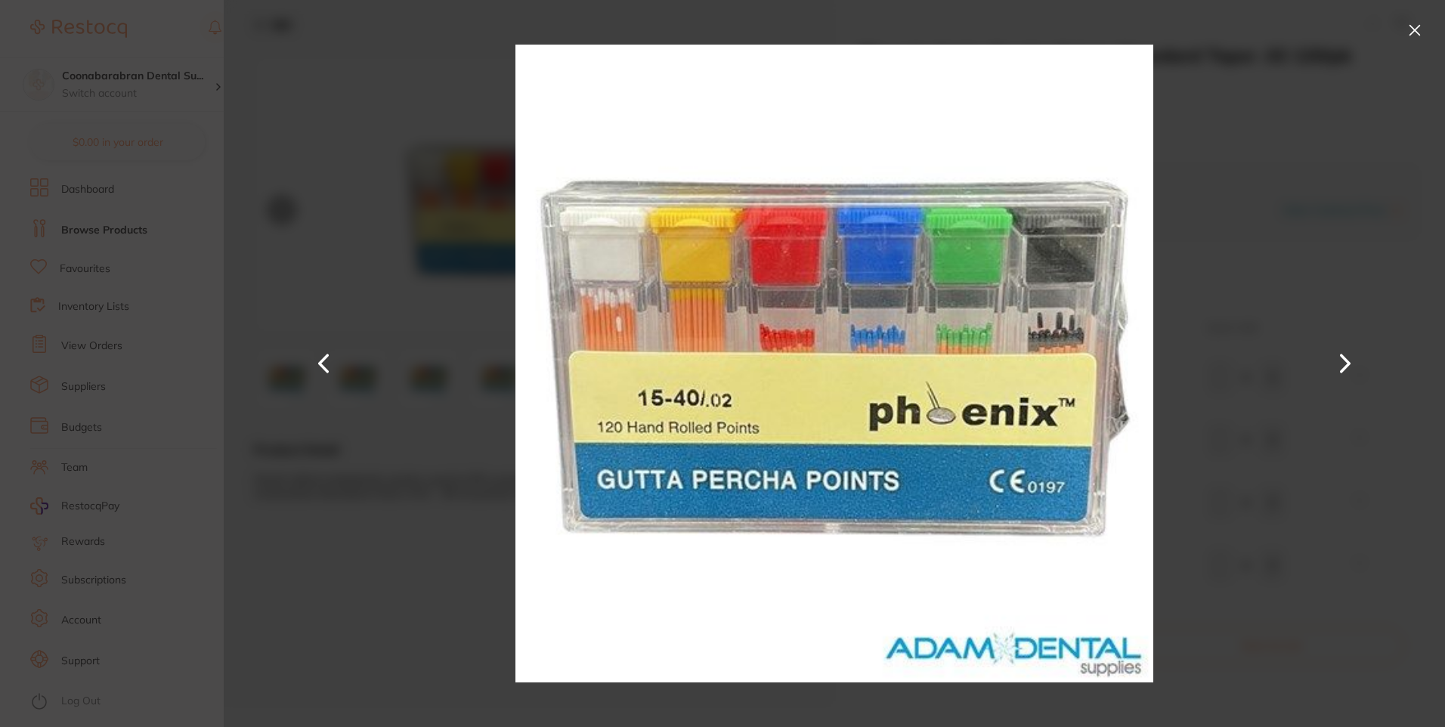
click at [1424, 30] on button at bounding box center [1415, 30] width 24 height 24
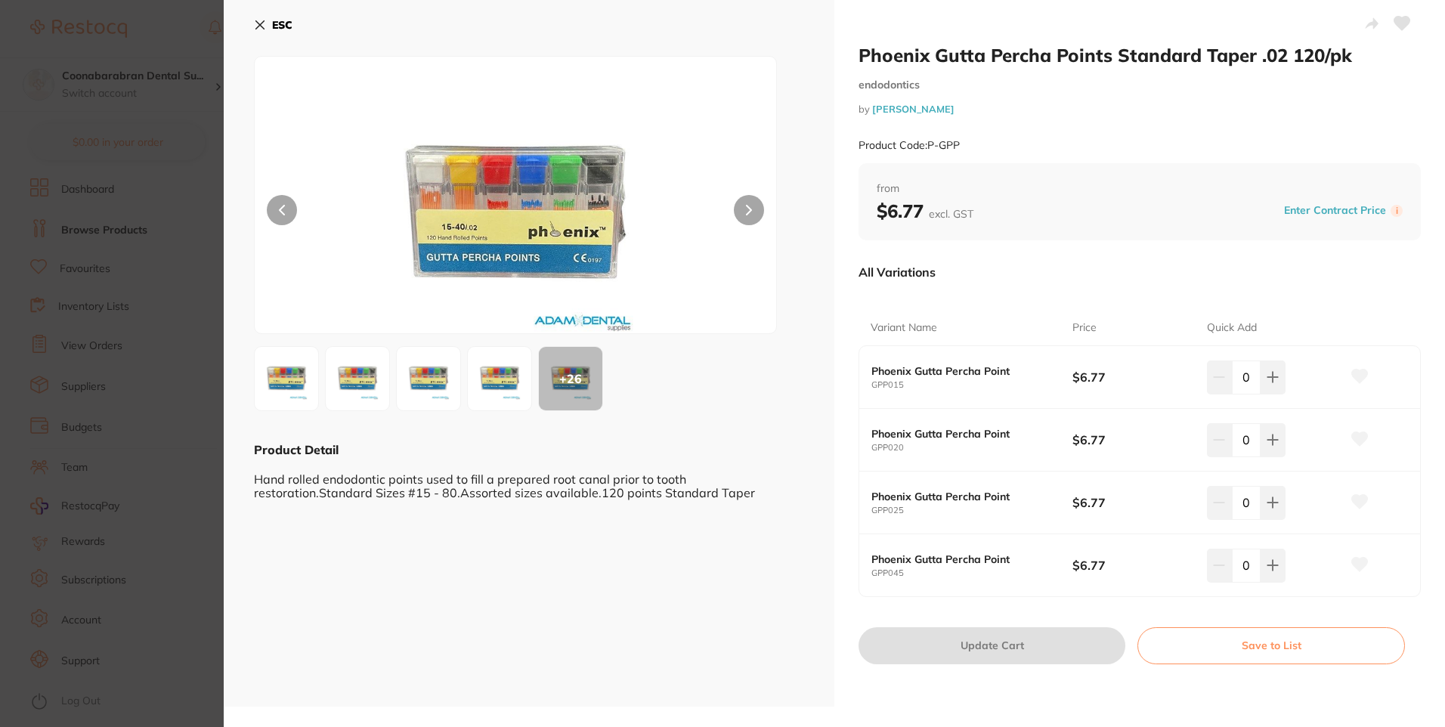
click at [255, 9] on div "ESC + 26 Product Detail Hand rolled endodontic points used to fill a prepared r…" at bounding box center [529, 353] width 611 height 707
click at [265, 23] on icon at bounding box center [260, 25] width 12 height 12
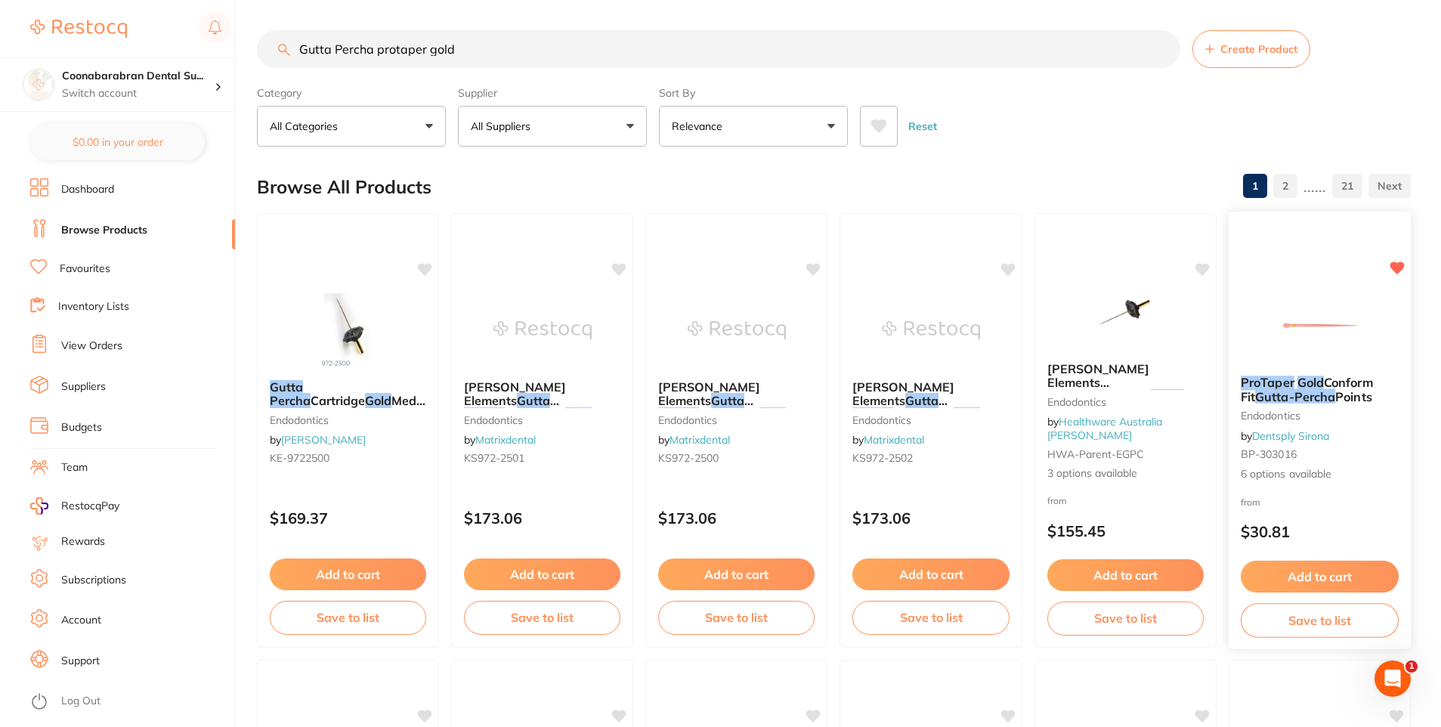
click at [1314, 348] on img at bounding box center [1320, 325] width 99 height 76
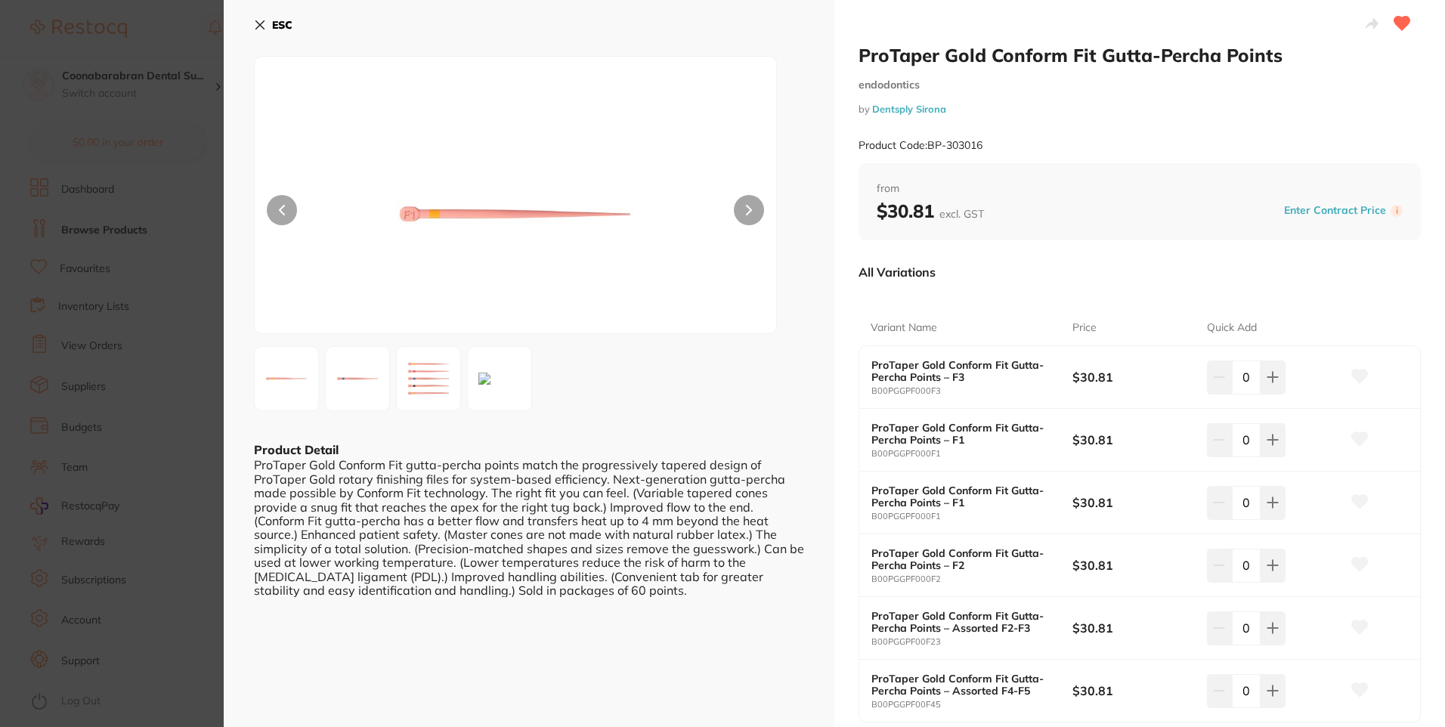
drag, startPoint x: 261, startPoint y: 25, endPoint x: 420, endPoint y: 88, distance: 170.7
click at [261, 25] on icon at bounding box center [260, 25] width 8 height 8
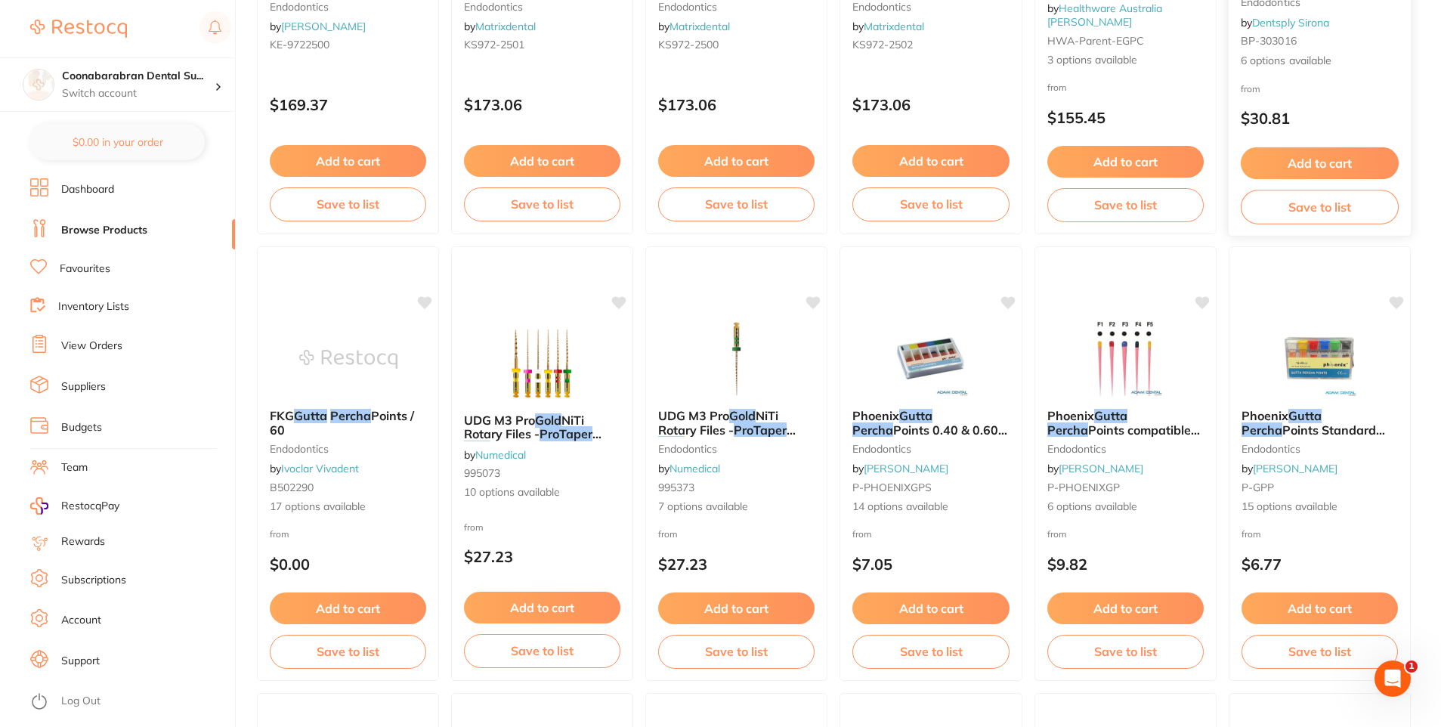
scroll to position [530, 0]
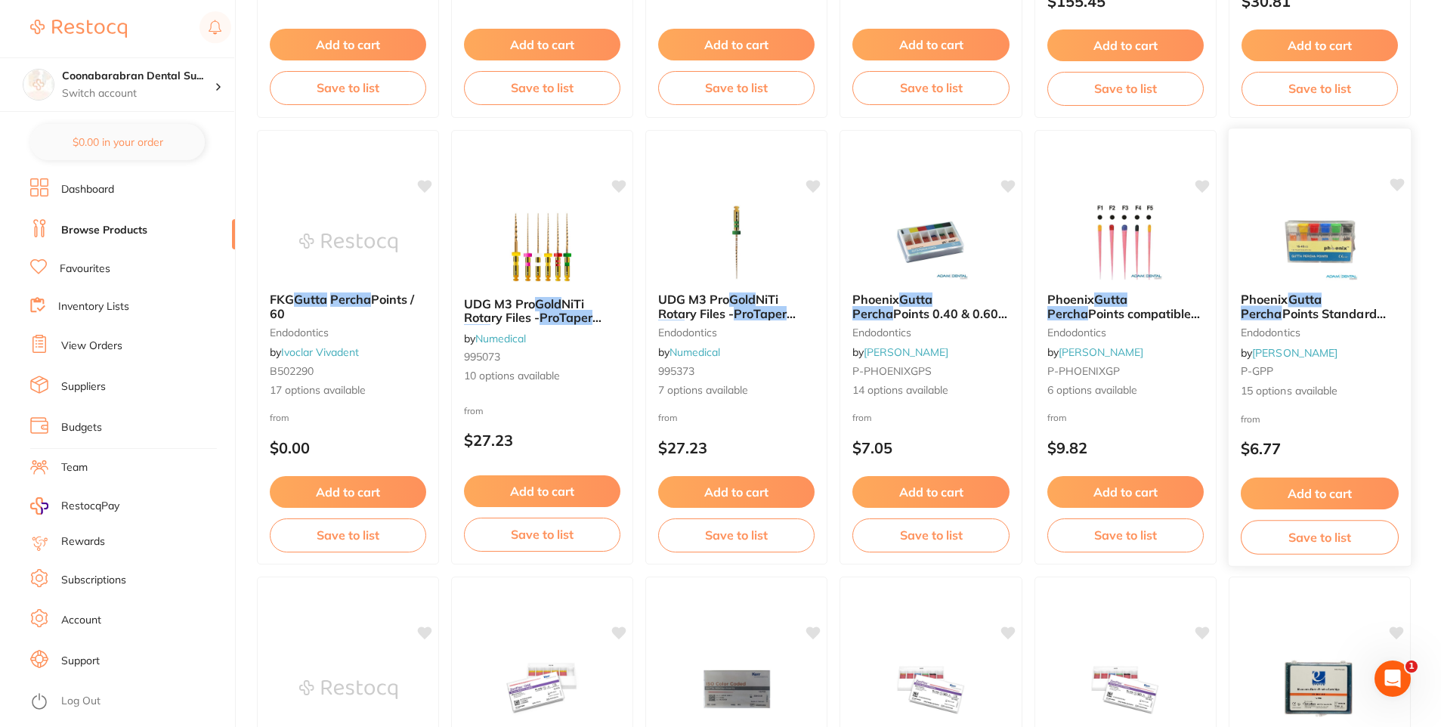
click at [1305, 275] on img at bounding box center [1320, 242] width 99 height 76
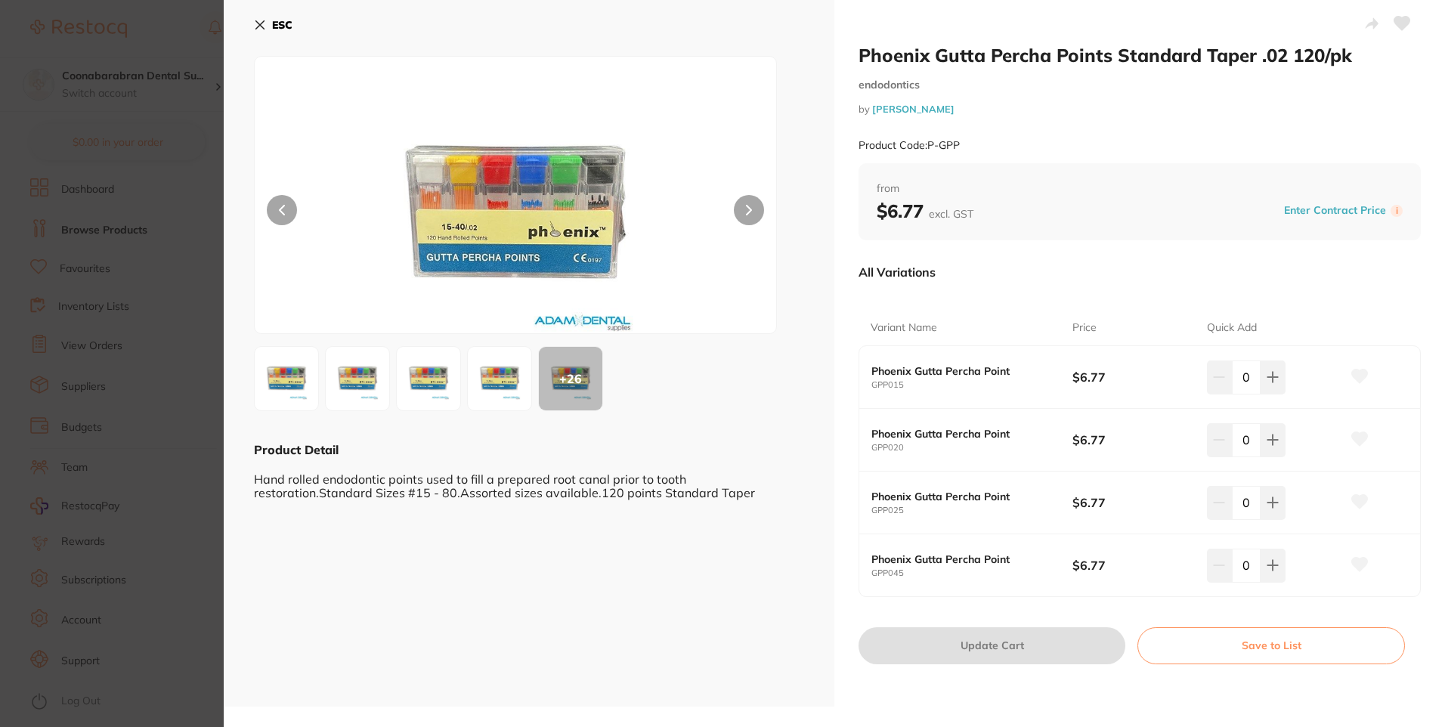
click at [513, 215] on img at bounding box center [515, 213] width 313 height 239
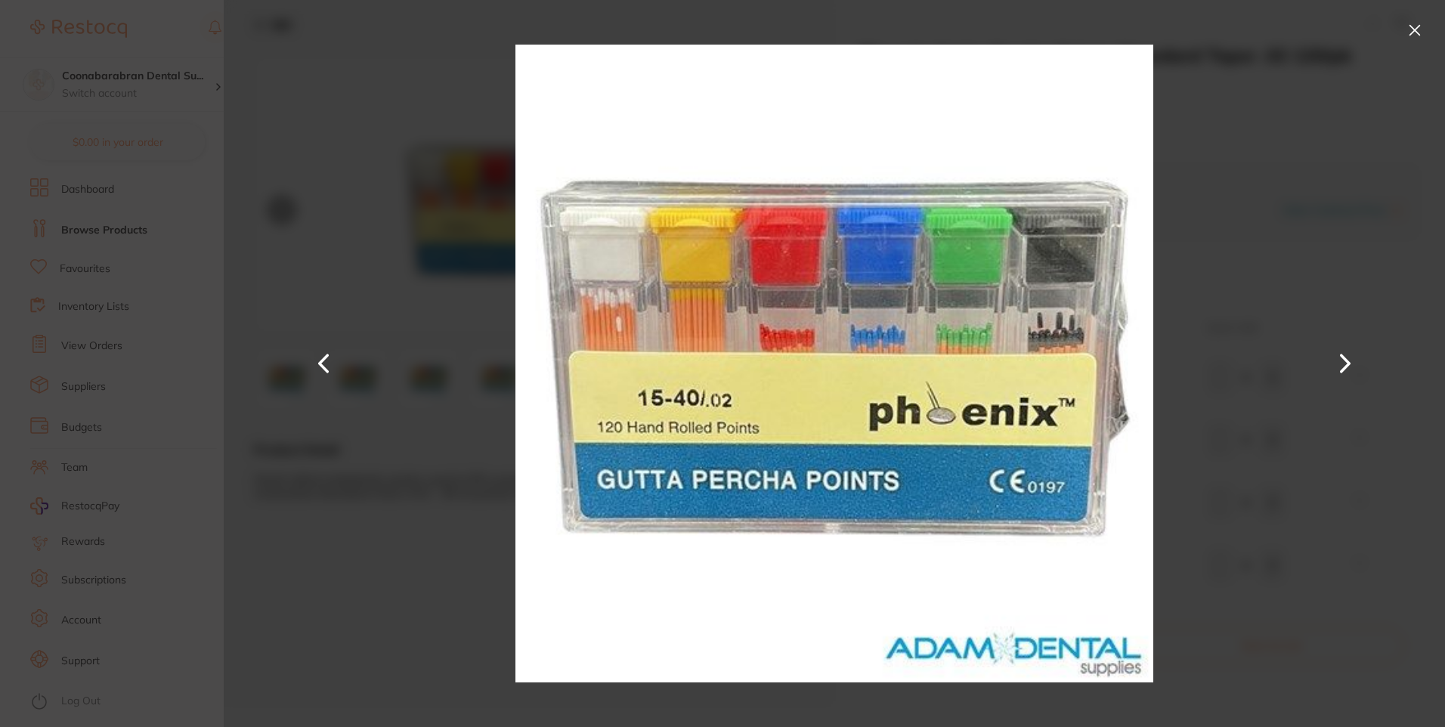
click at [1414, 33] on button at bounding box center [1415, 30] width 24 height 24
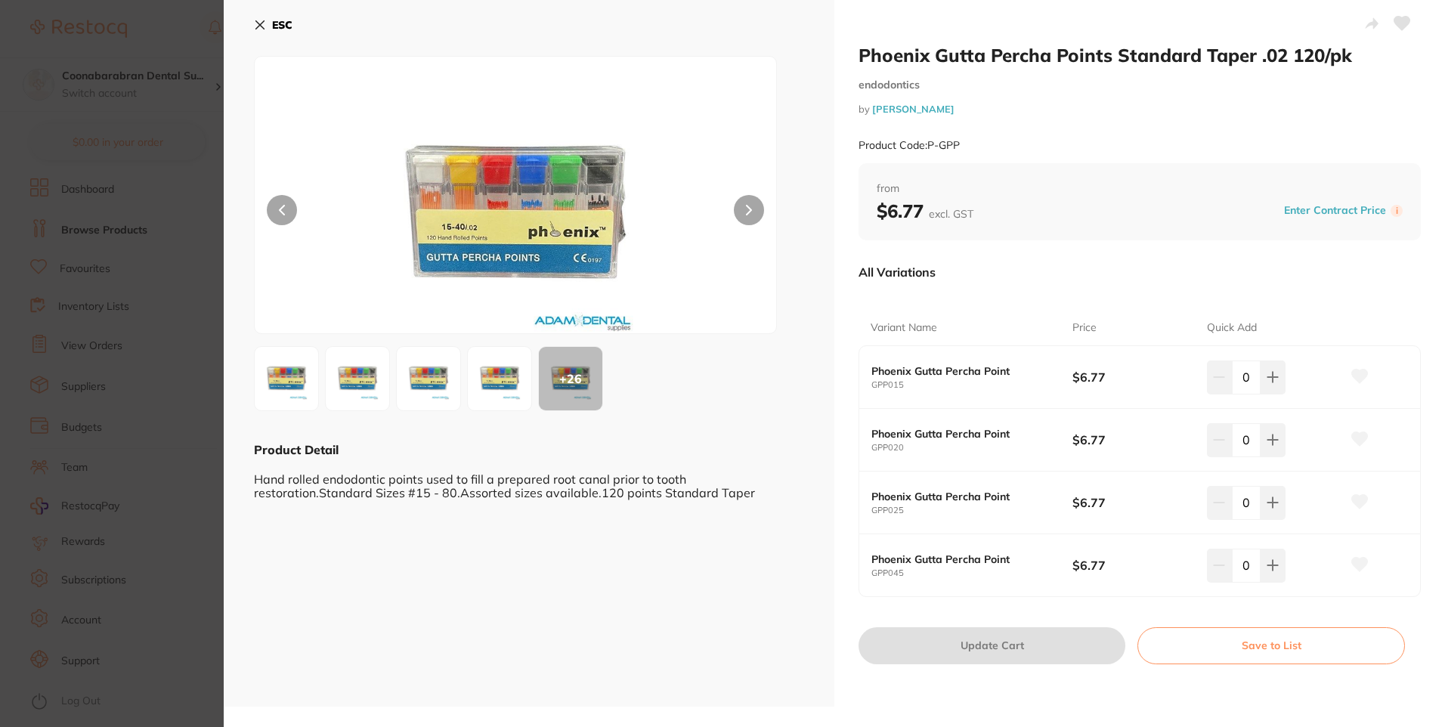
click at [430, 195] on img at bounding box center [515, 213] width 313 height 239
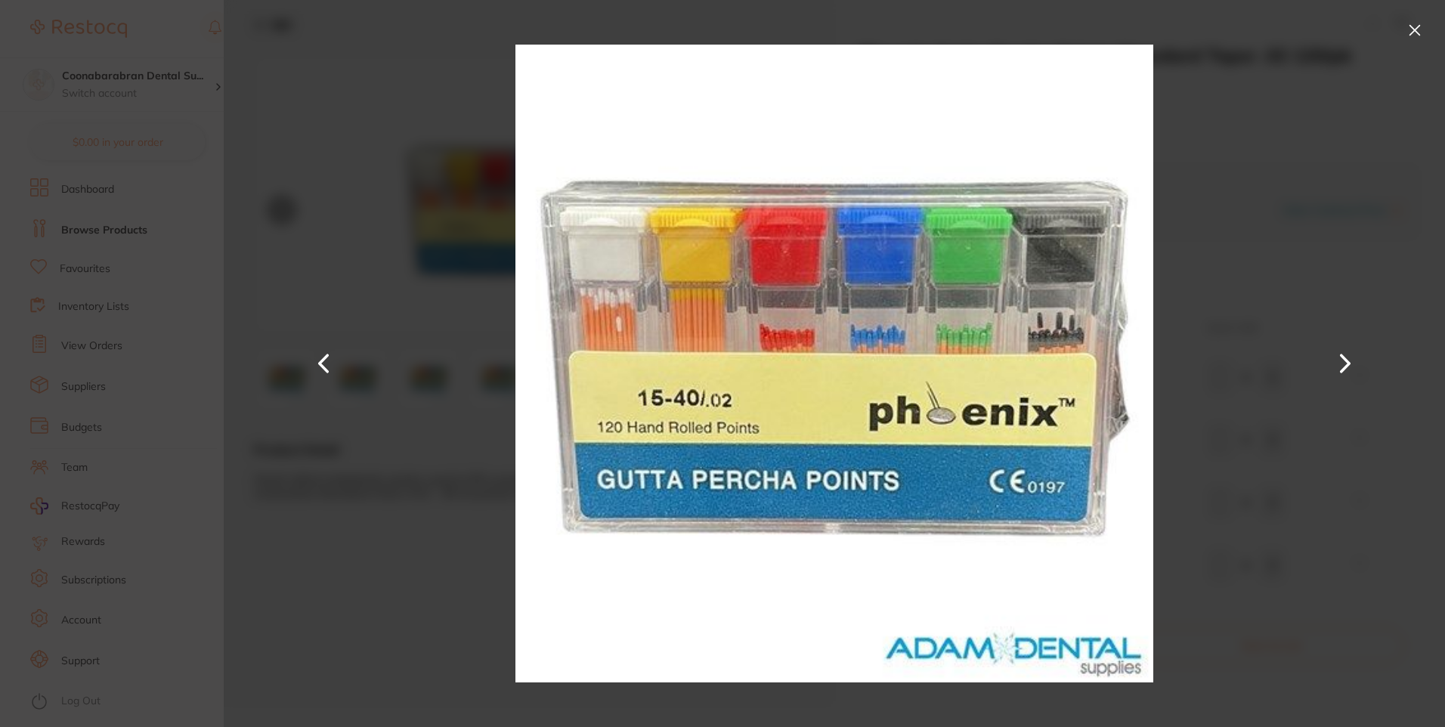
click at [1412, 29] on button at bounding box center [1415, 30] width 24 height 24
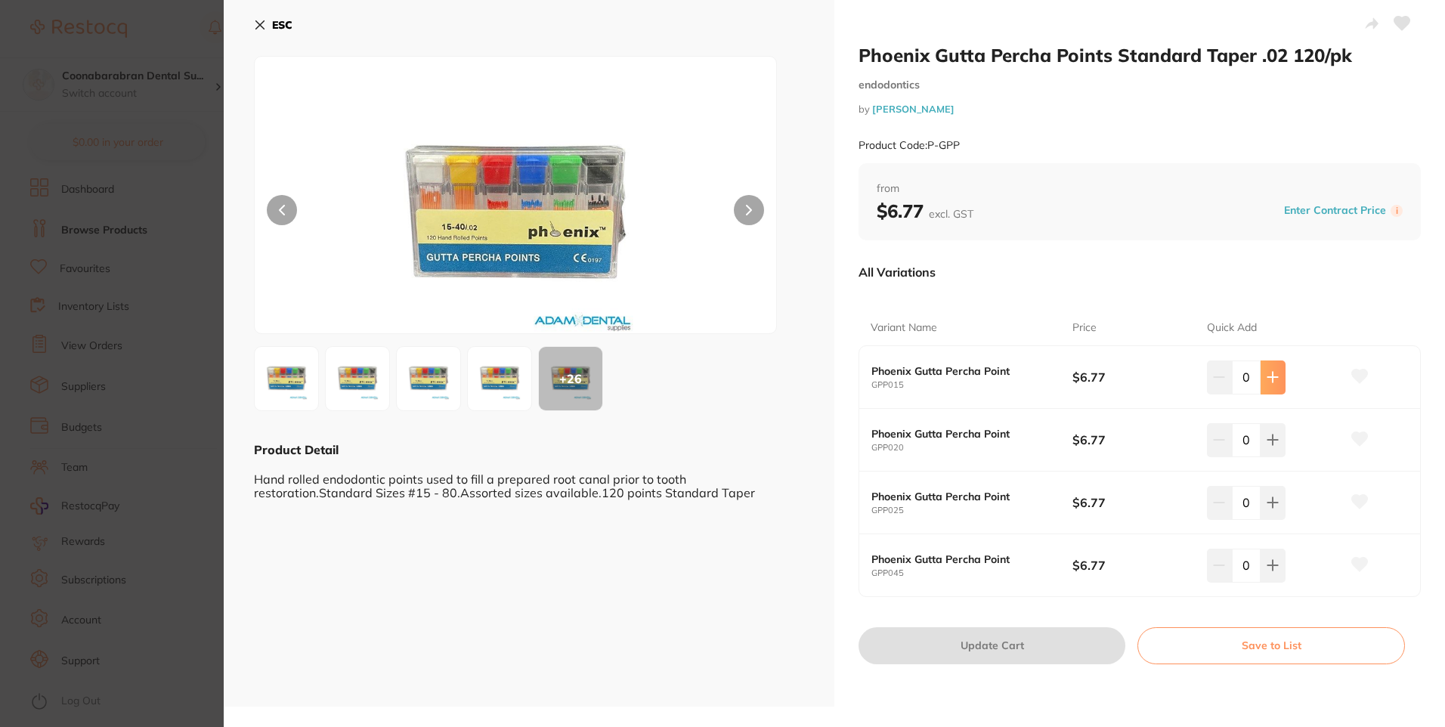
click at [1267, 372] on icon at bounding box center [1273, 377] width 12 height 12
type input "1"
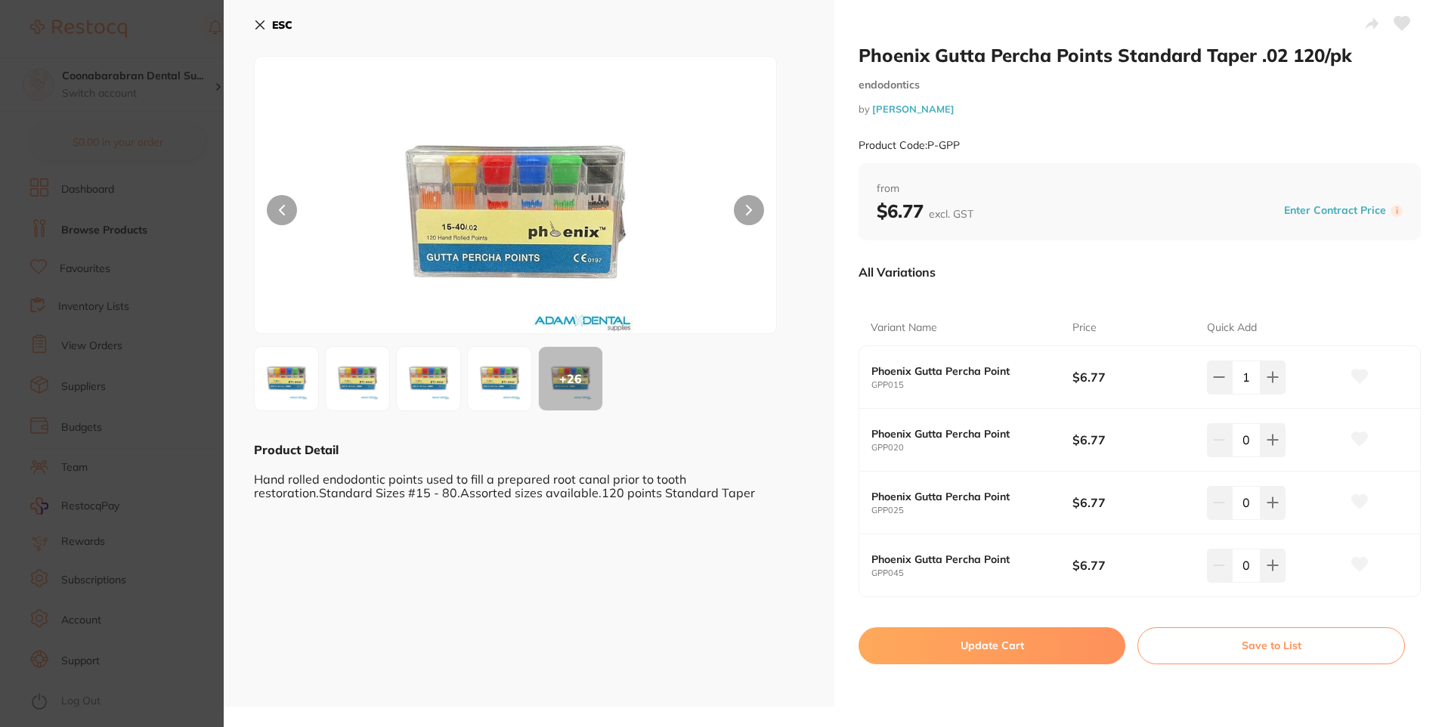
click at [1004, 646] on button "Update Cart" at bounding box center [992, 645] width 267 height 36
checkbox input "false"
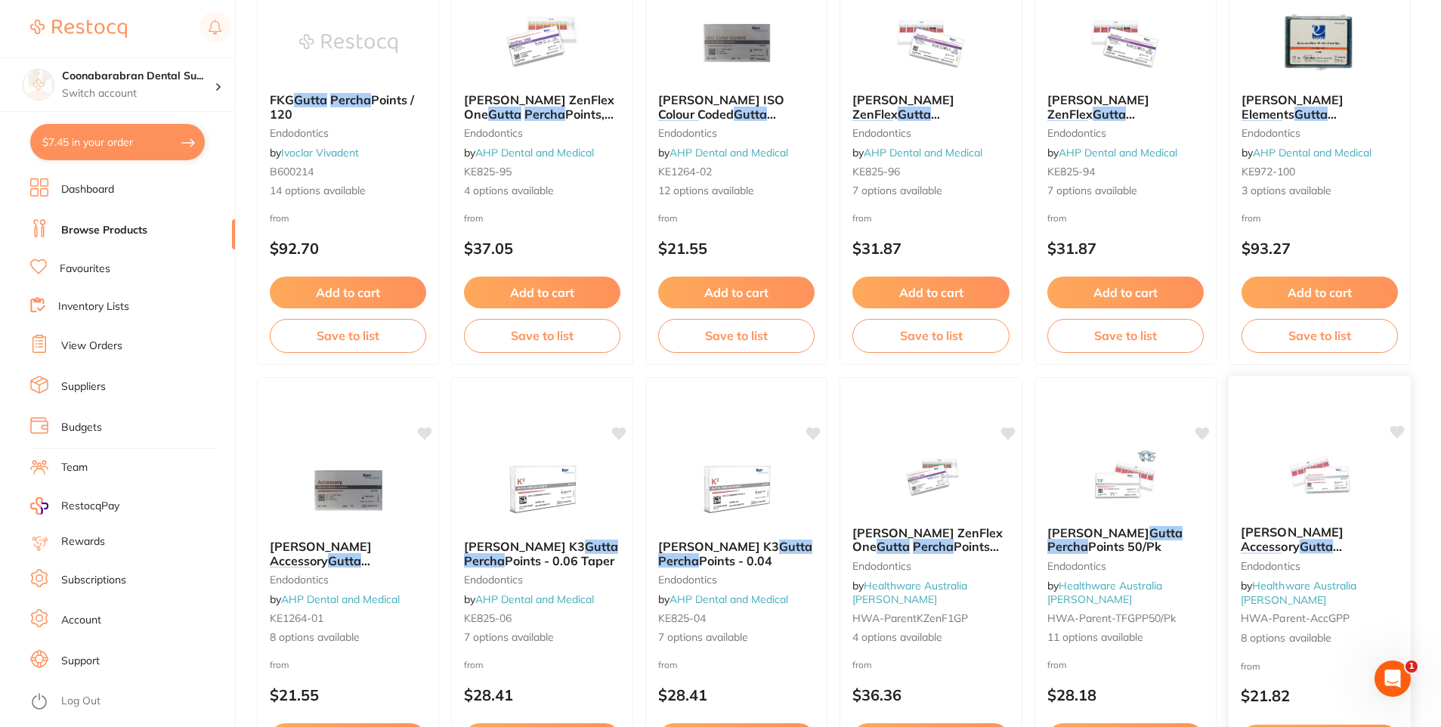
scroll to position [1285, 0]
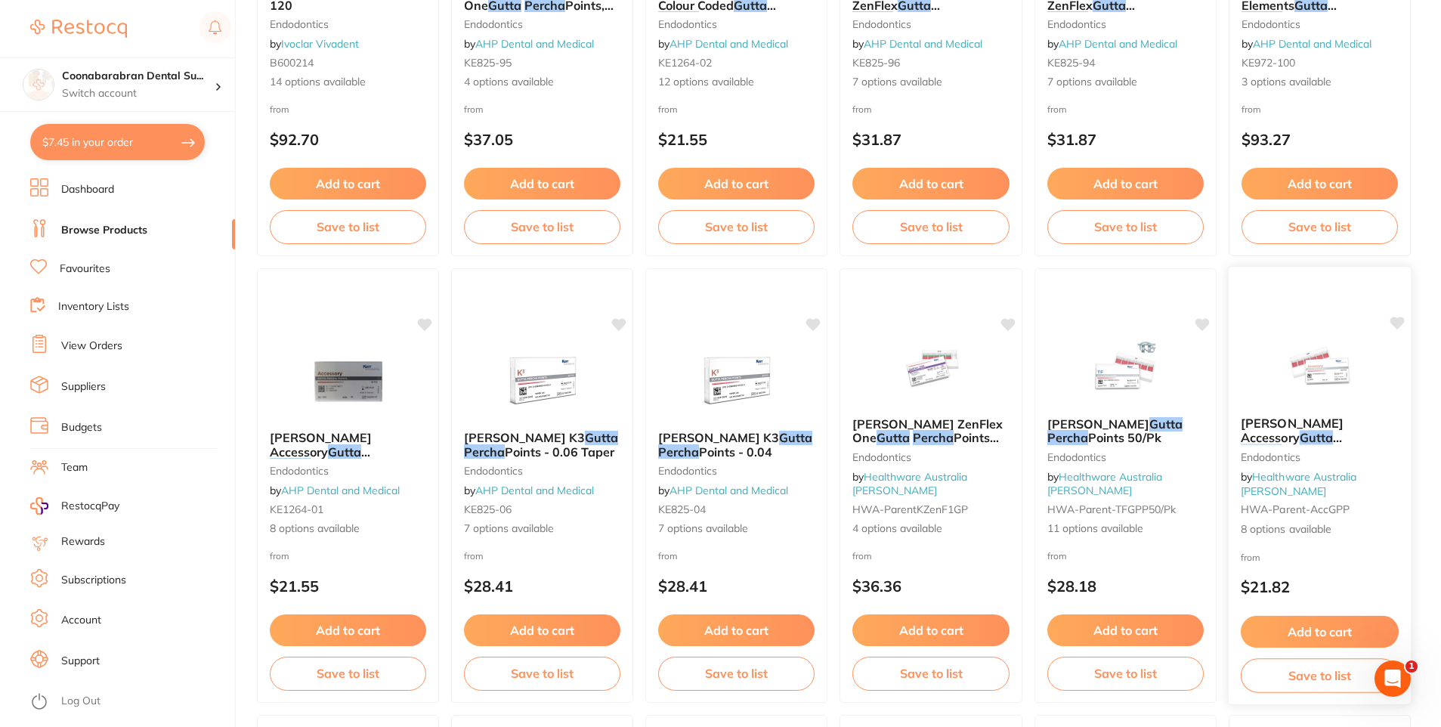
click at [1314, 378] on img at bounding box center [1320, 366] width 99 height 76
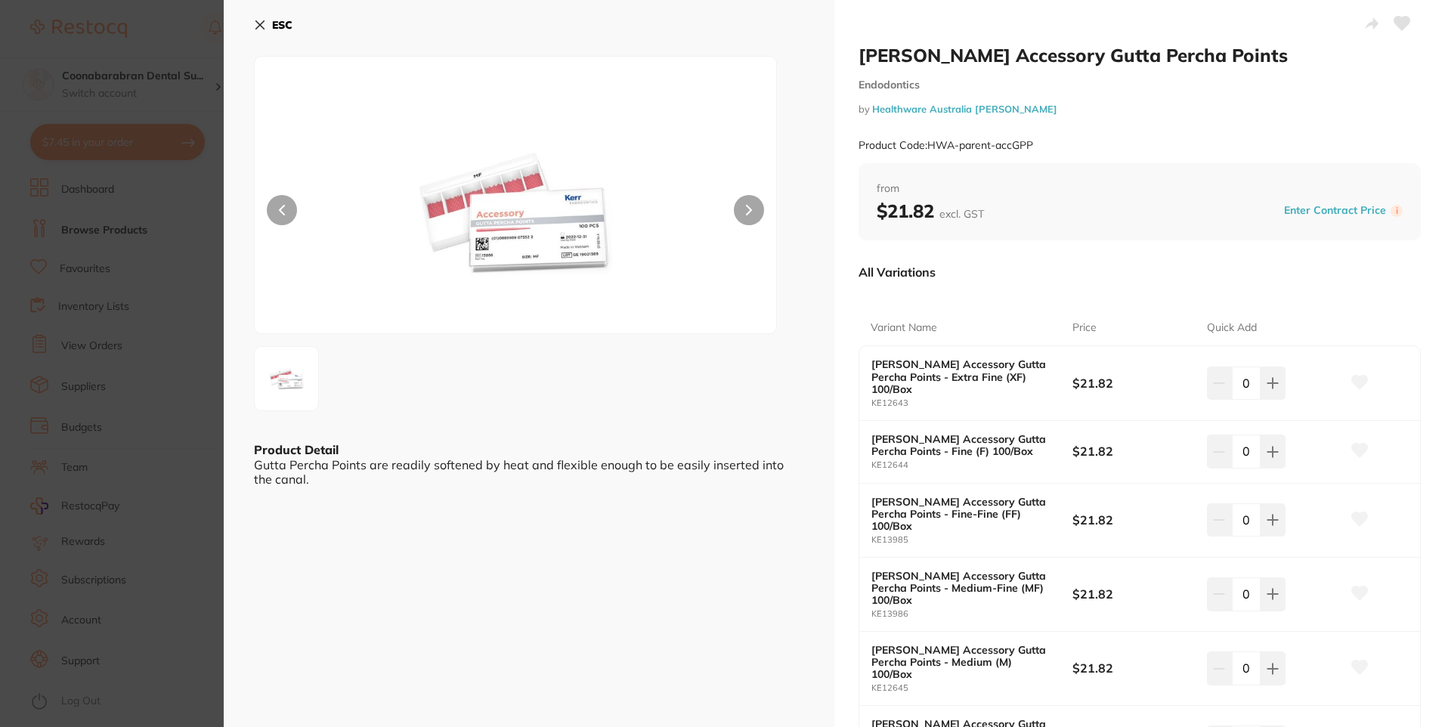
click at [483, 187] on img at bounding box center [515, 213] width 313 height 239
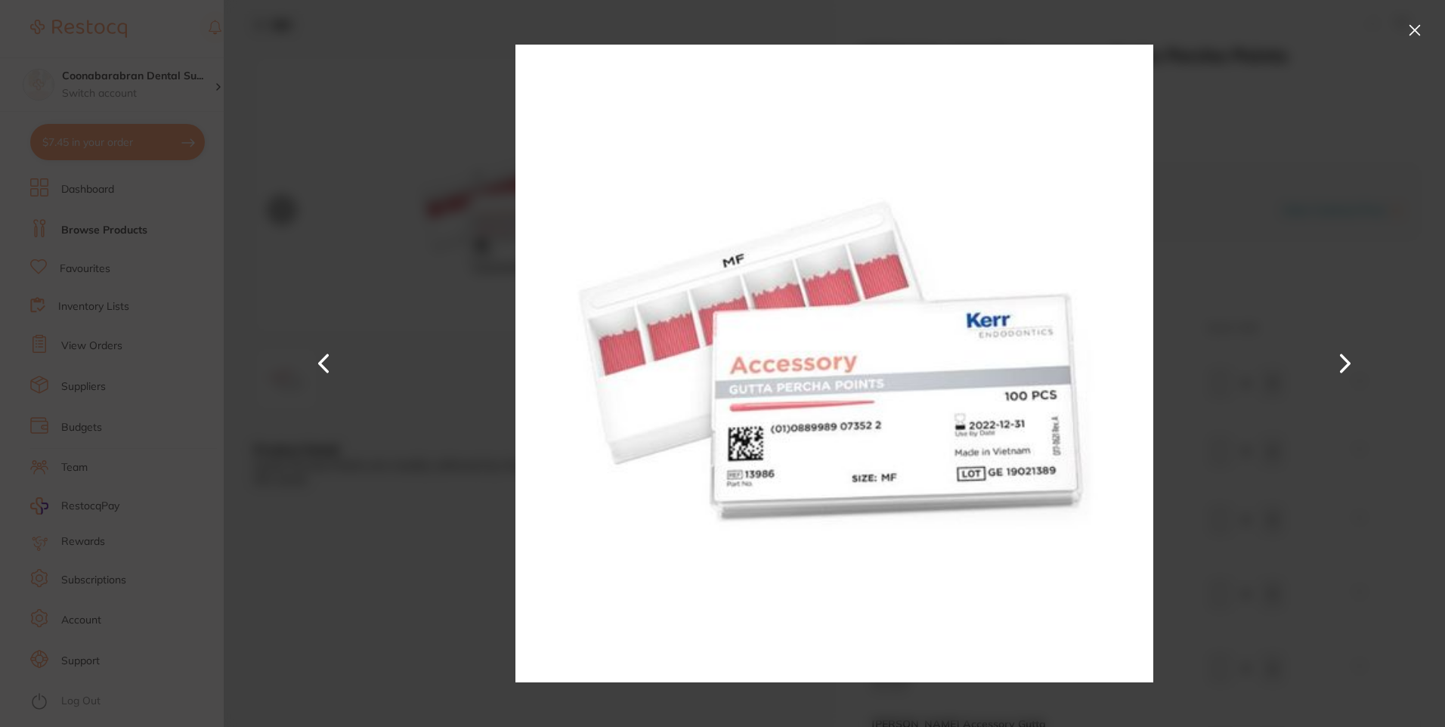
click at [1412, 35] on button at bounding box center [1415, 30] width 24 height 24
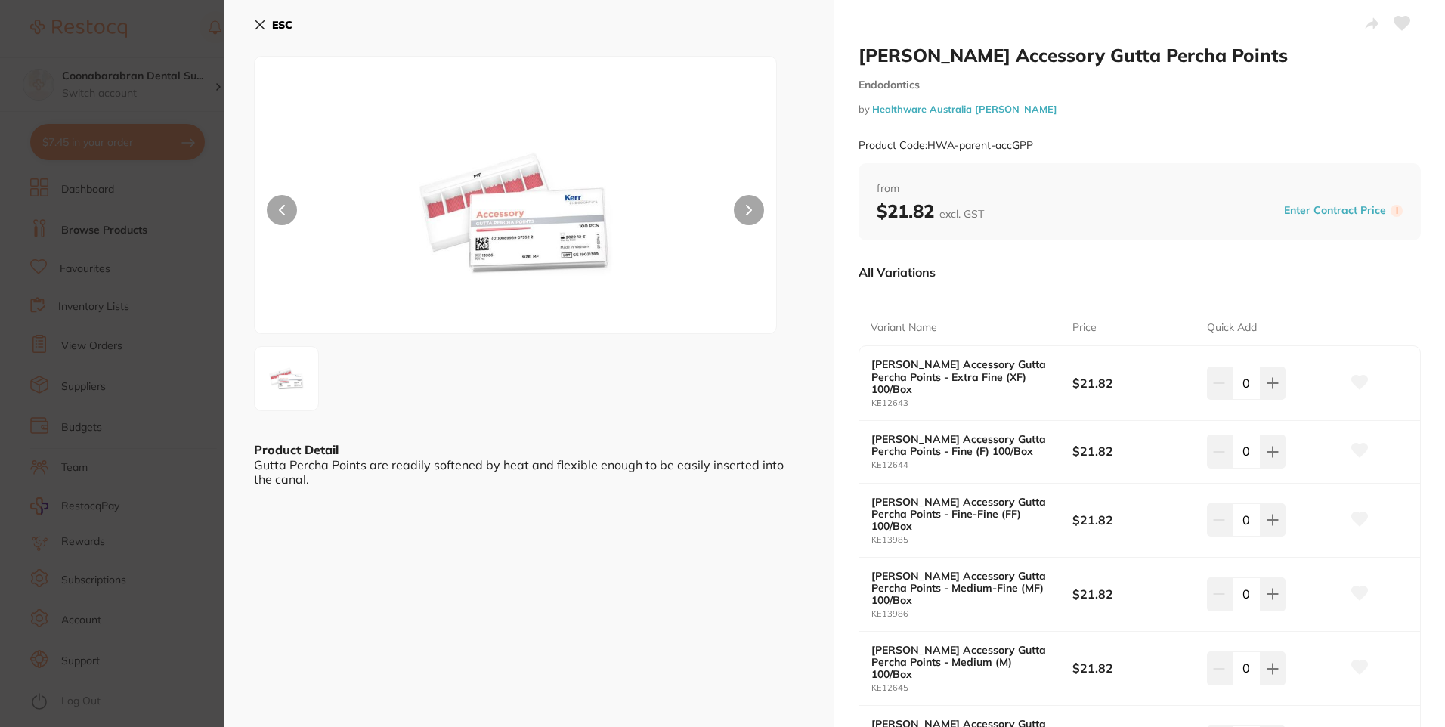
click at [249, 22] on div "ESC Product Detail Gutta Percha Points are readily softened by heat and flexibl…" at bounding box center [529, 513] width 611 height 1027
click at [268, 27] on button "ESC" at bounding box center [273, 25] width 39 height 26
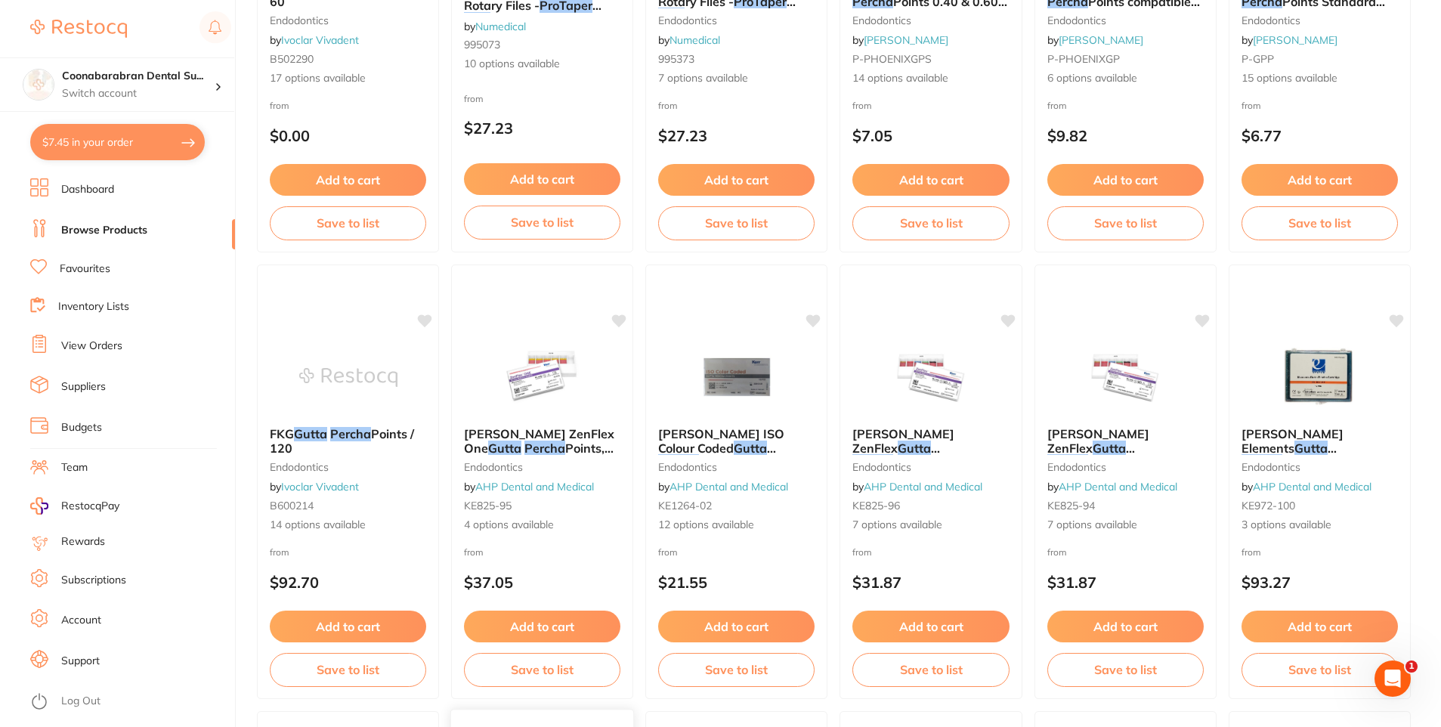
scroll to position [831, 0]
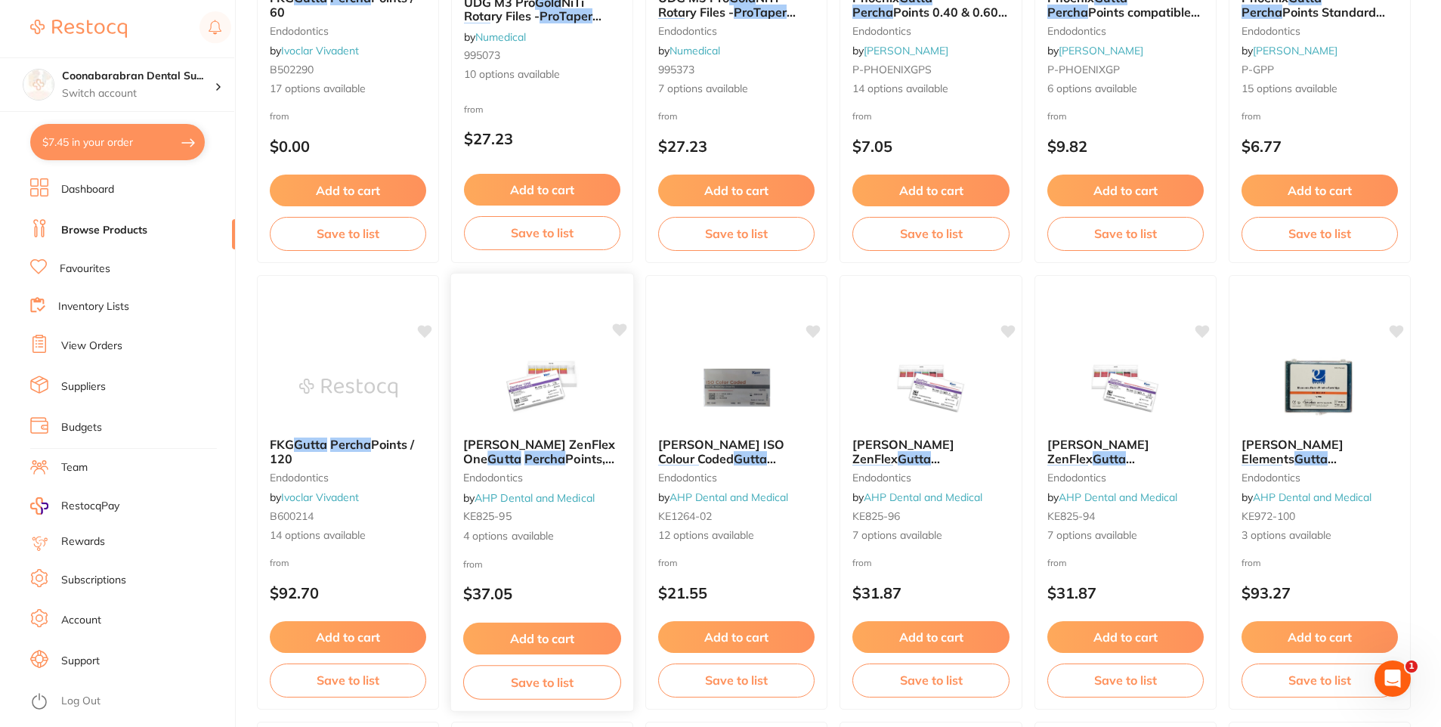
click at [540, 382] on img at bounding box center [542, 387] width 99 height 76
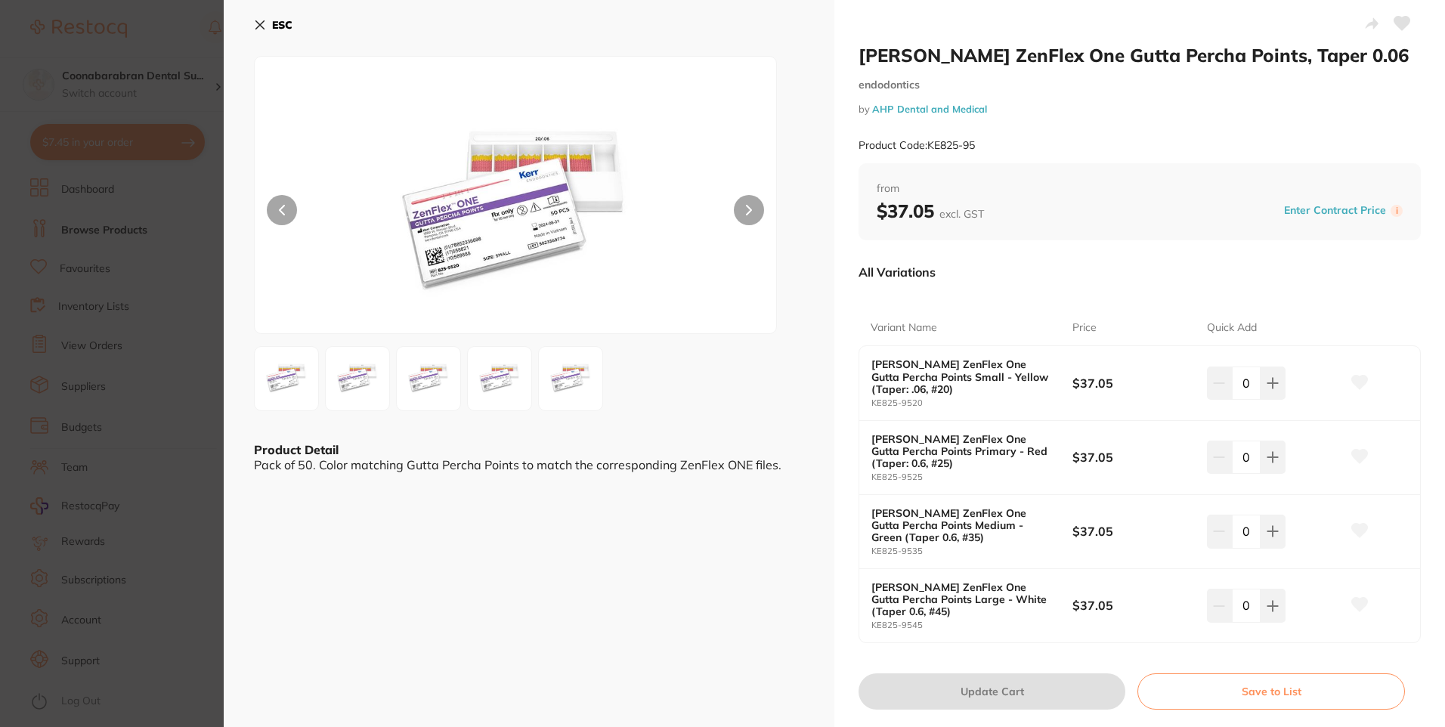
click at [259, 21] on icon at bounding box center [260, 25] width 12 height 12
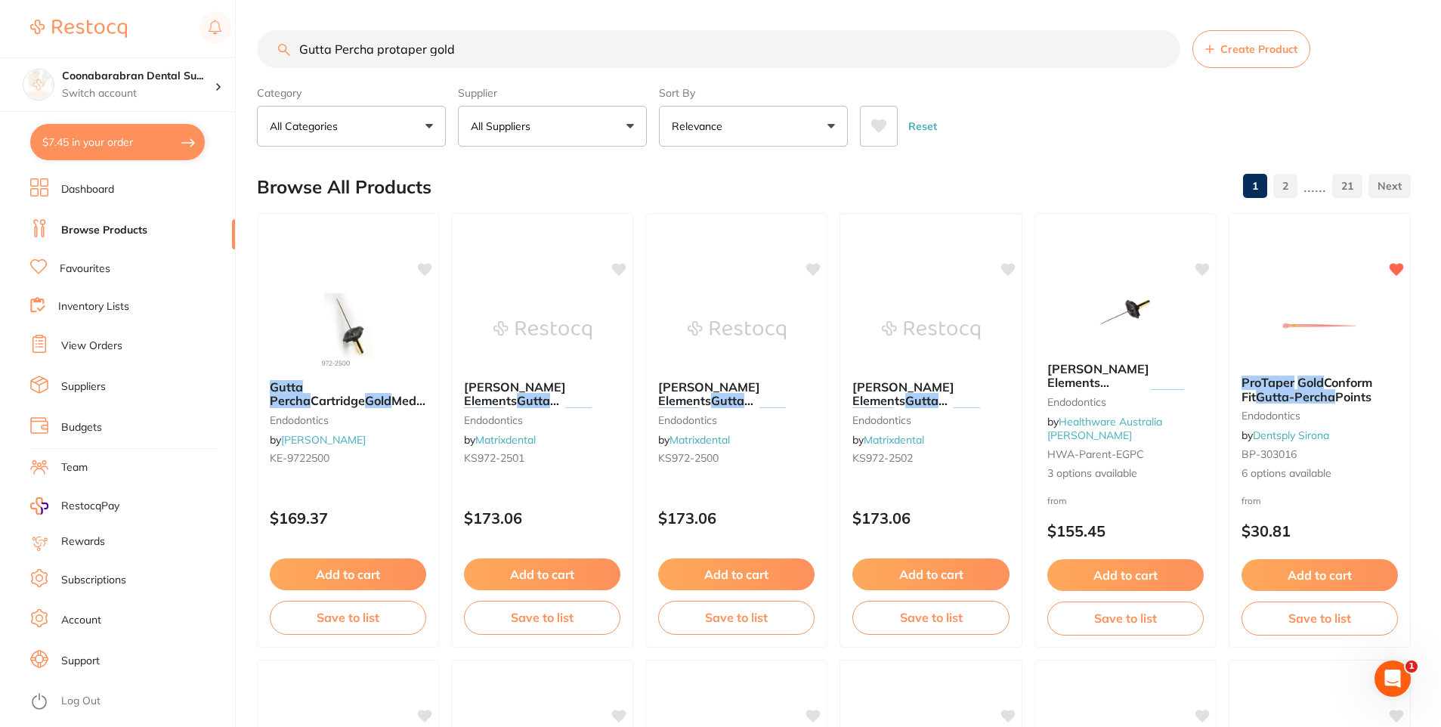
drag, startPoint x: 466, startPoint y: 51, endPoint x: 286, endPoint y: 47, distance: 179.2
click at [286, 47] on div "Gutta Percha protaper gold Create Product" at bounding box center [834, 49] width 1154 height 38
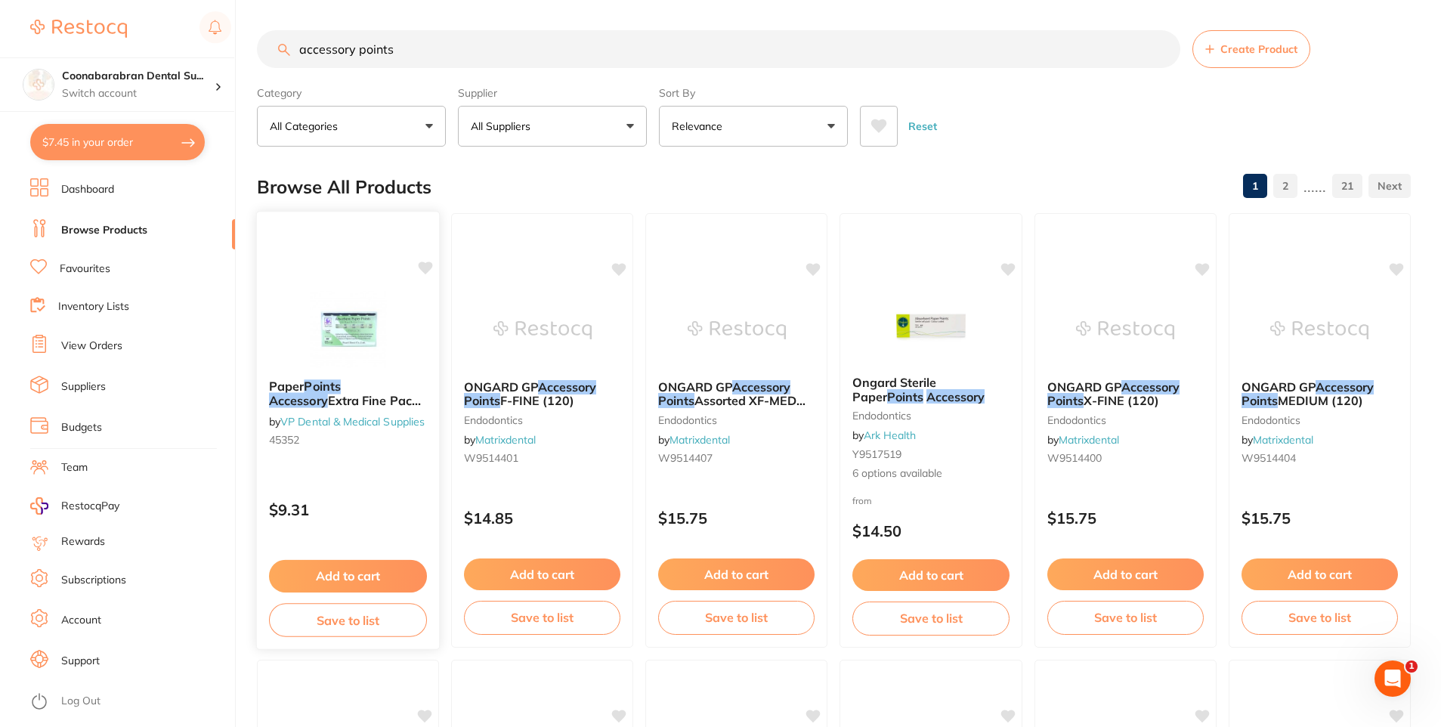
click at [333, 330] on img at bounding box center [348, 329] width 99 height 76
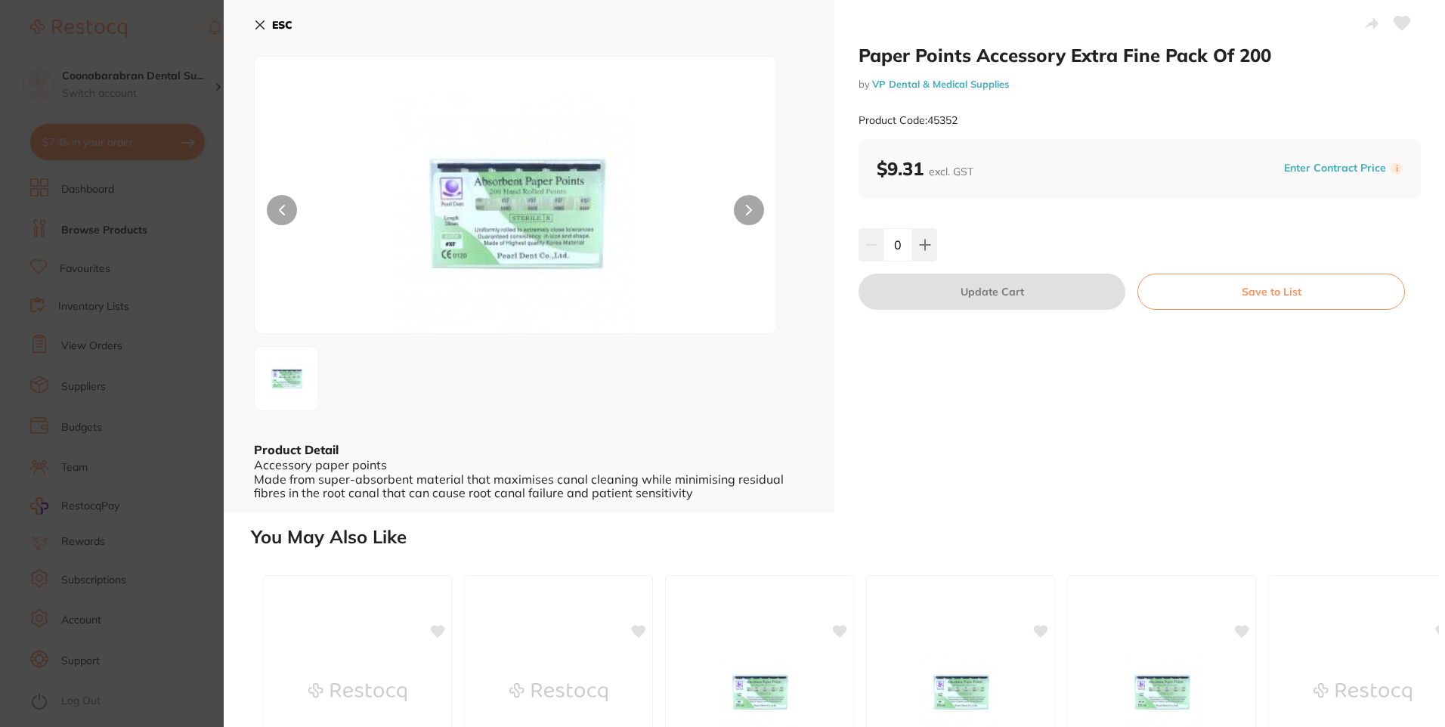
click at [259, 26] on icon at bounding box center [260, 25] width 8 height 8
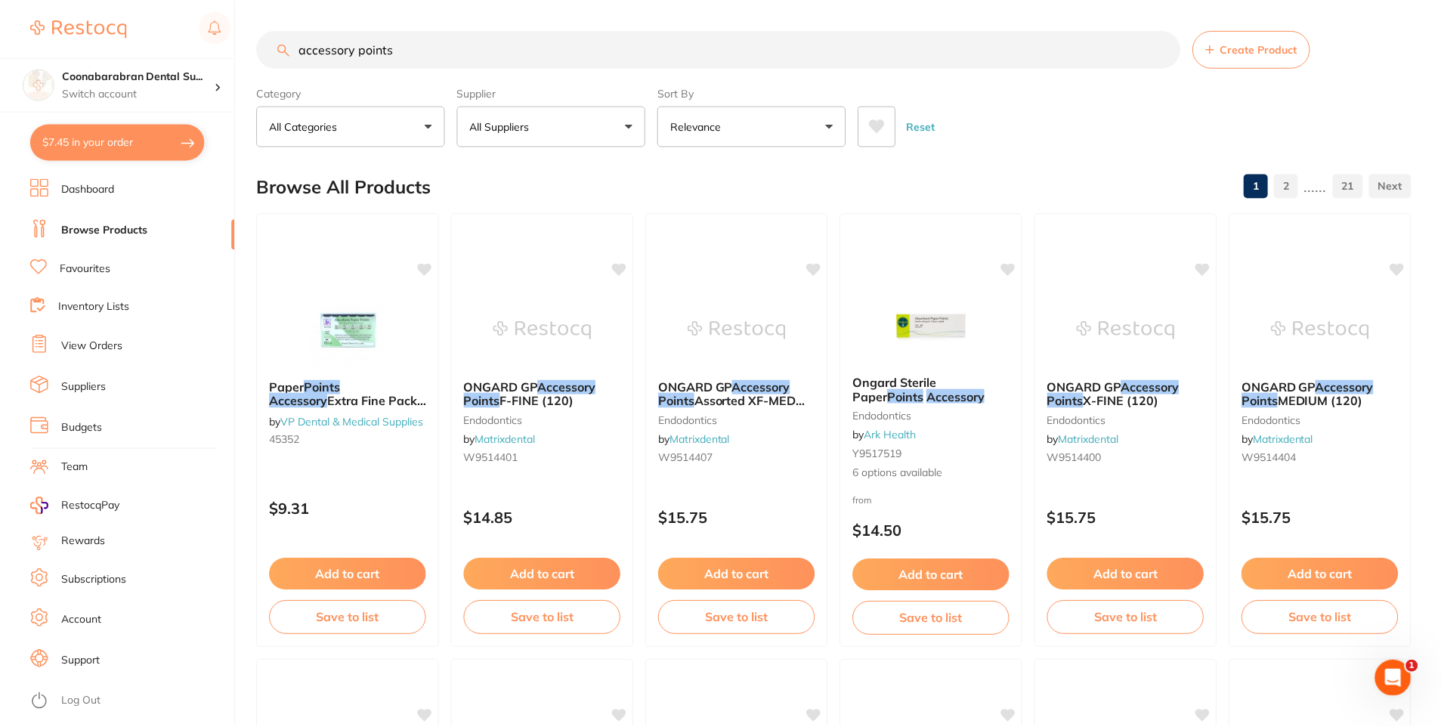
scroll to position [14, 0]
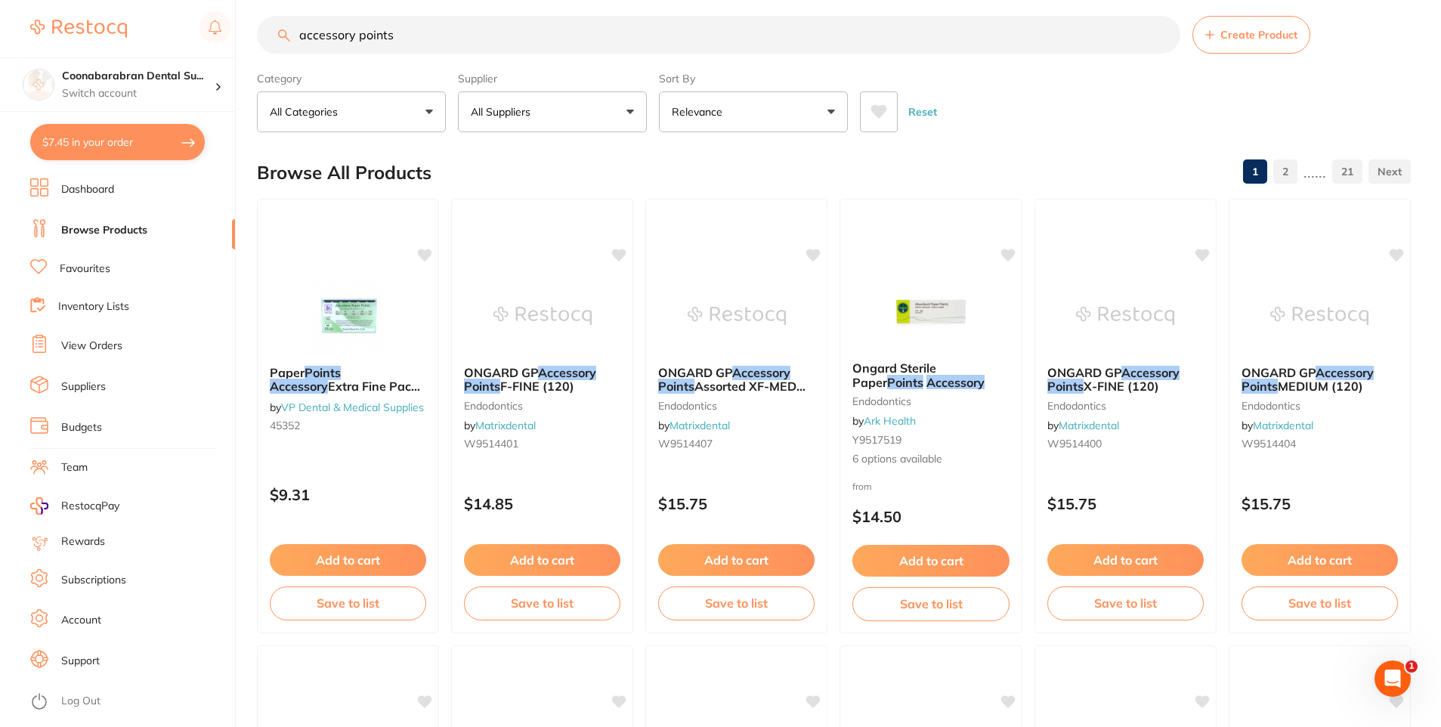
click at [298, 36] on input "accessory points" at bounding box center [719, 35] width 924 height 38
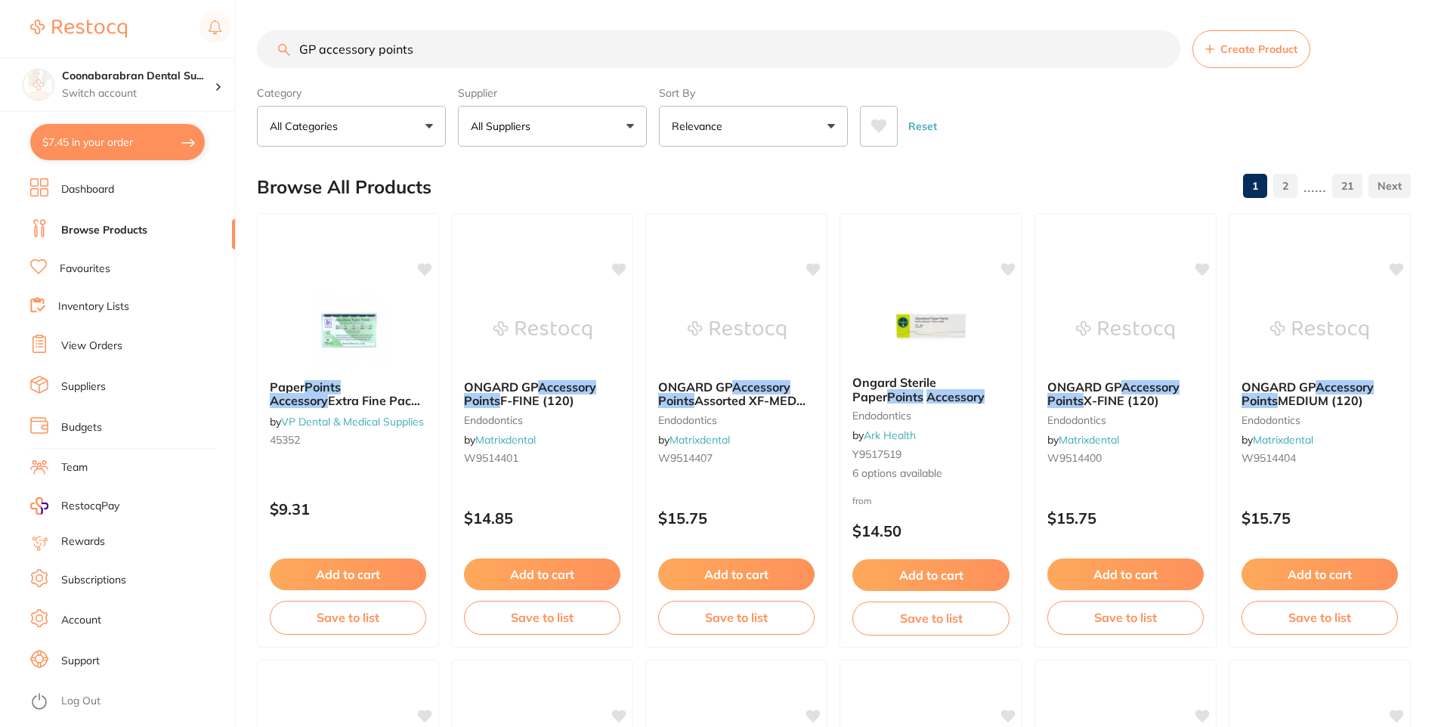
type input "GP accessory points"
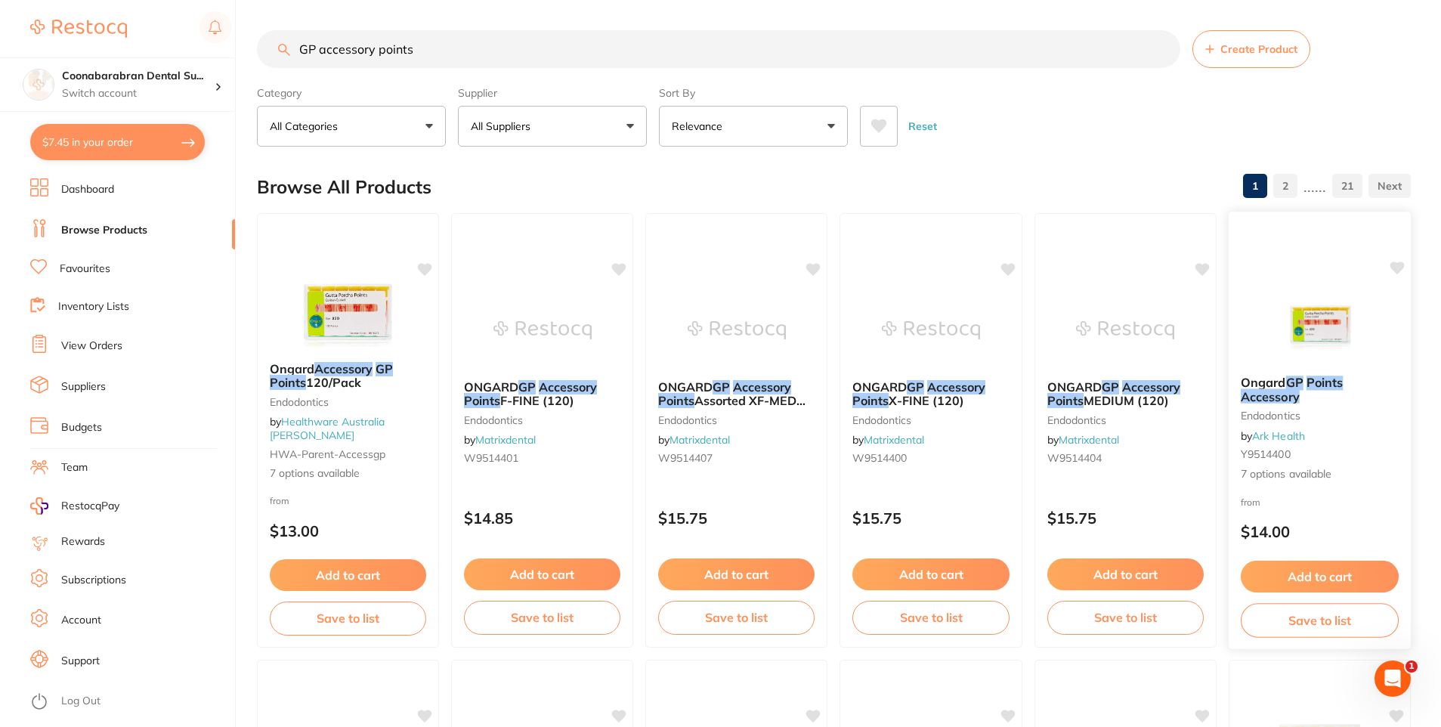
click at [1352, 339] on img at bounding box center [1320, 325] width 99 height 76
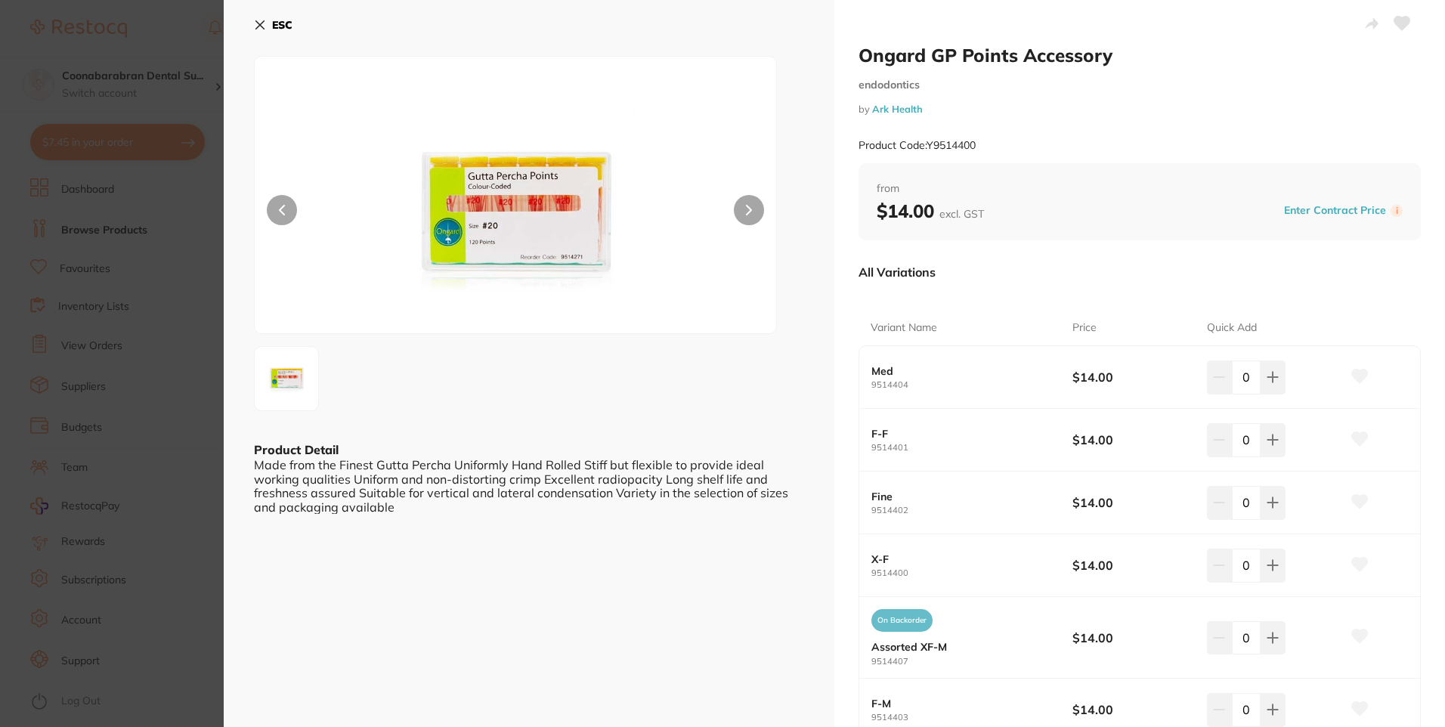
click at [259, 23] on icon at bounding box center [260, 25] width 12 height 12
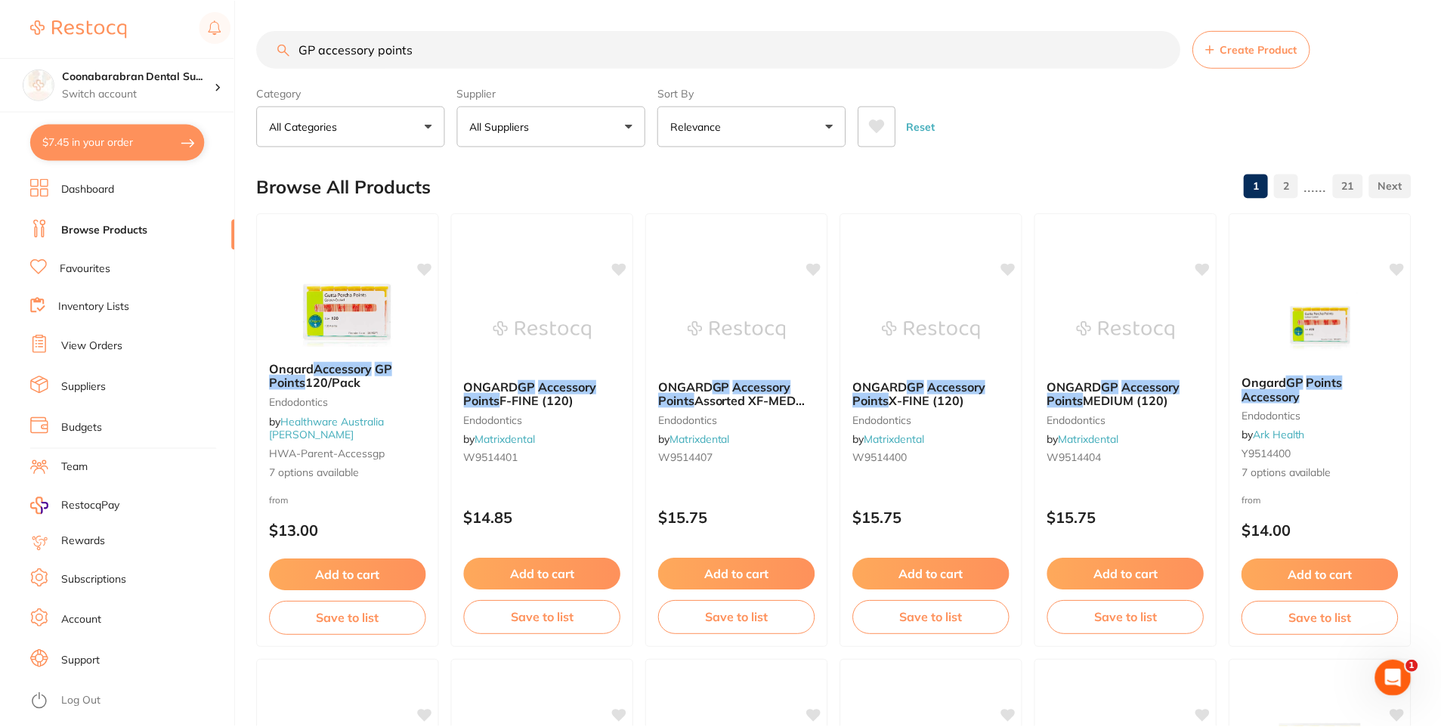
scroll to position [14, 0]
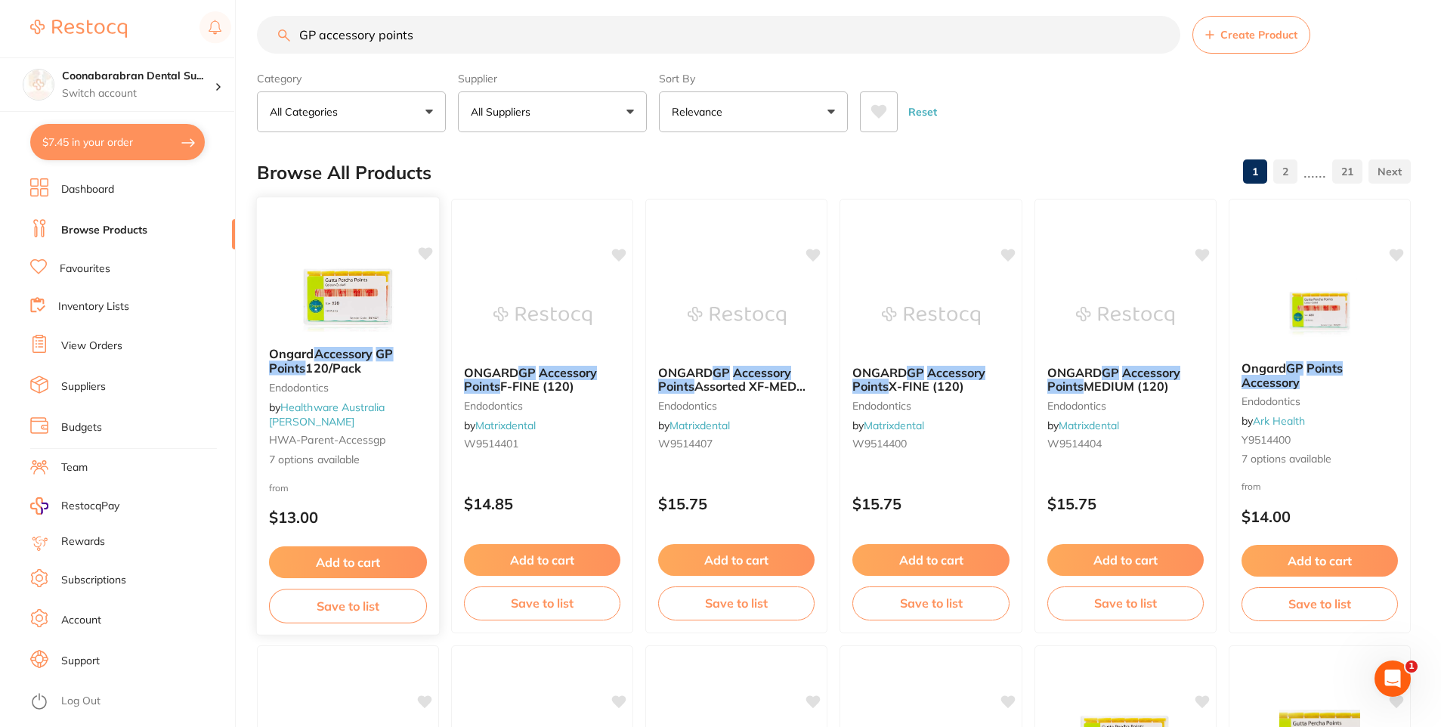
click at [357, 302] on img at bounding box center [348, 297] width 99 height 76
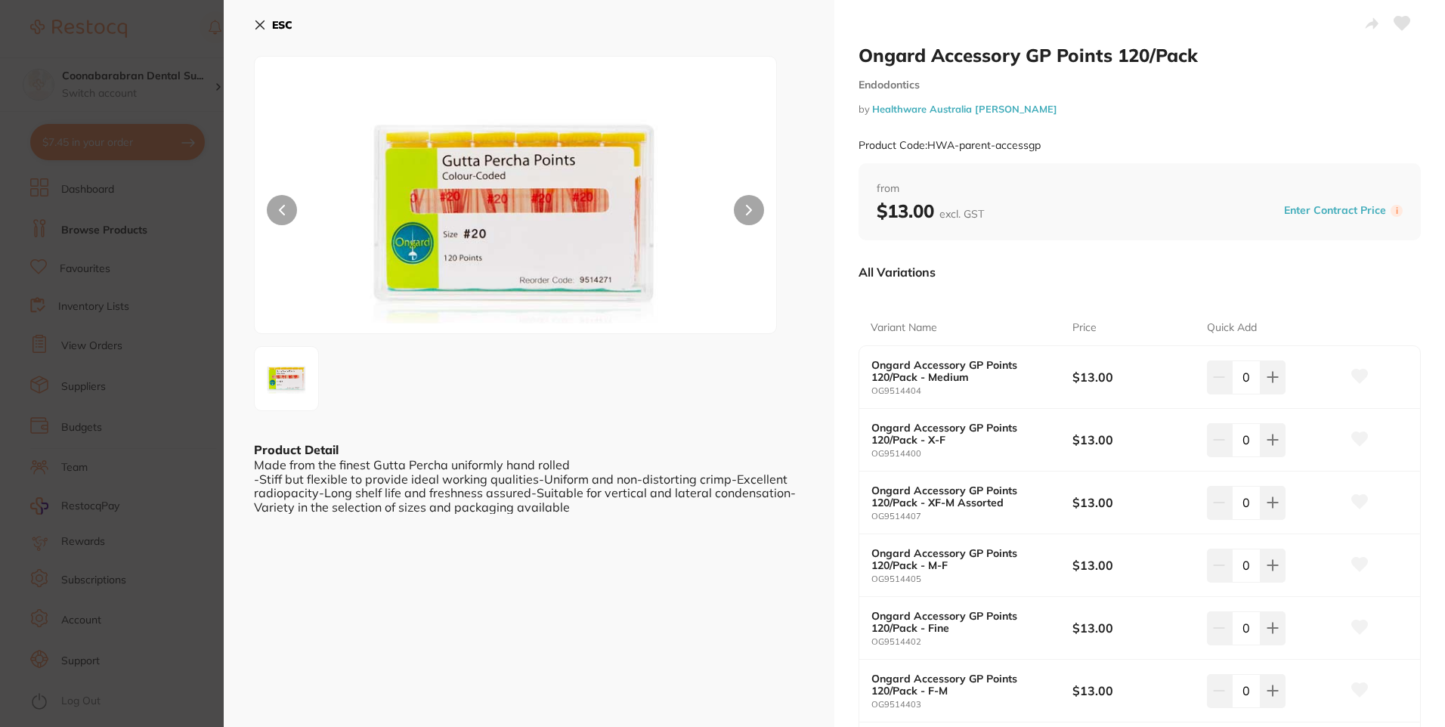
click at [261, 26] on icon at bounding box center [260, 25] width 8 height 8
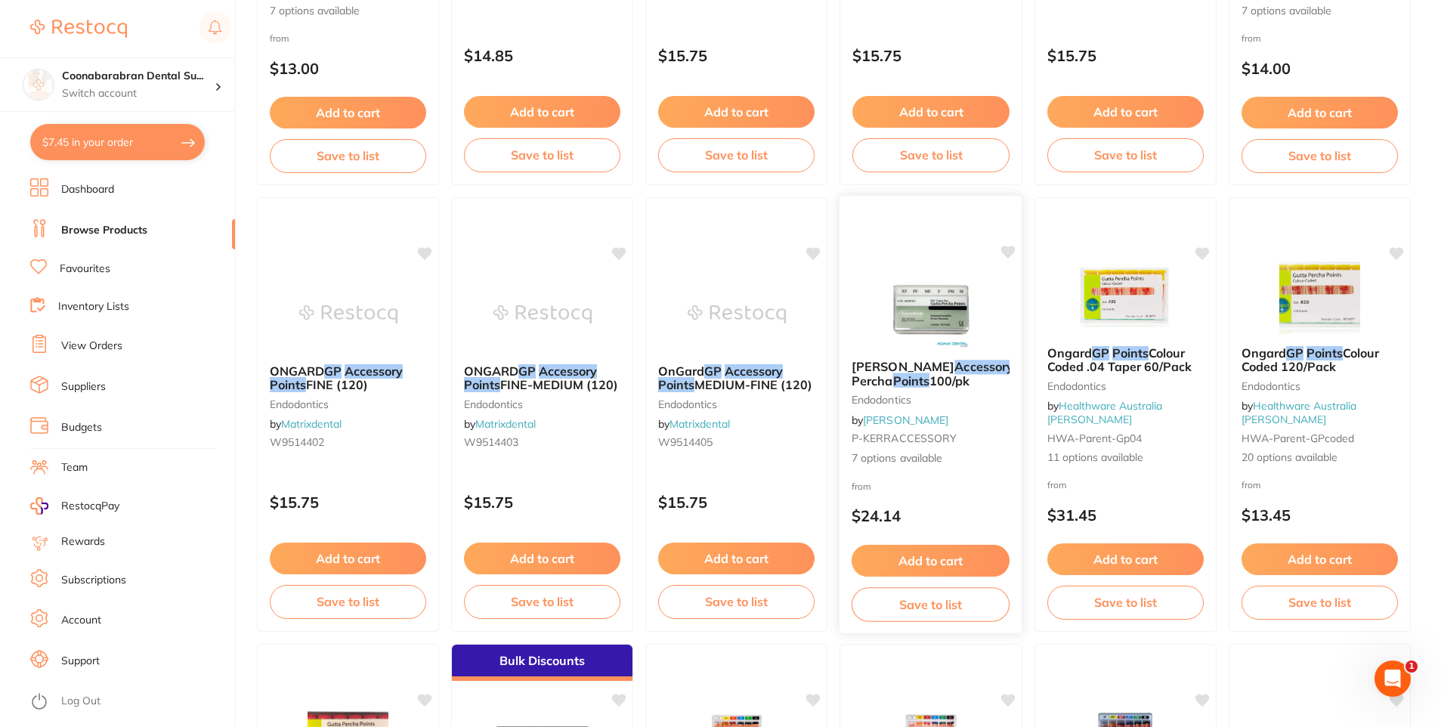
scroll to position [468, 0]
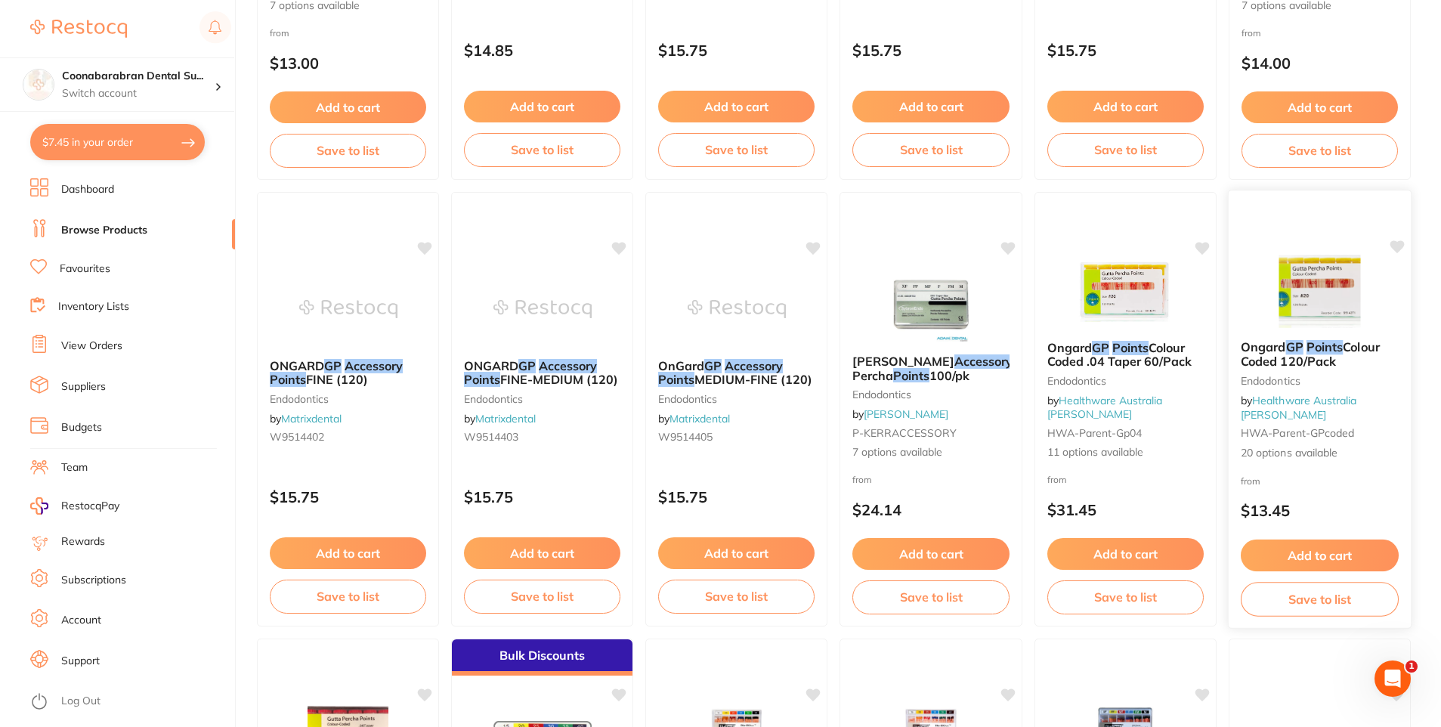
click at [1327, 313] on img at bounding box center [1320, 290] width 99 height 76
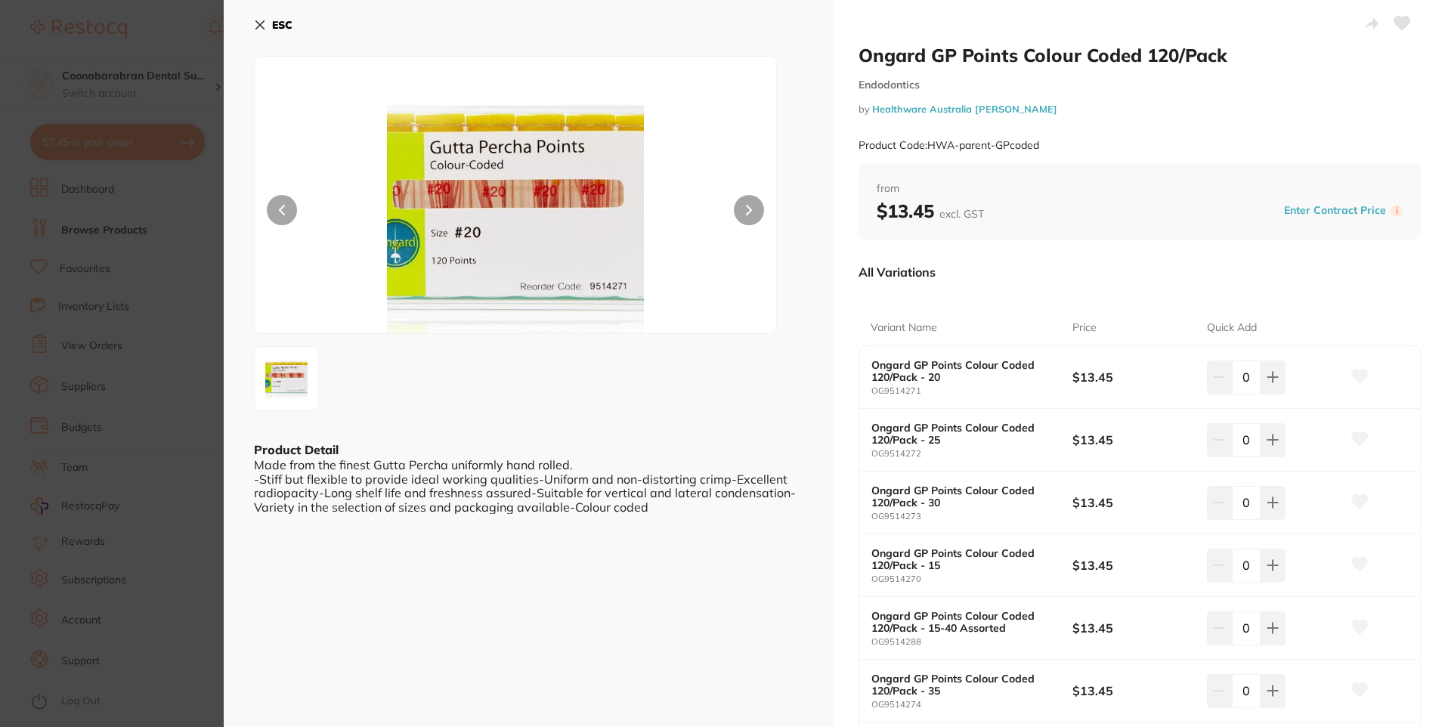
click at [264, 28] on icon at bounding box center [260, 25] width 8 height 8
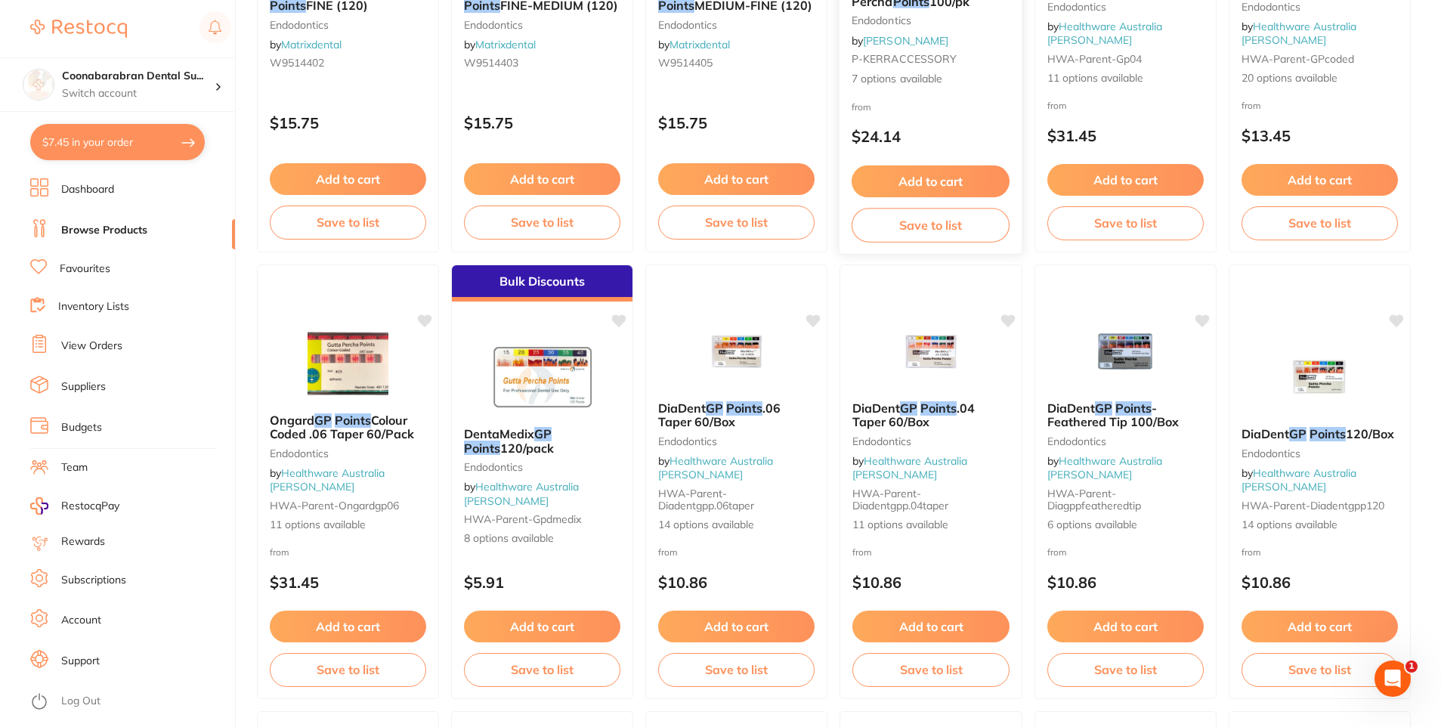
scroll to position [846, 0]
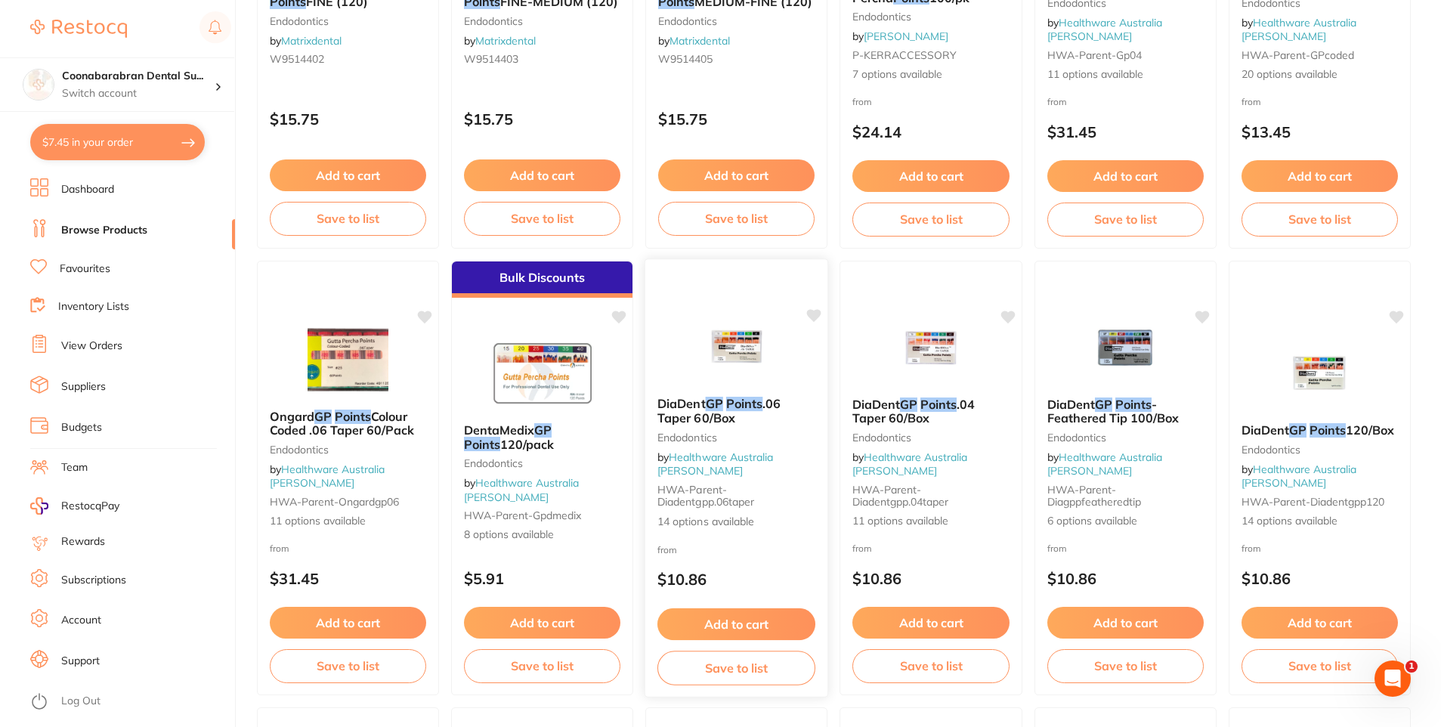
click at [745, 358] on img at bounding box center [736, 346] width 99 height 76
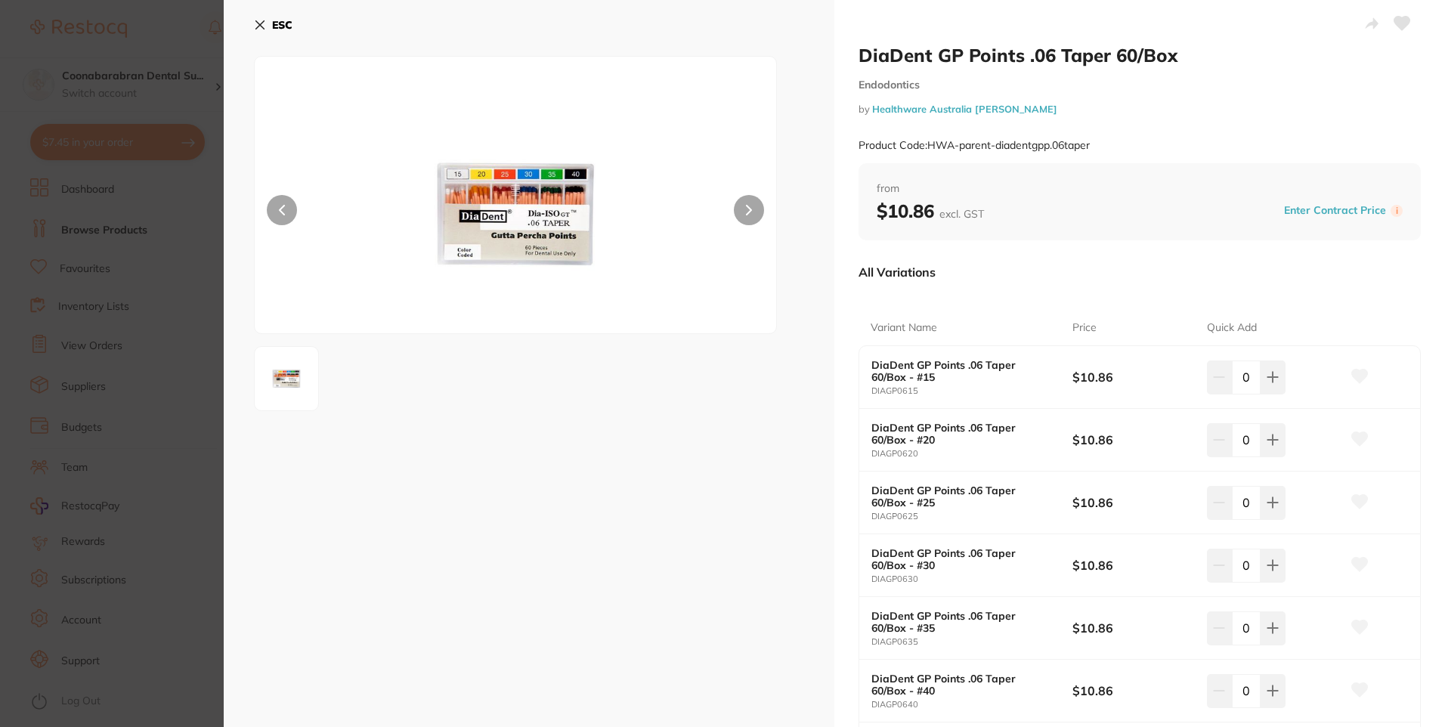
click at [263, 26] on icon at bounding box center [260, 25] width 12 height 12
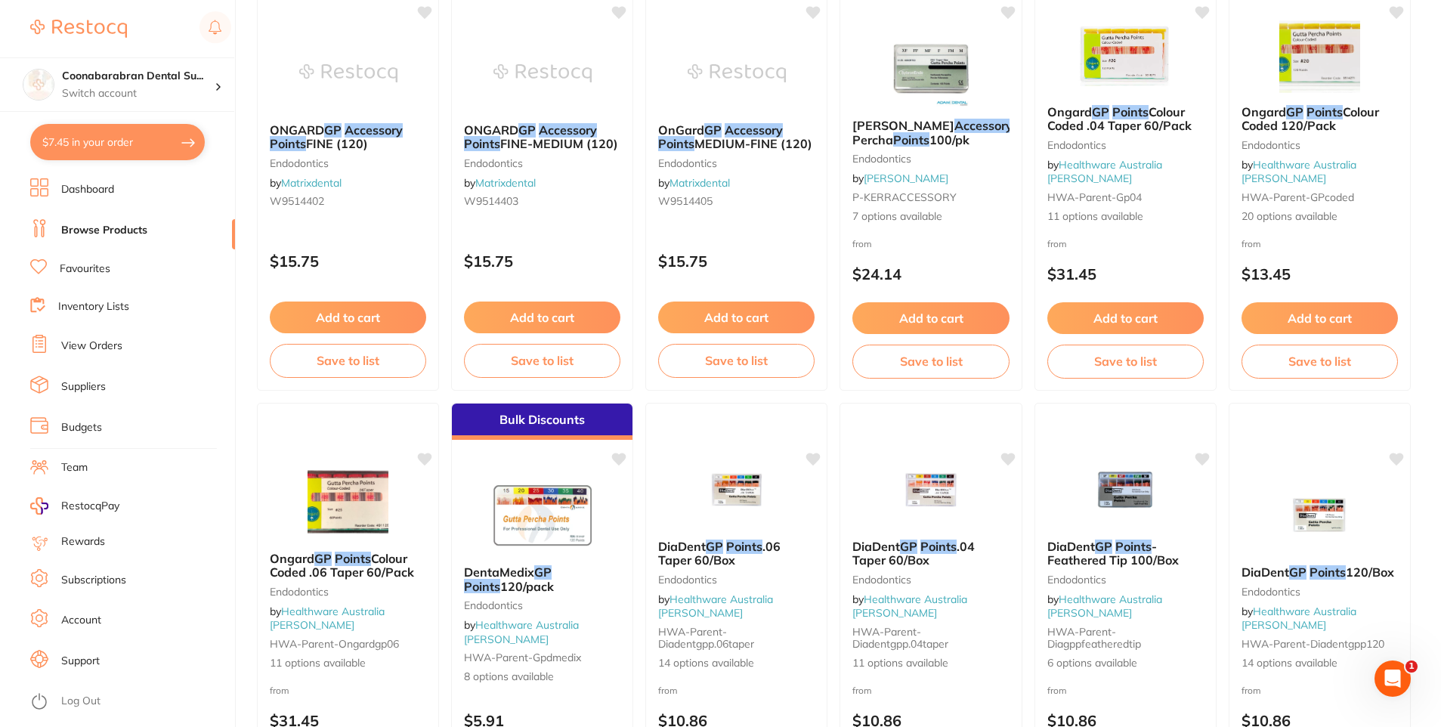
scroll to position [543, 0]
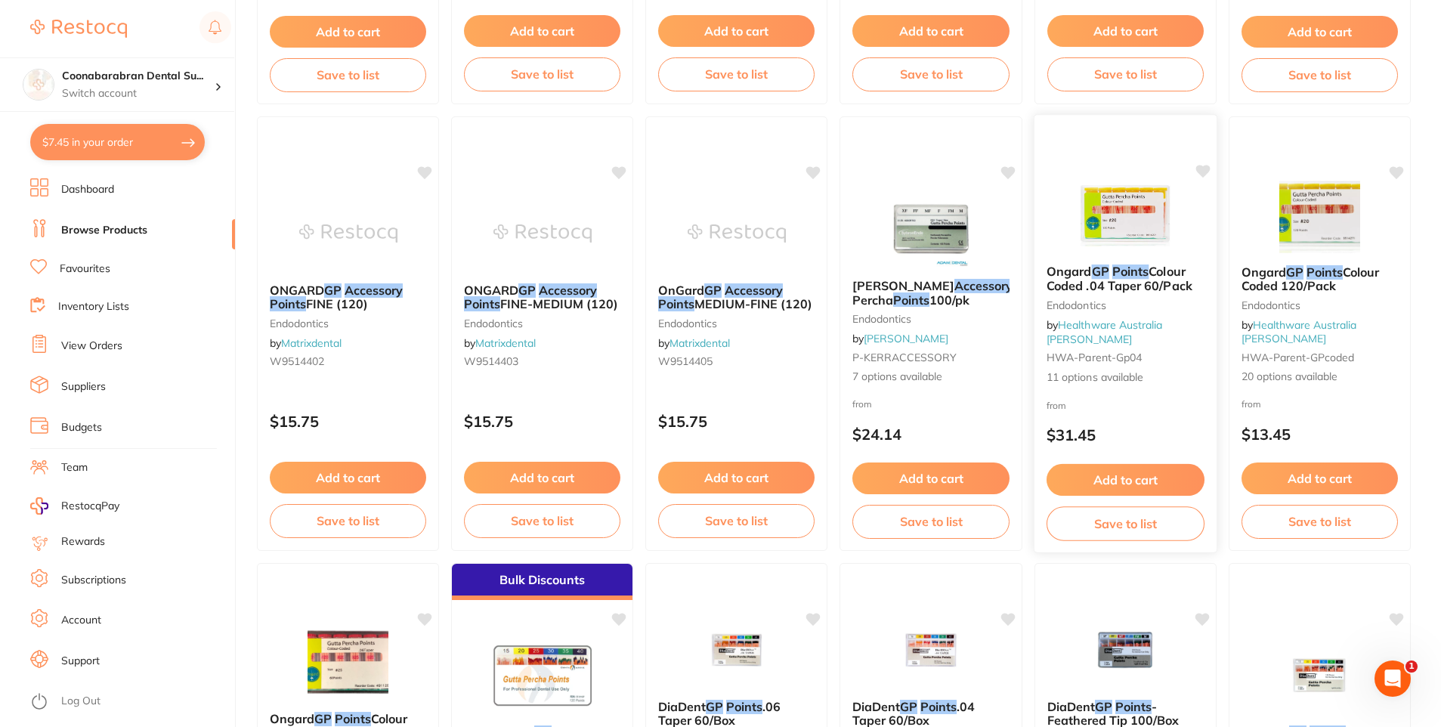
click at [1121, 211] on img at bounding box center [1125, 214] width 99 height 76
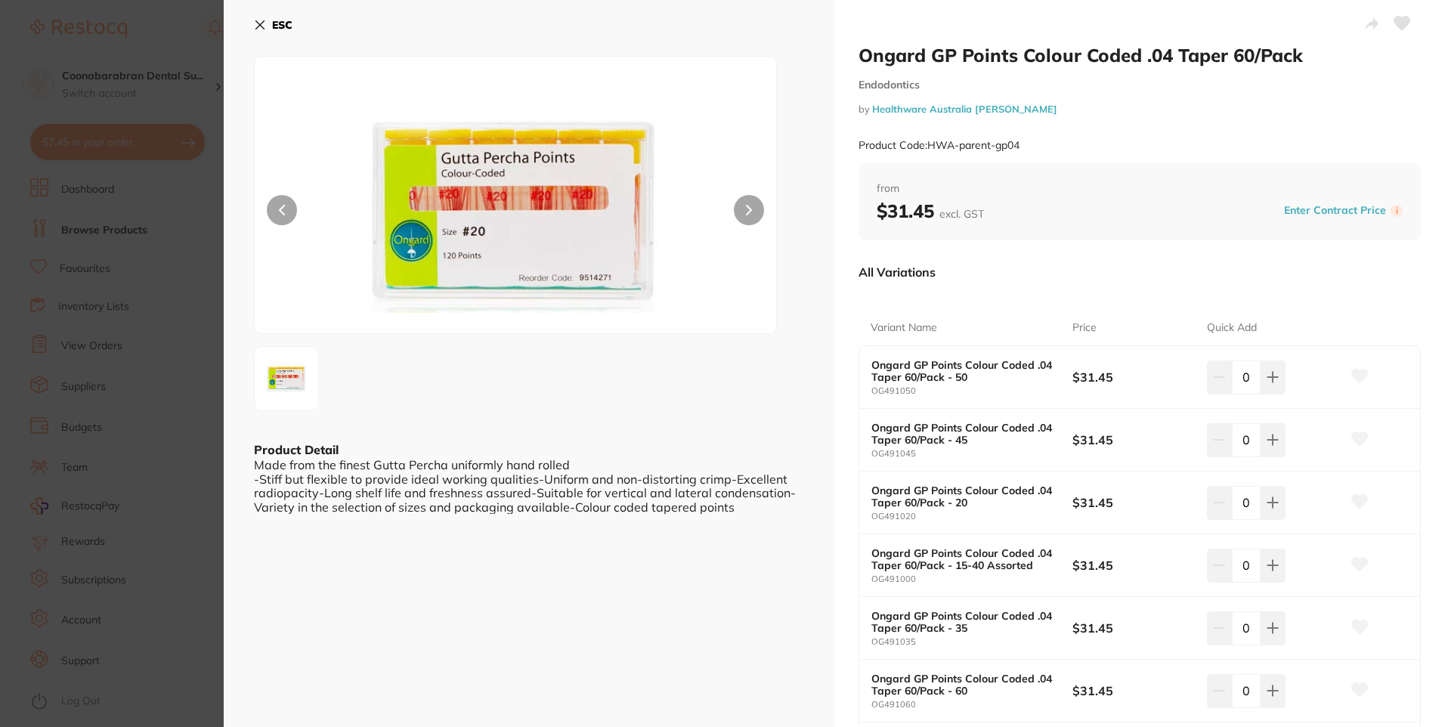
click at [258, 24] on icon at bounding box center [260, 25] width 12 height 12
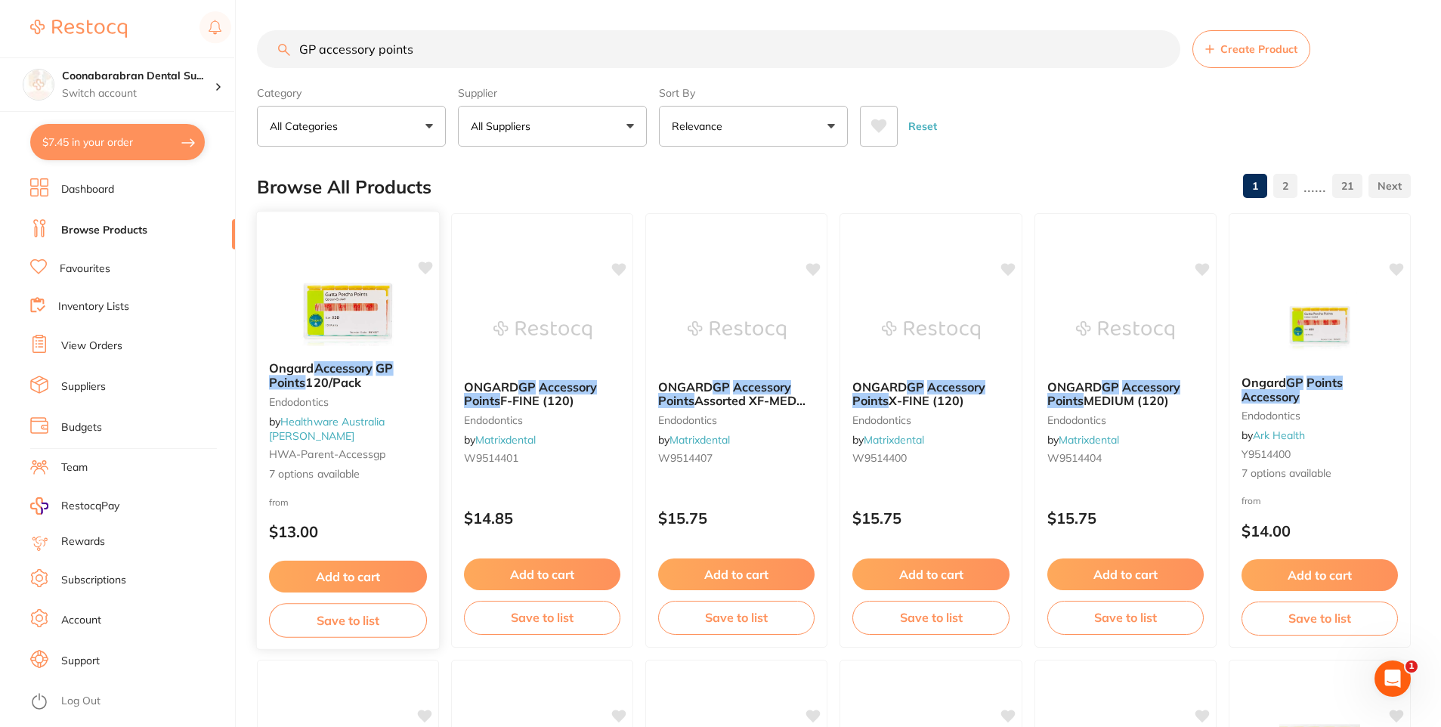
click at [313, 303] on img at bounding box center [348, 311] width 99 height 76
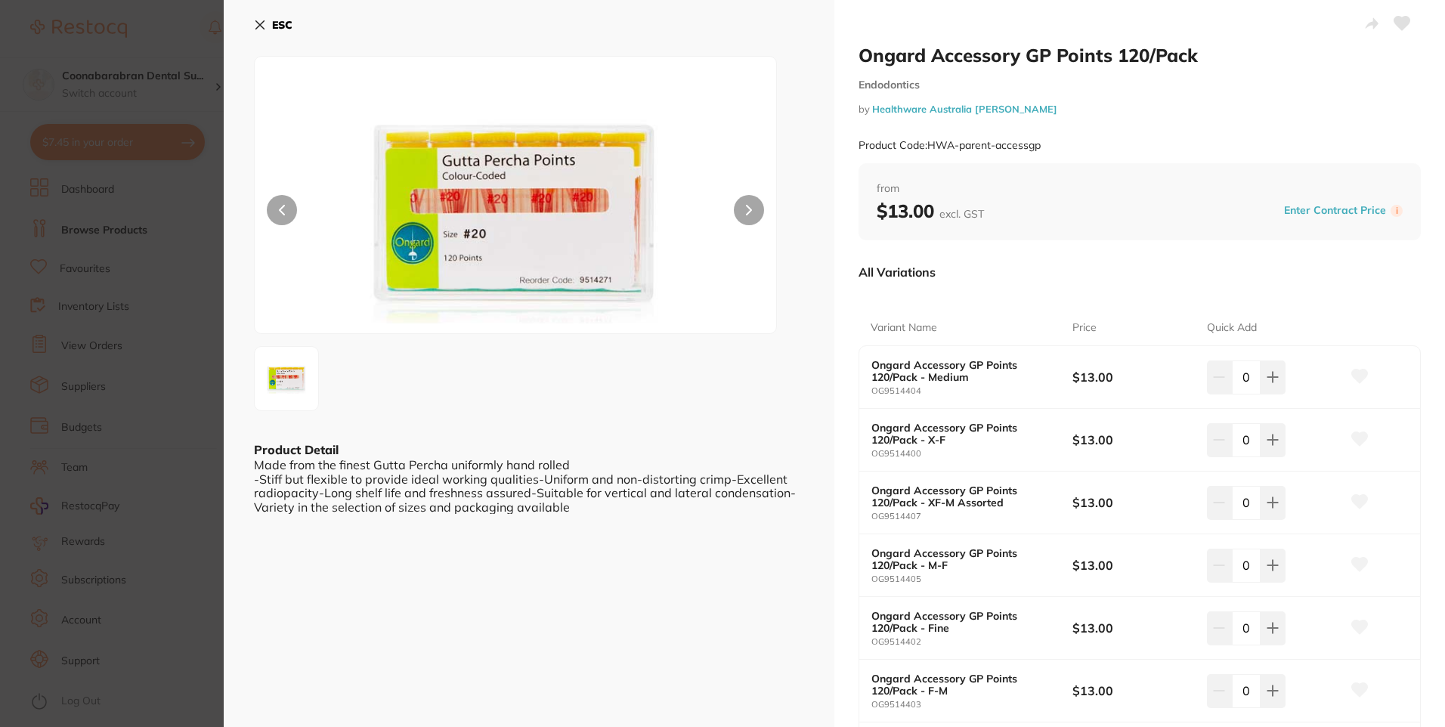
click at [751, 213] on button at bounding box center [749, 210] width 30 height 30
click at [559, 210] on img at bounding box center [515, 213] width 313 height 239
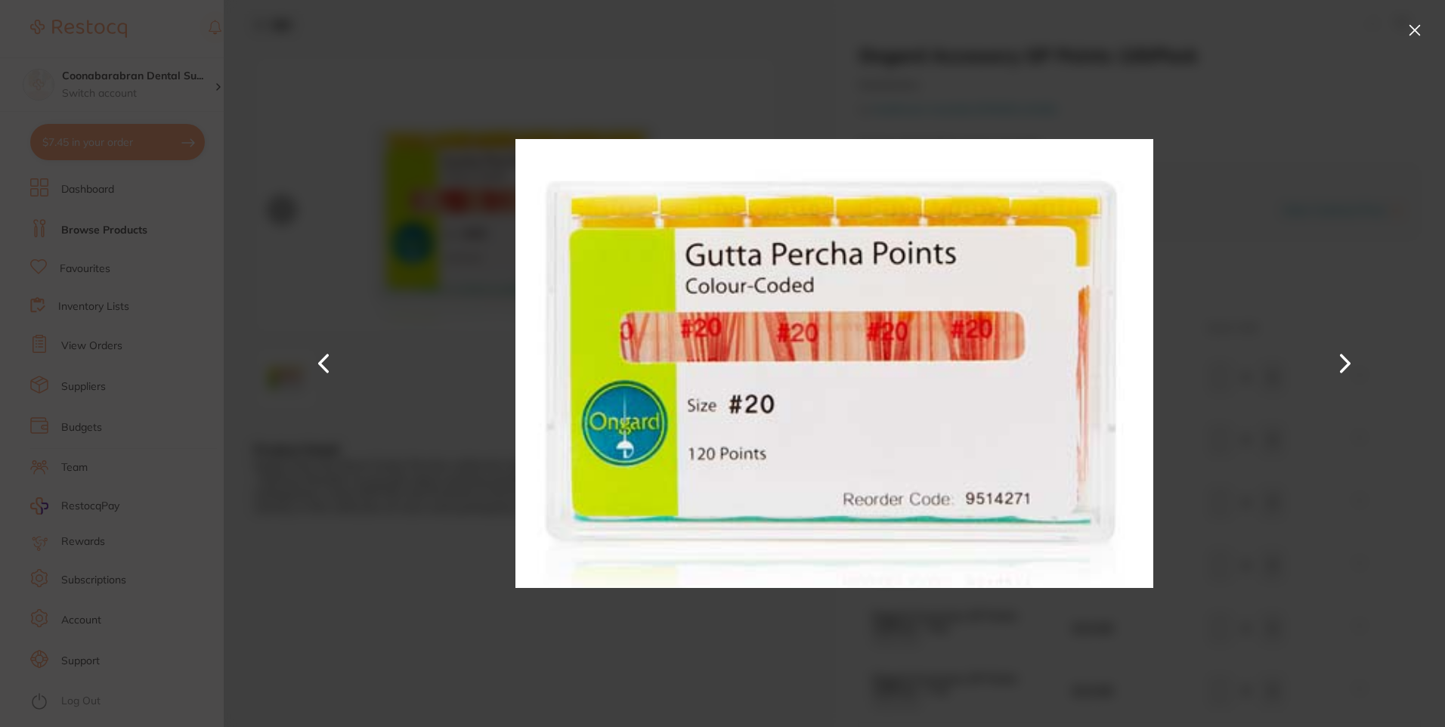
click at [1409, 33] on button at bounding box center [1415, 30] width 24 height 24
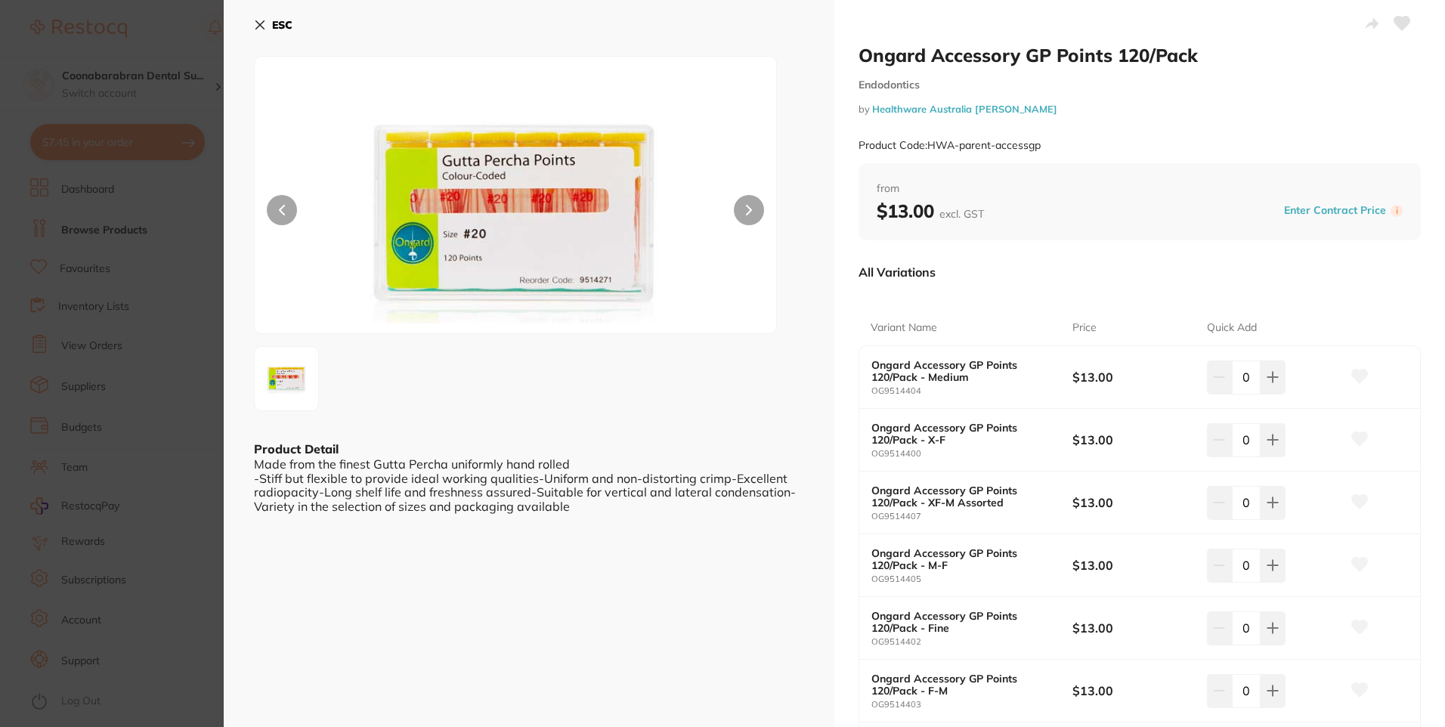
click at [257, 28] on icon at bounding box center [260, 25] width 8 height 8
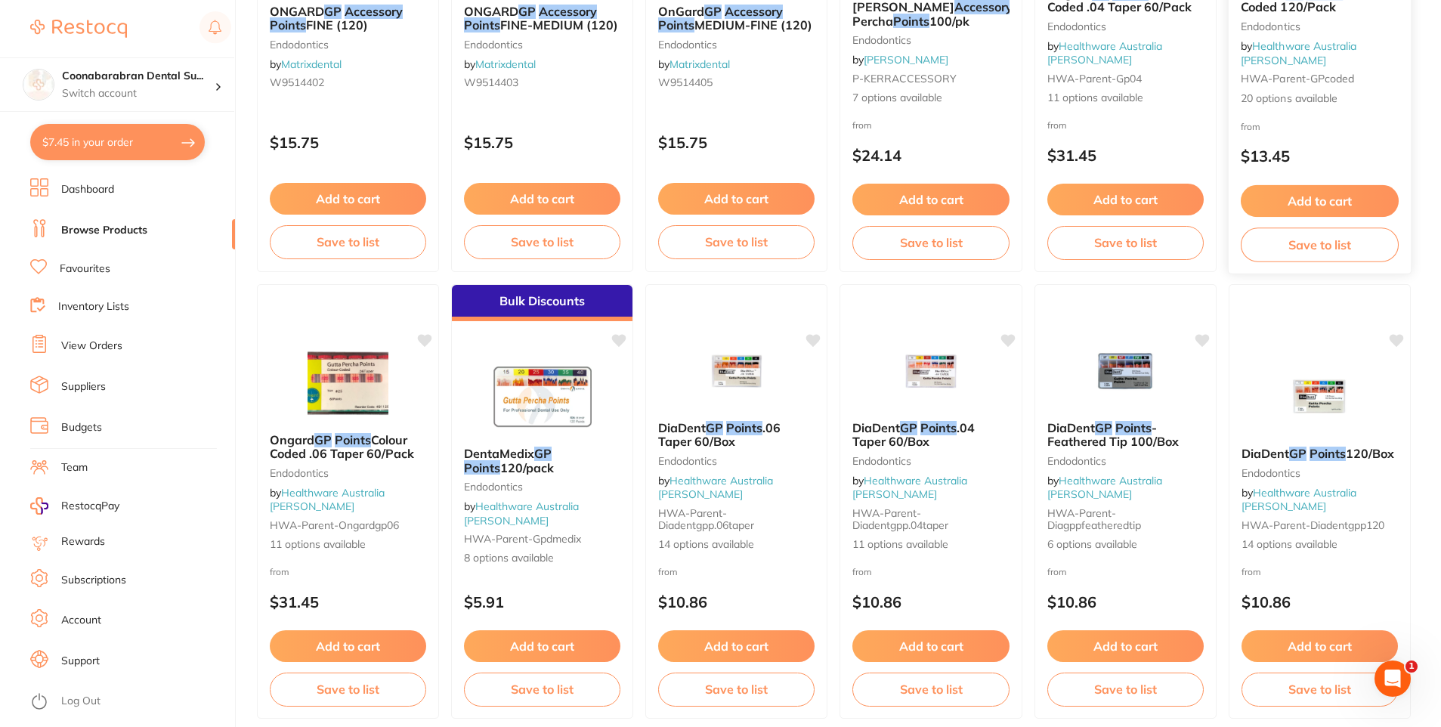
scroll to position [832, 0]
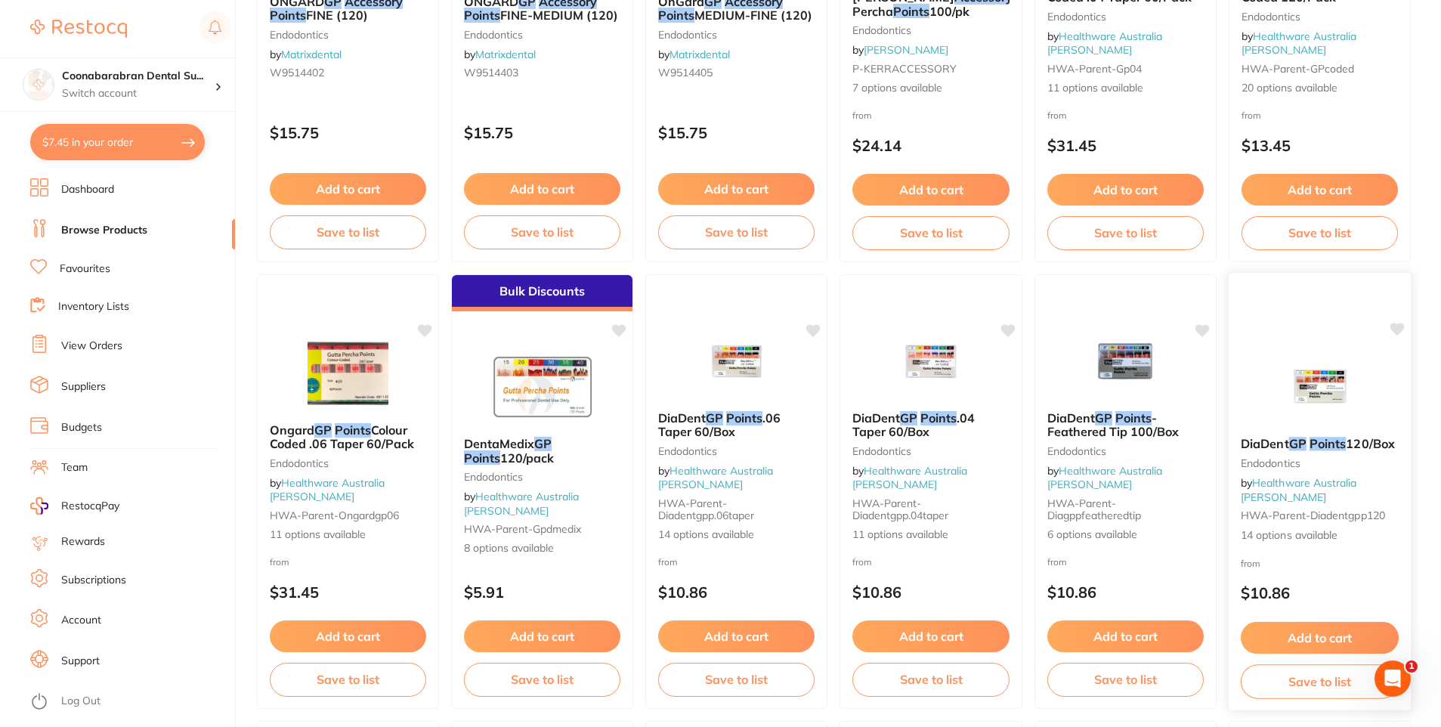
click at [1318, 415] on img at bounding box center [1320, 386] width 99 height 76
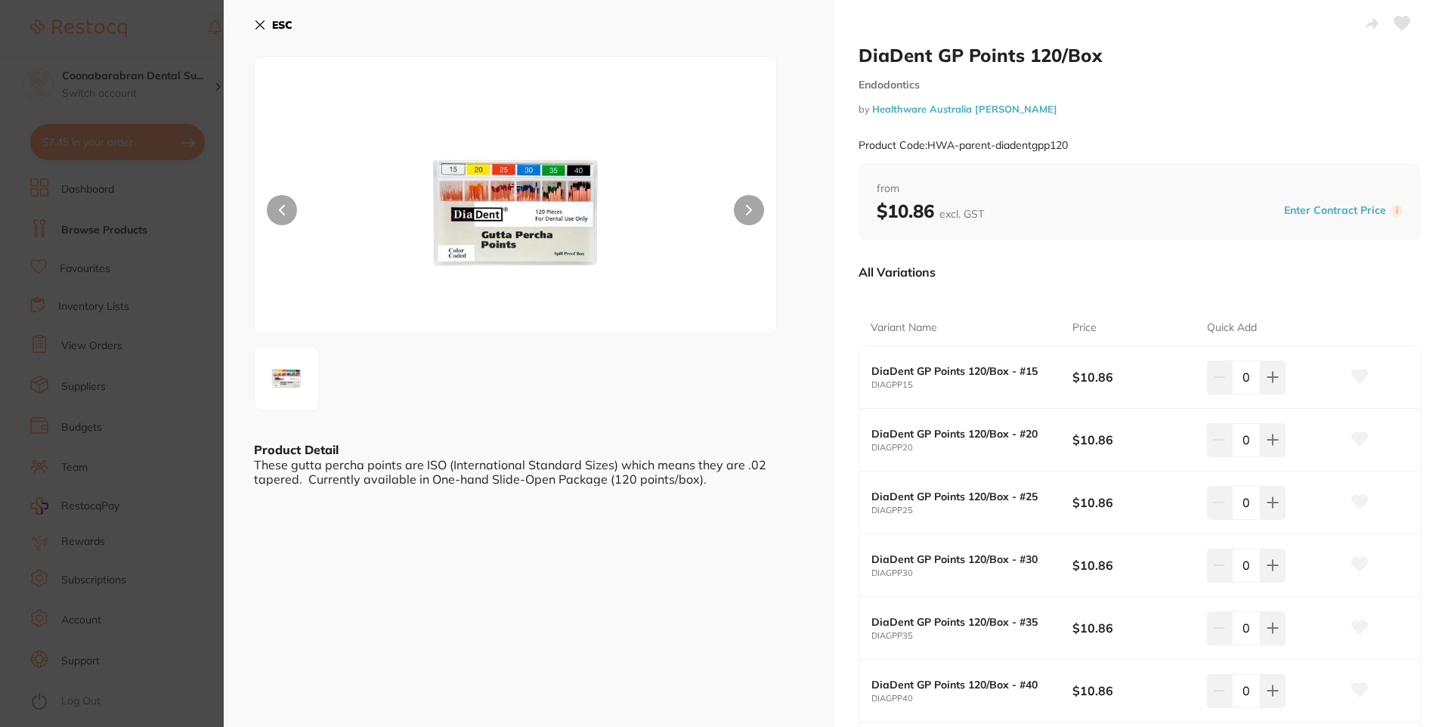
click at [264, 25] on icon at bounding box center [260, 25] width 12 height 12
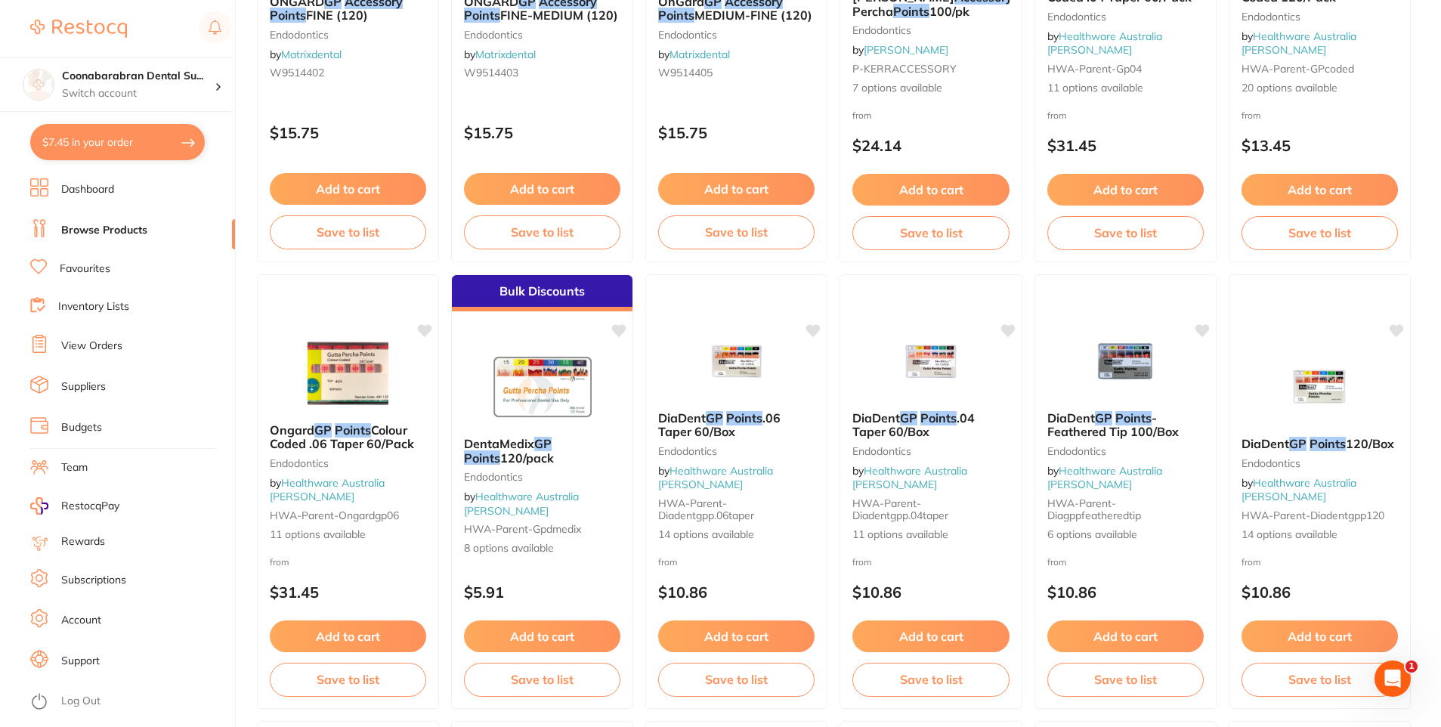
click at [59, 147] on button "$7.45 in your order" at bounding box center [117, 142] width 175 height 36
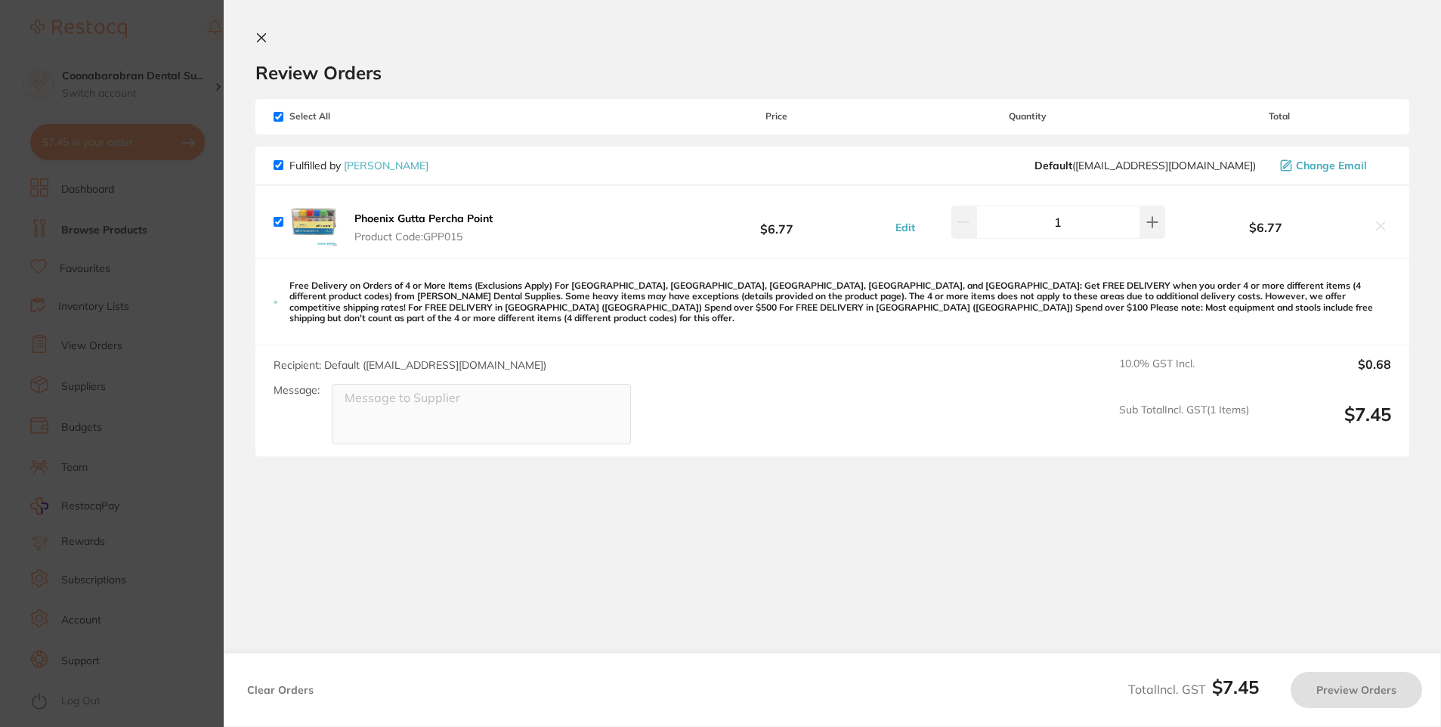
checkbox input "true"
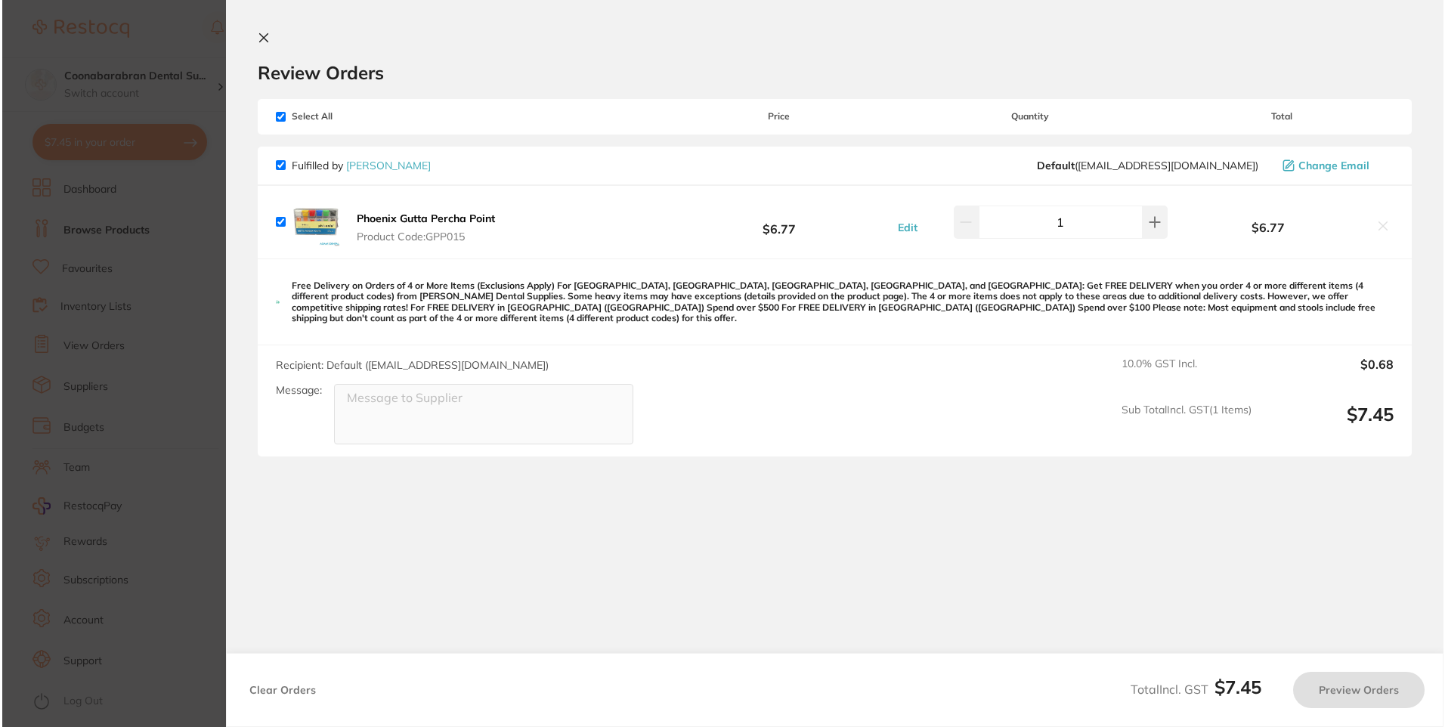
scroll to position [0, 0]
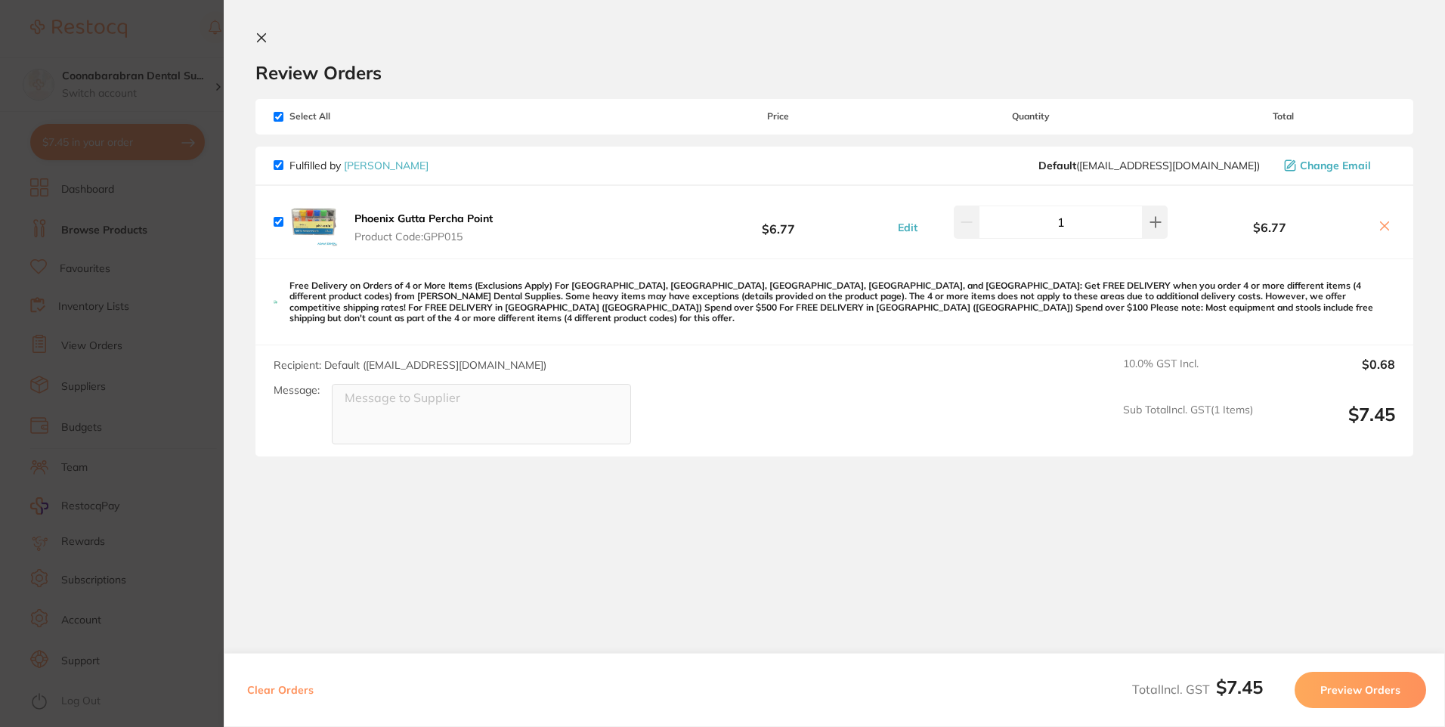
click at [386, 223] on b "Phoenix Gutta Percha Point" at bounding box center [424, 219] width 138 height 14
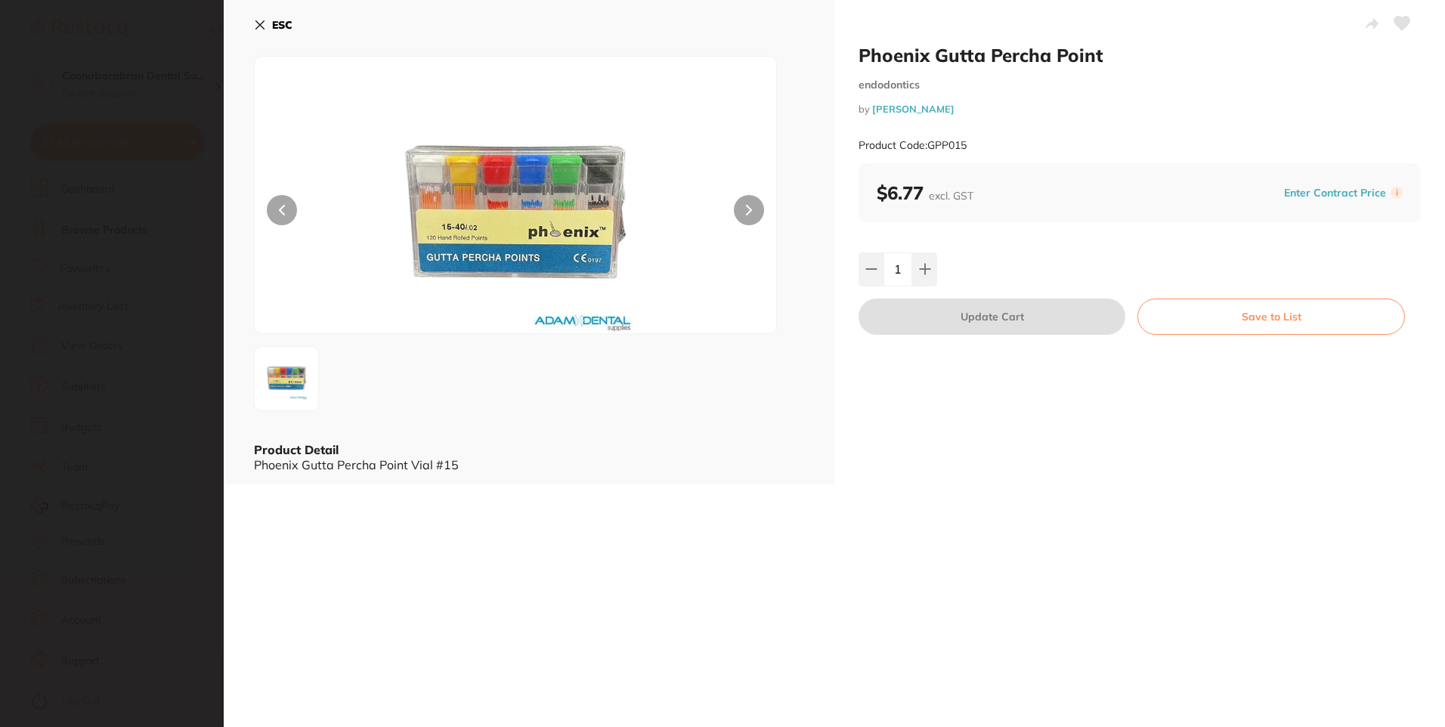
click at [513, 193] on img at bounding box center [515, 213] width 313 height 239
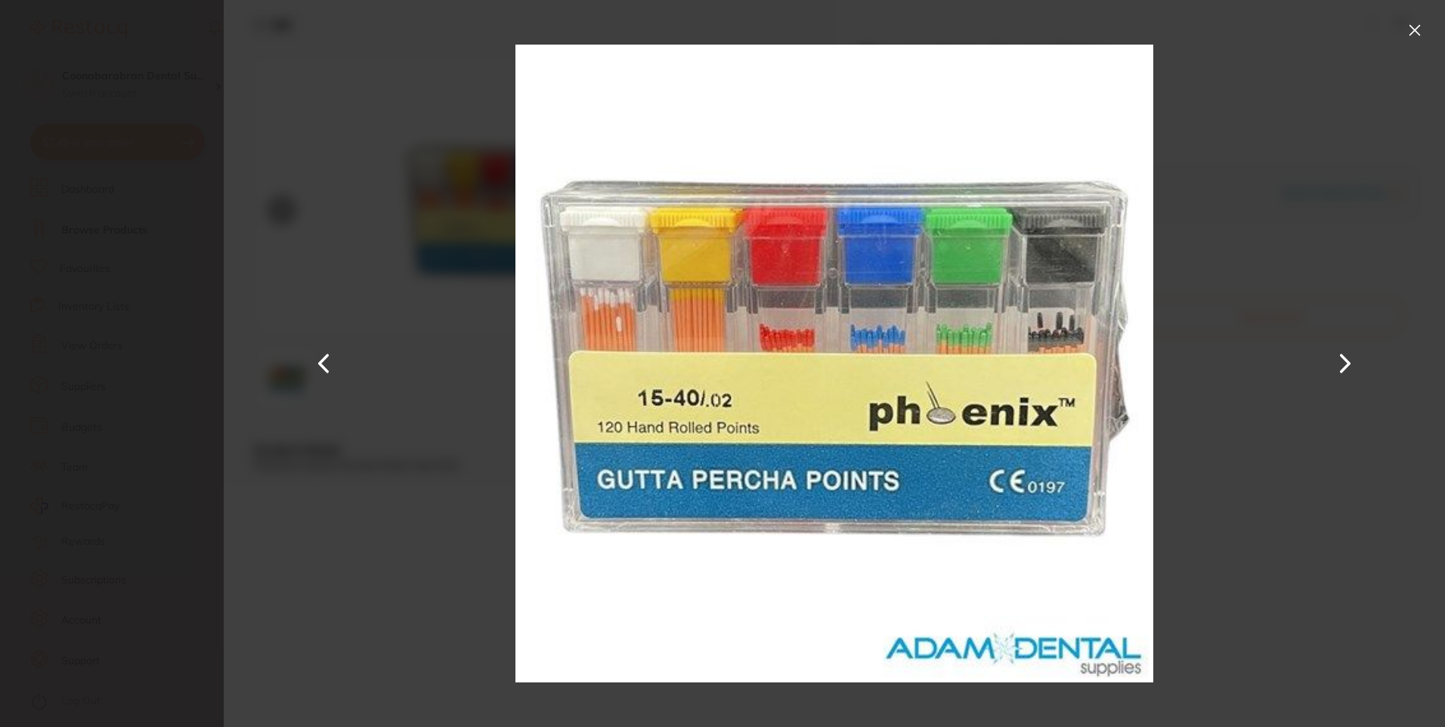
click at [1422, 25] on button at bounding box center [1415, 30] width 24 height 24
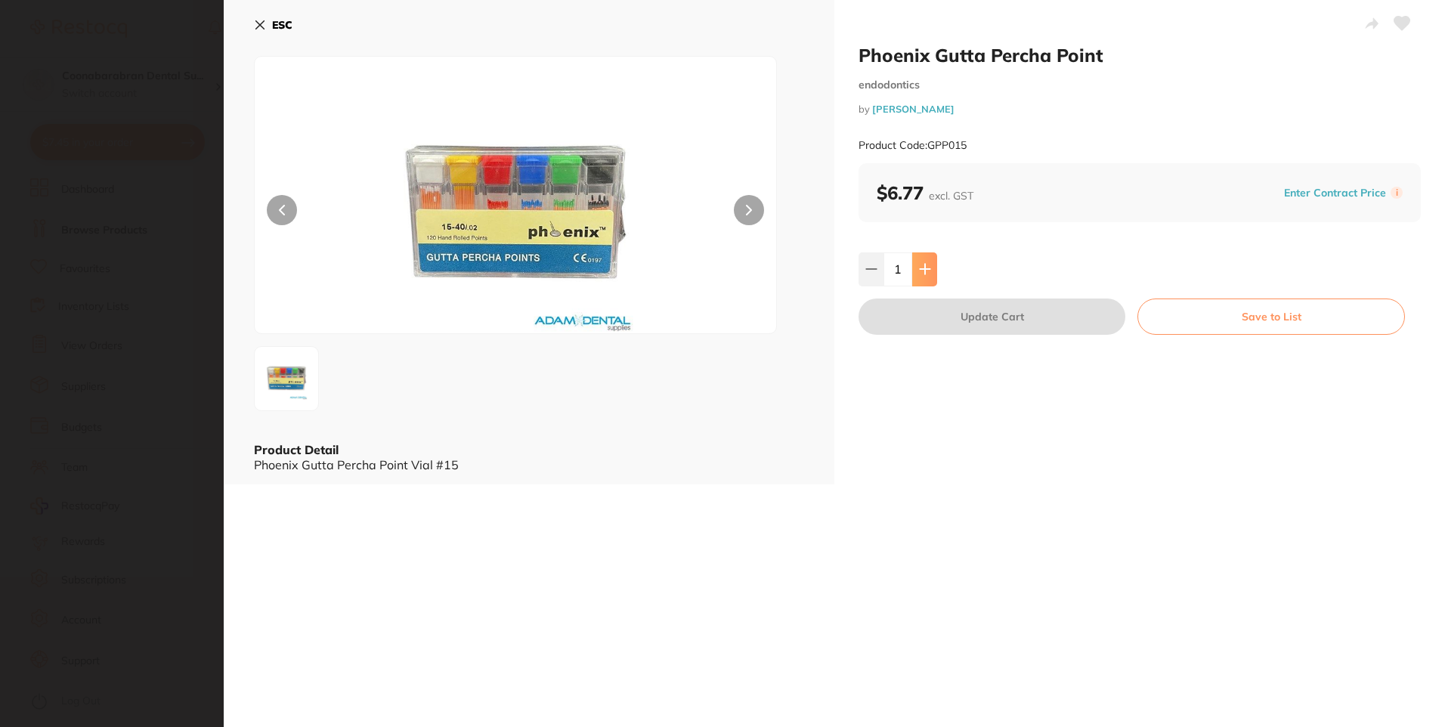
click at [923, 272] on icon at bounding box center [925, 270] width 10 height 10
type input "2"
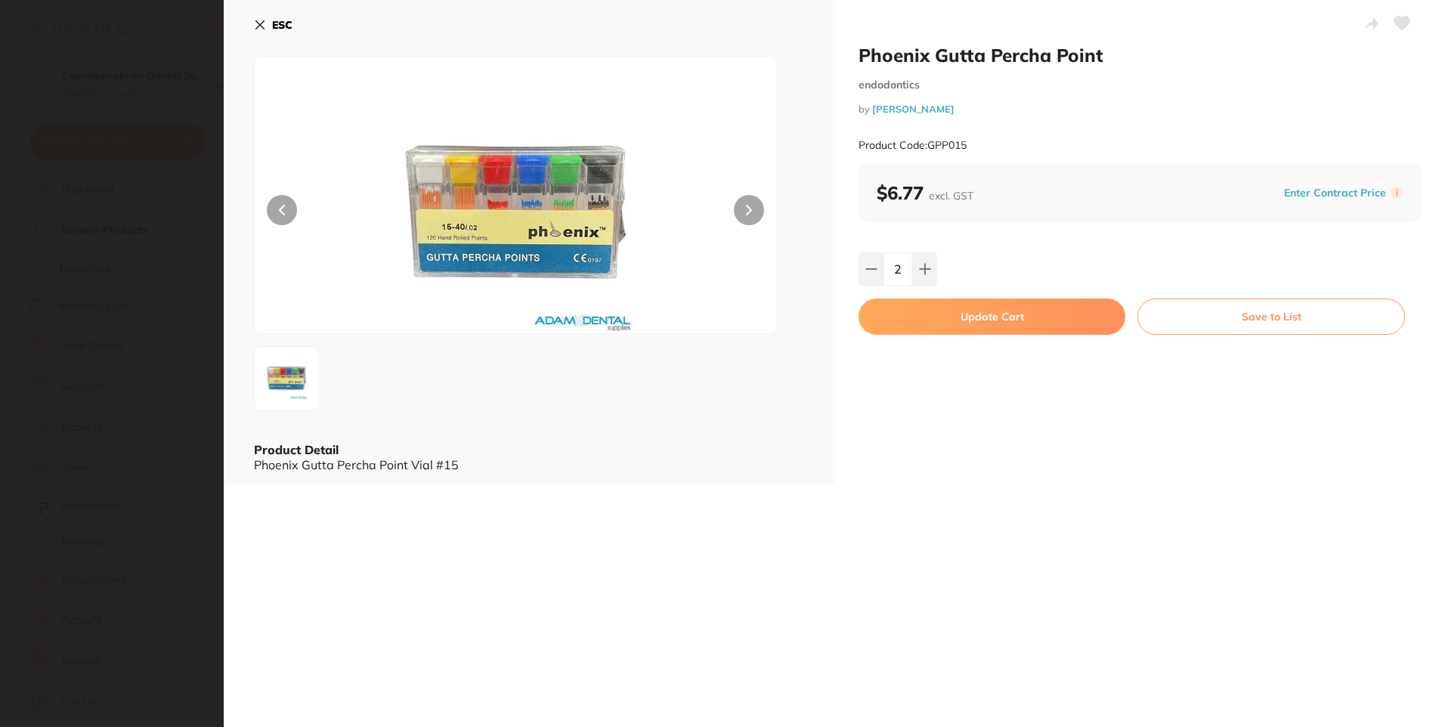
click at [985, 310] on button "Update Cart" at bounding box center [992, 317] width 267 height 36
type input "2"
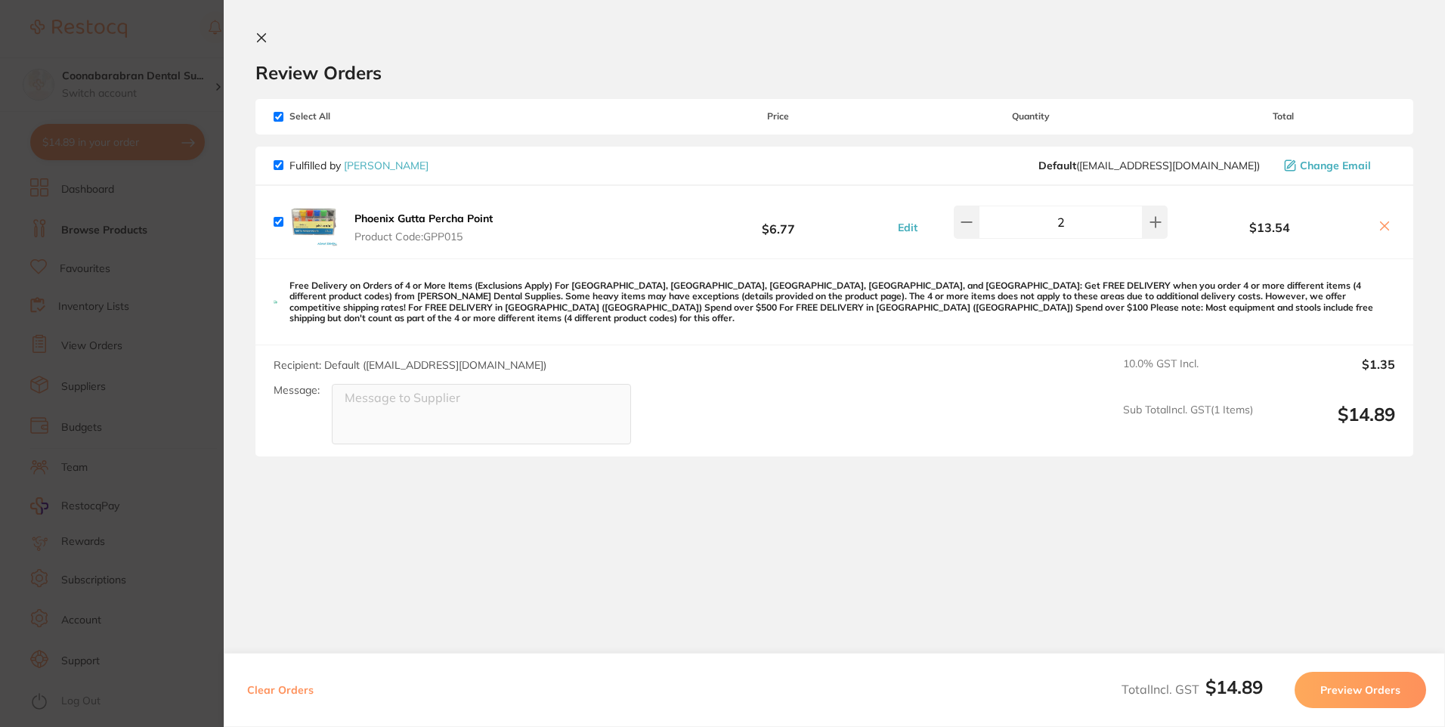
click at [313, 218] on img at bounding box center [314, 222] width 48 height 48
click at [406, 216] on b "Phoenix Gutta Percha Point" at bounding box center [424, 219] width 138 height 14
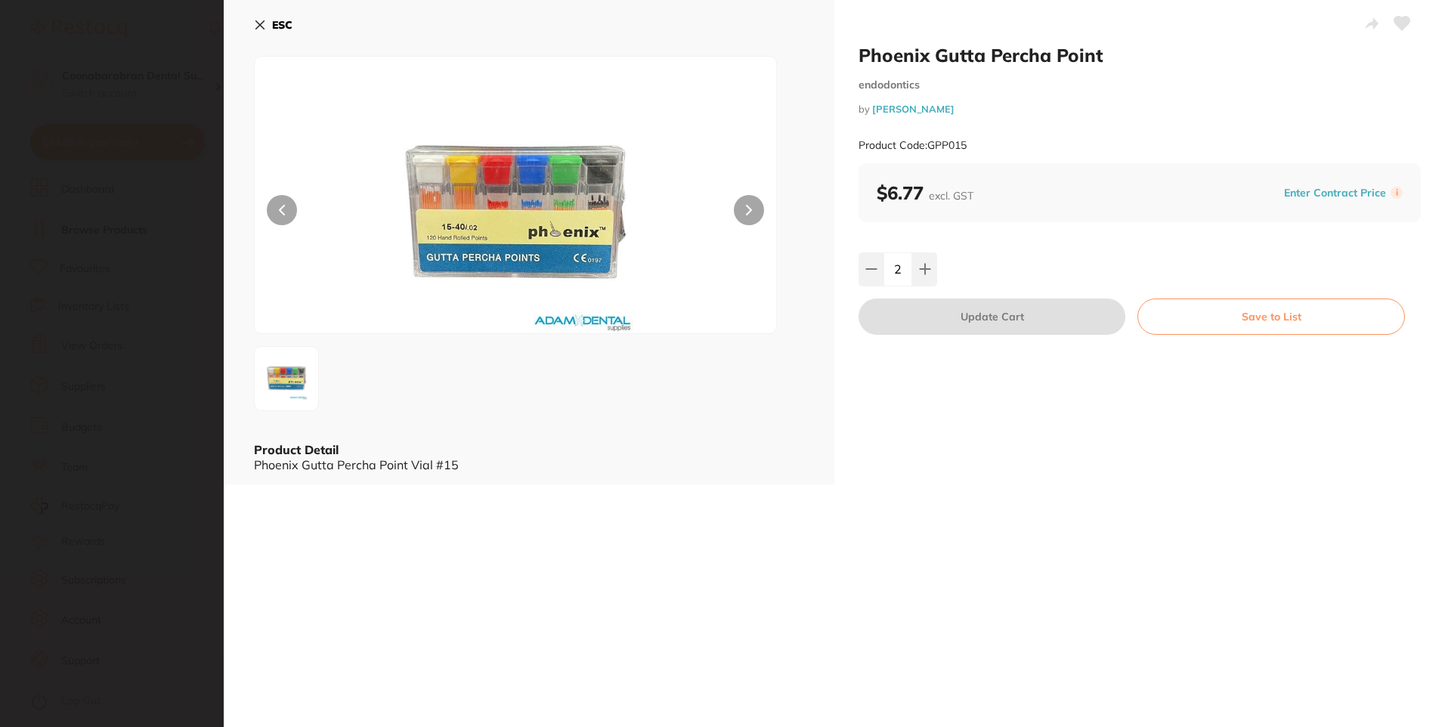
click at [258, 24] on icon at bounding box center [260, 25] width 12 height 12
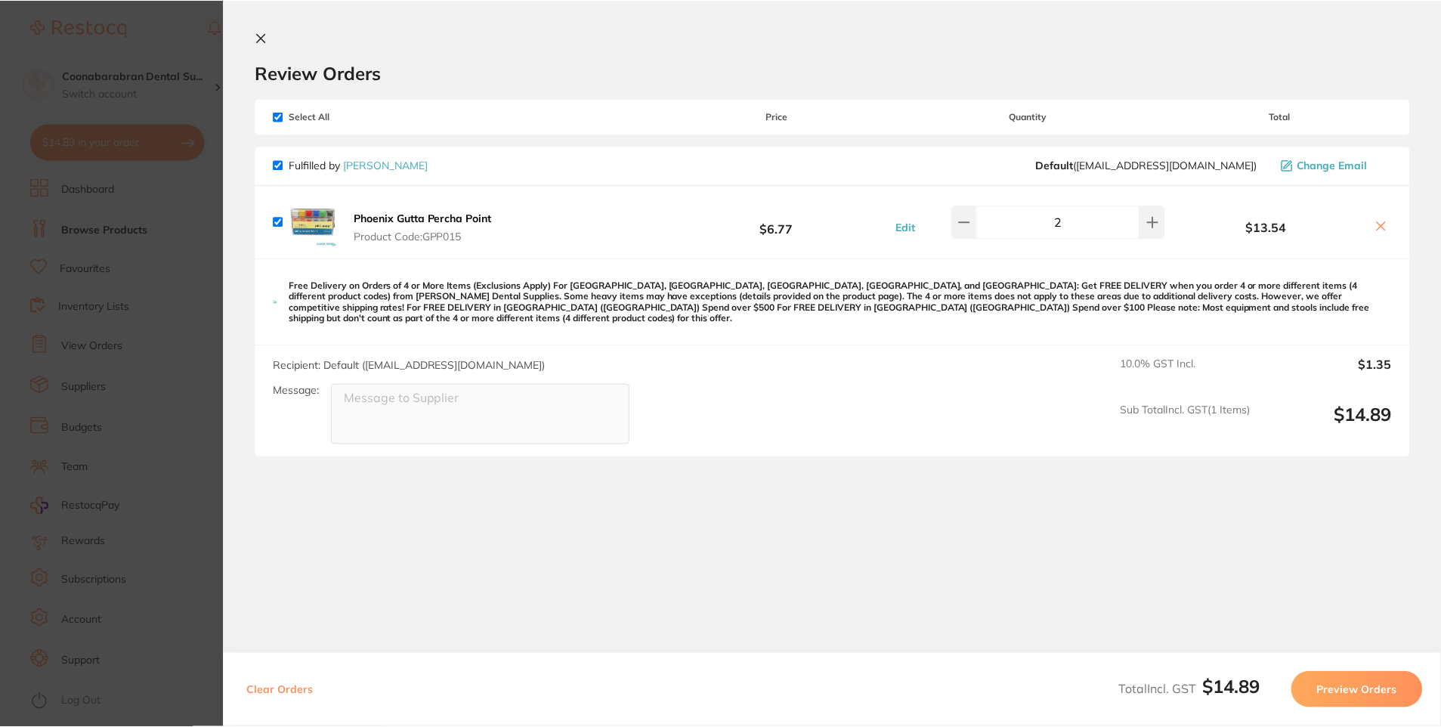
scroll to position [832, 0]
click at [261, 36] on icon at bounding box center [261, 38] width 12 height 12
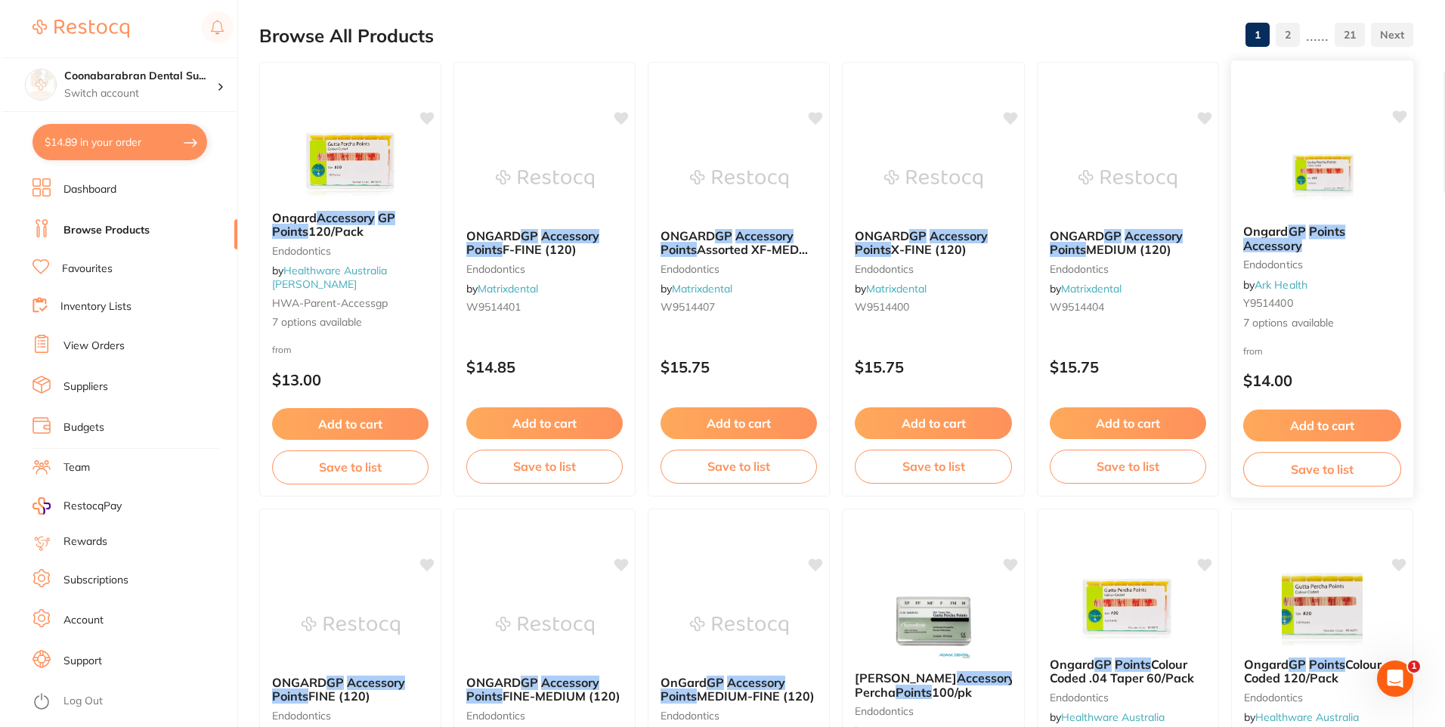
scroll to position [0, 0]
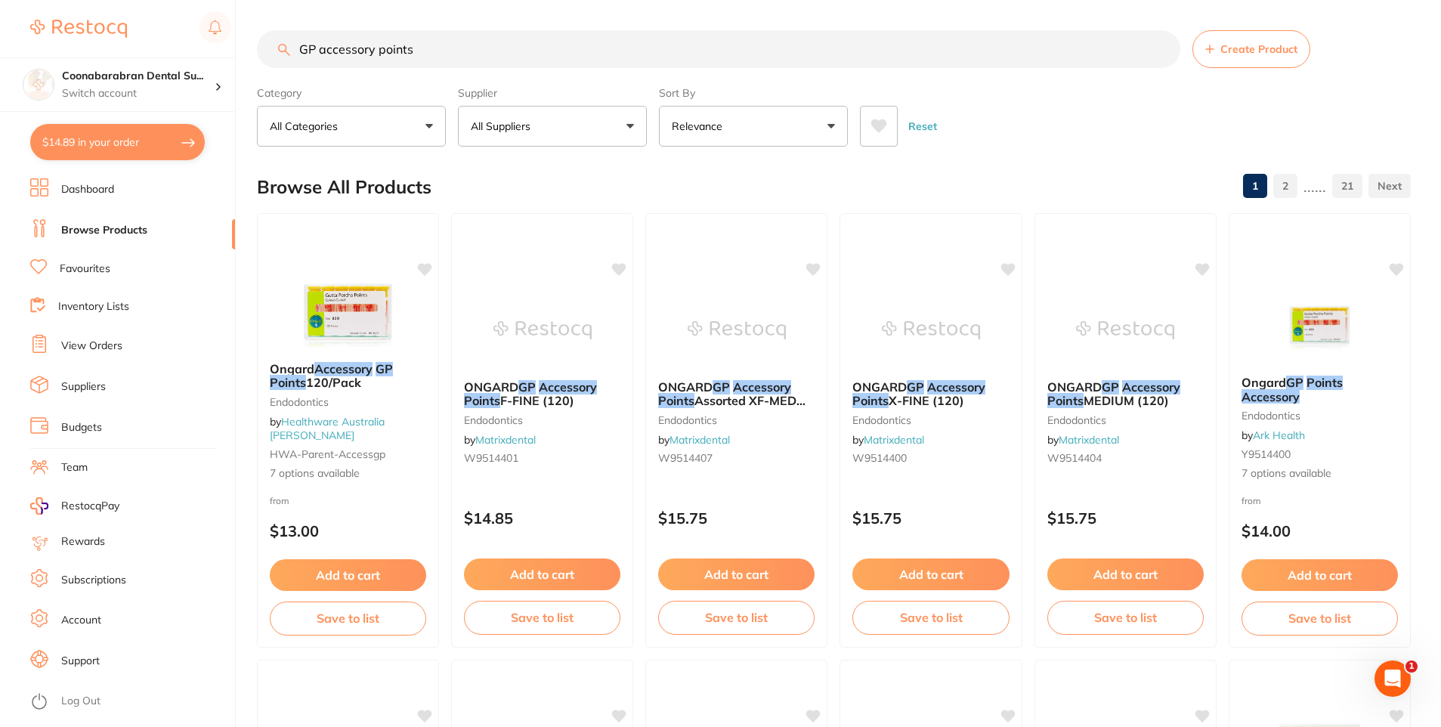
drag, startPoint x: 52, startPoint y: 135, endPoint x: 354, endPoint y: 224, distance: 314.5
click at [52, 135] on button "$14.89 in your order" at bounding box center [117, 142] width 175 height 36
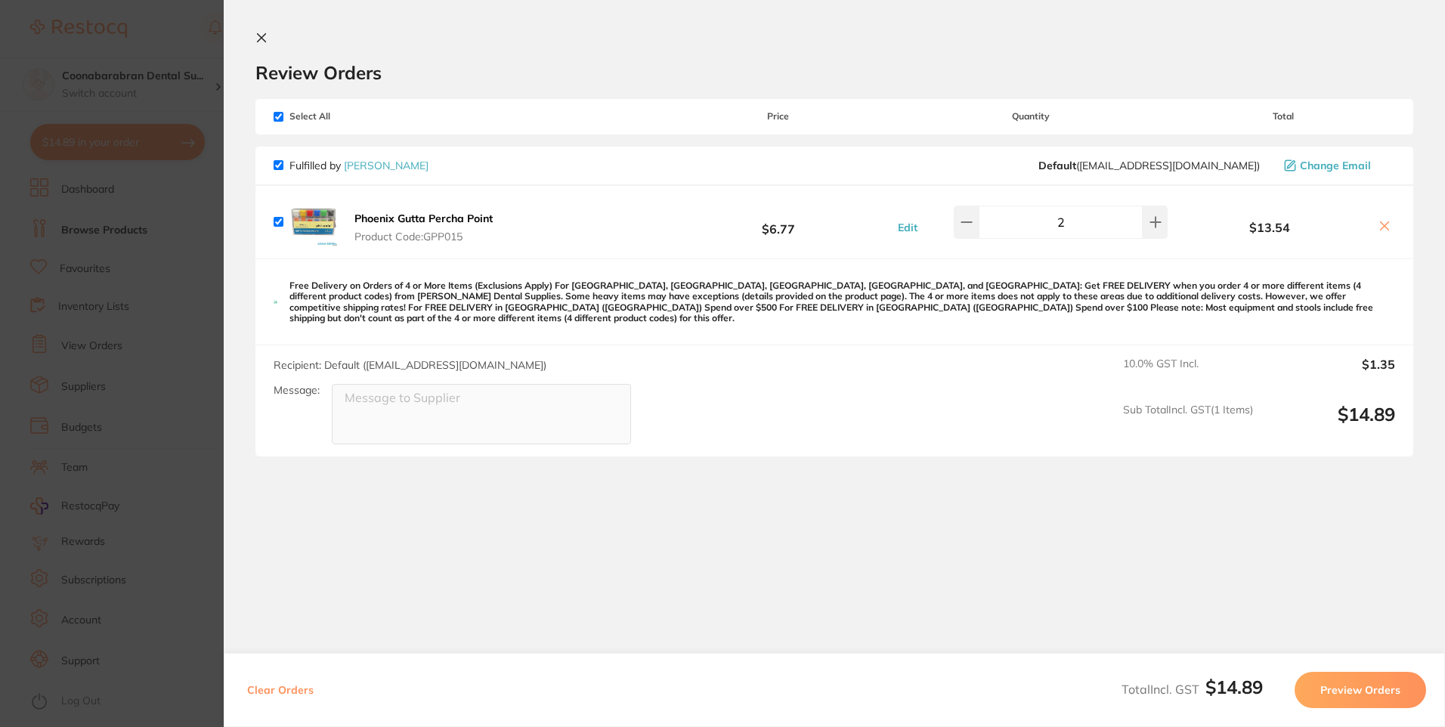
click at [438, 219] on b "Phoenix Gutta Percha Point" at bounding box center [424, 219] width 138 height 14
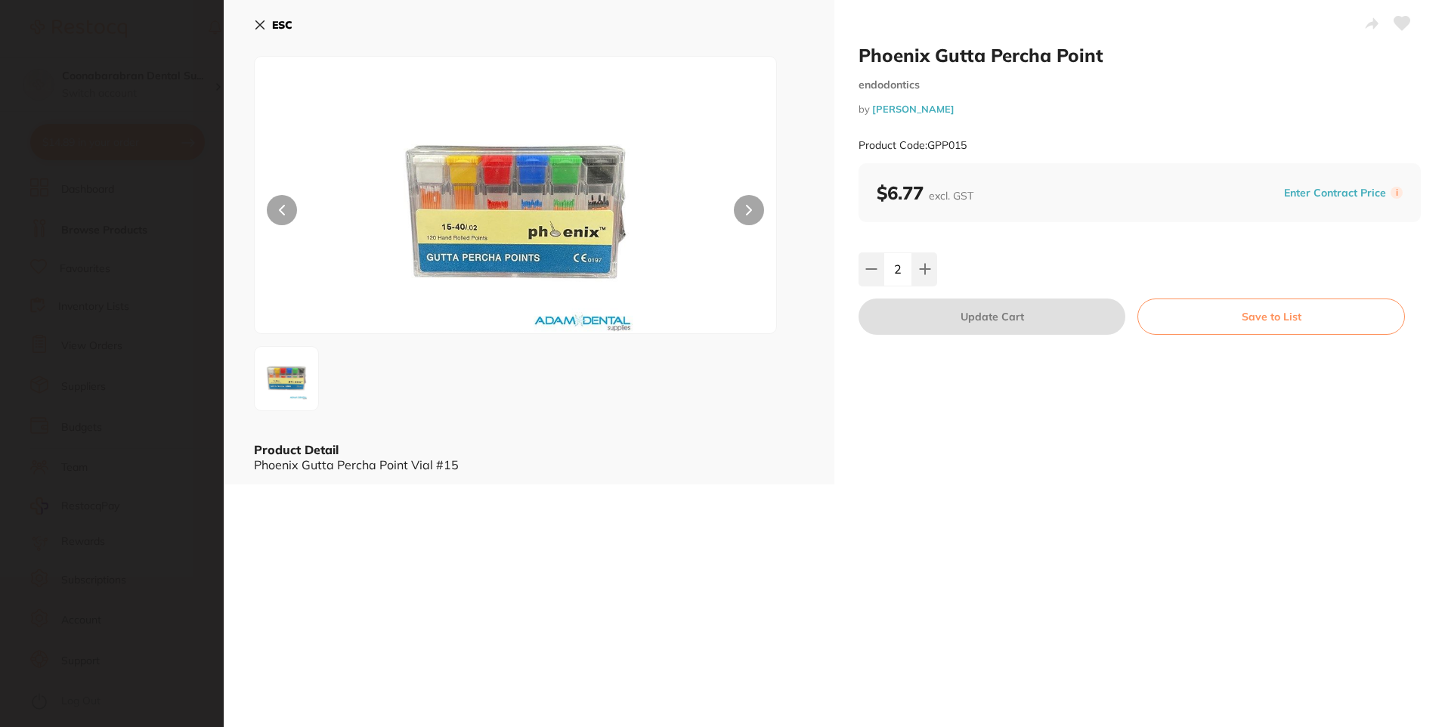
click at [262, 23] on icon at bounding box center [260, 25] width 8 height 8
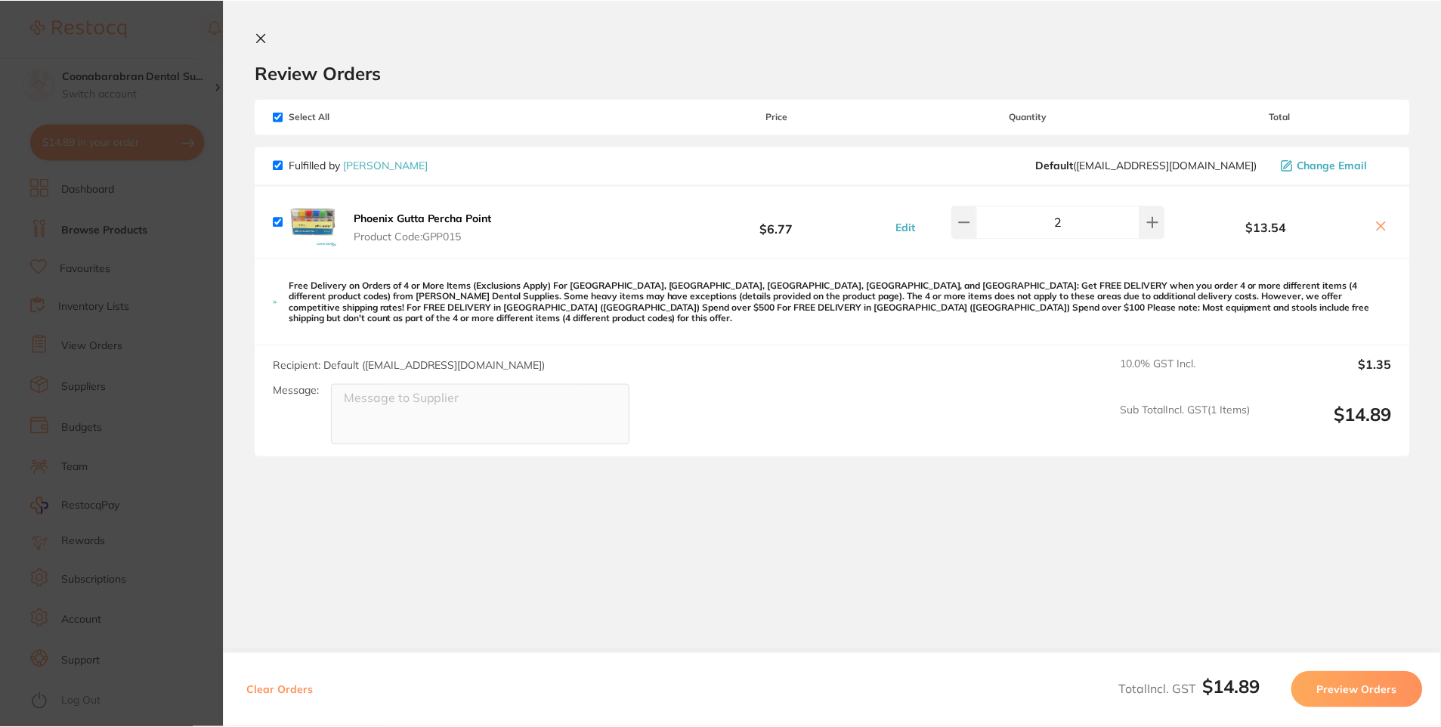
scroll to position [3, 0]
click at [256, 34] on icon at bounding box center [261, 38] width 12 height 12
